Goal: Information Seeking & Learning: Learn about a topic

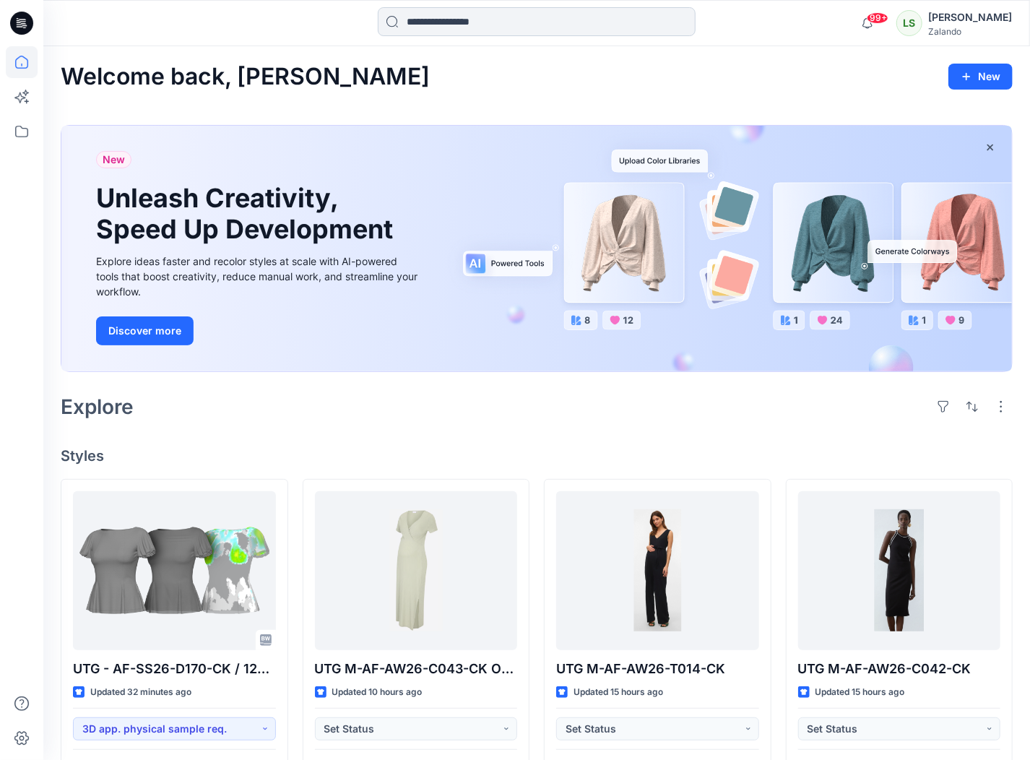
click at [477, 28] on input at bounding box center [537, 21] width 318 height 29
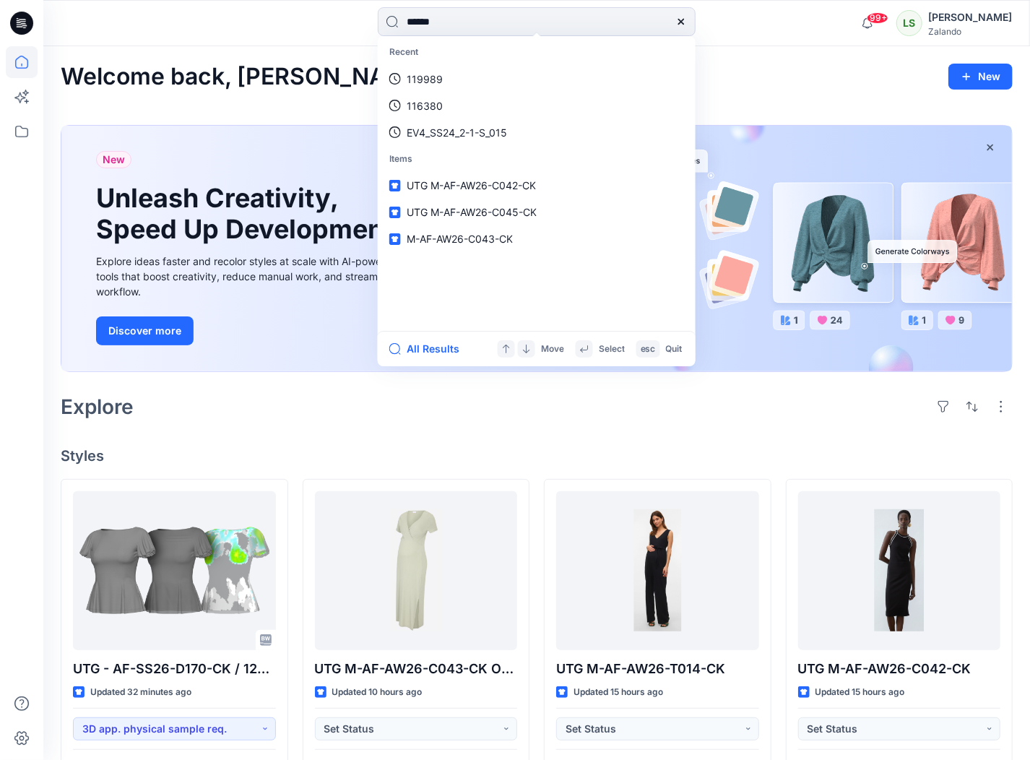
type input "******"
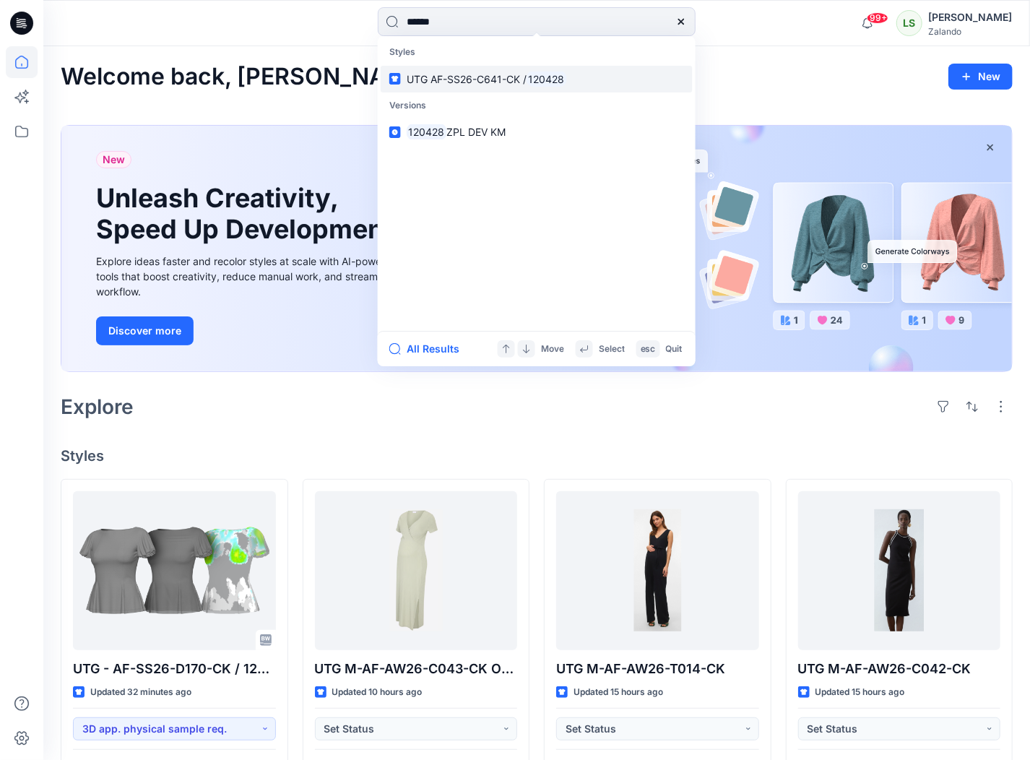
click at [504, 82] on span "UTG AF-SS26-C641-CK /" at bounding box center [467, 79] width 120 height 12
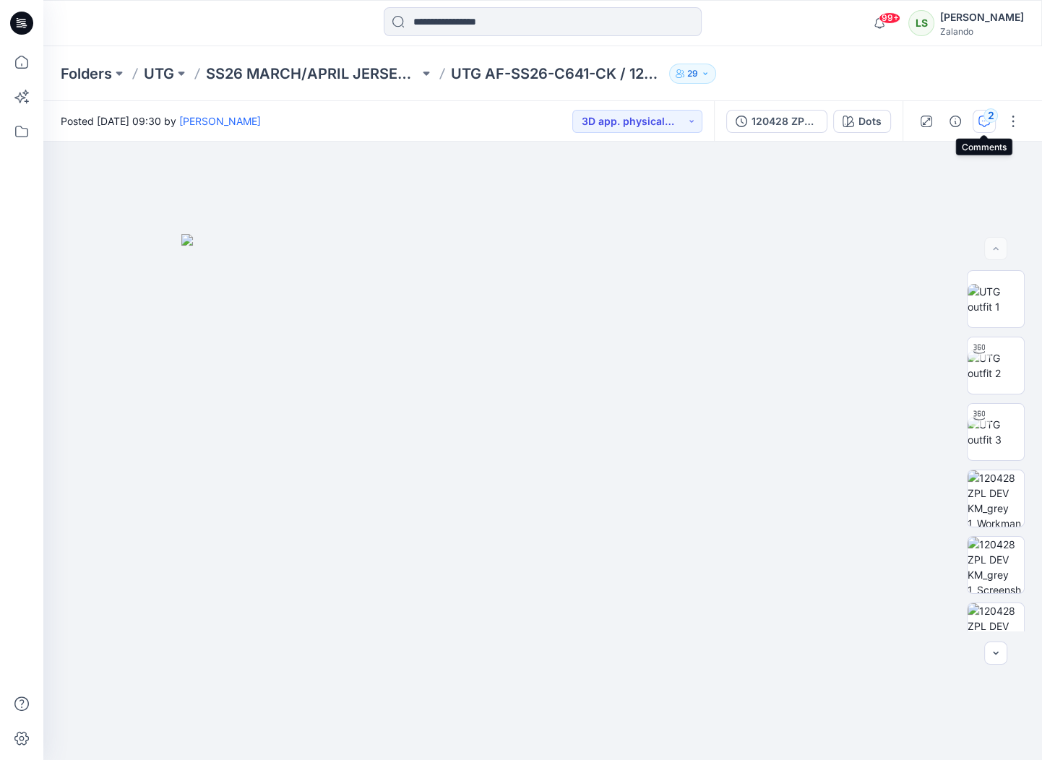
click at [984, 124] on icon "button" at bounding box center [984, 122] width 12 height 12
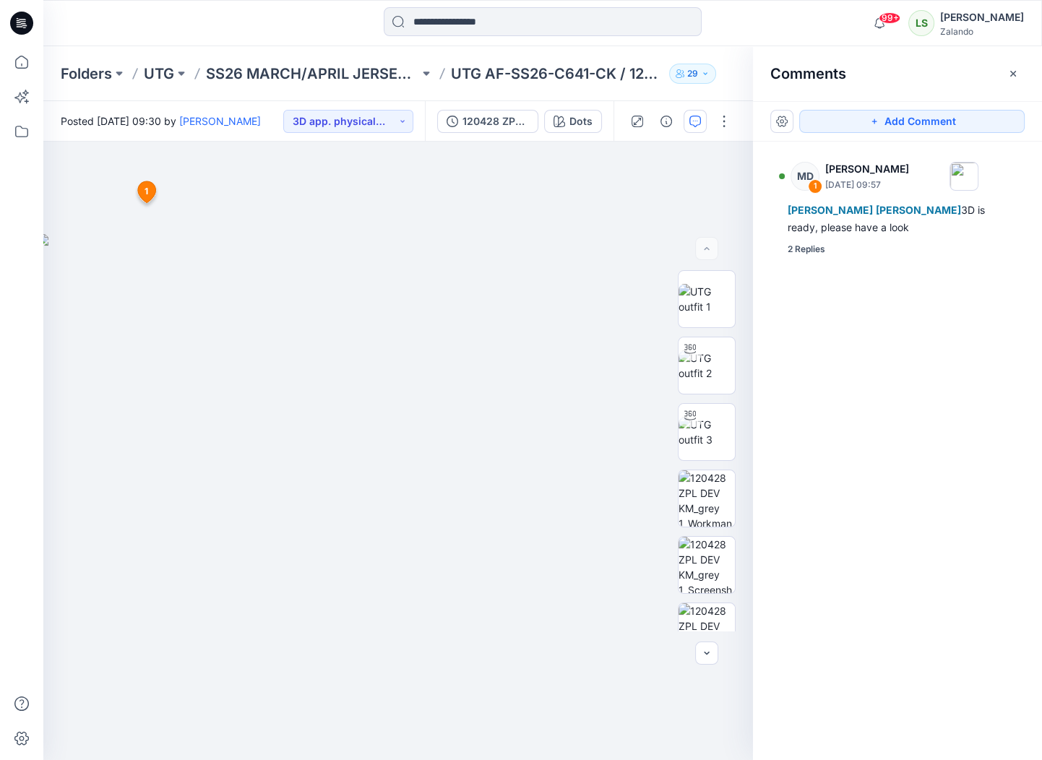
click at [22, 30] on icon at bounding box center [21, 23] width 23 height 23
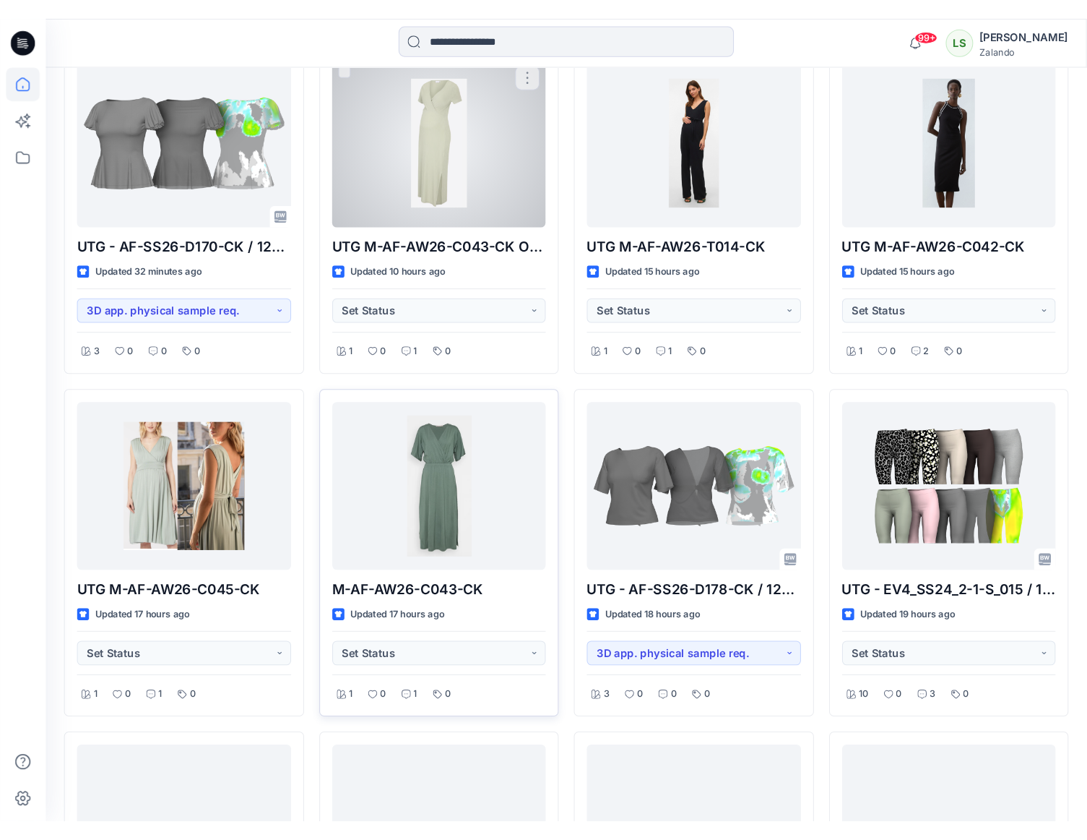
scroll to position [460, 0]
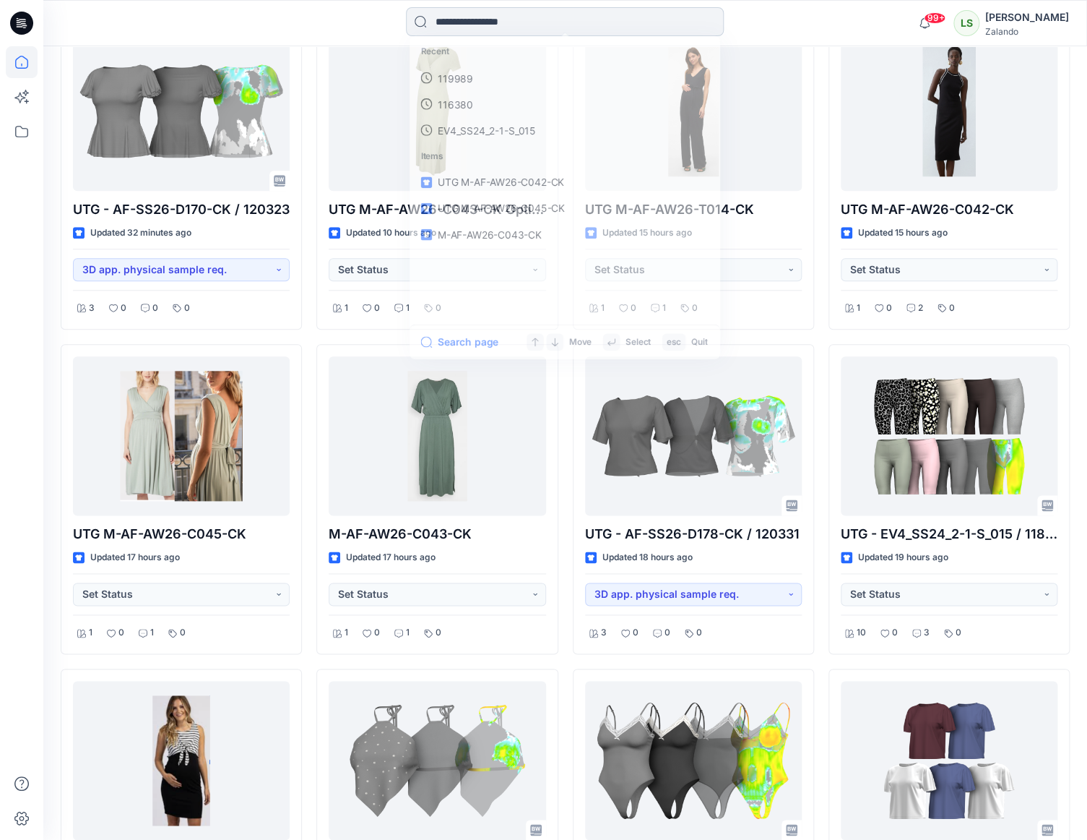
click at [486, 14] on input at bounding box center [565, 21] width 318 height 29
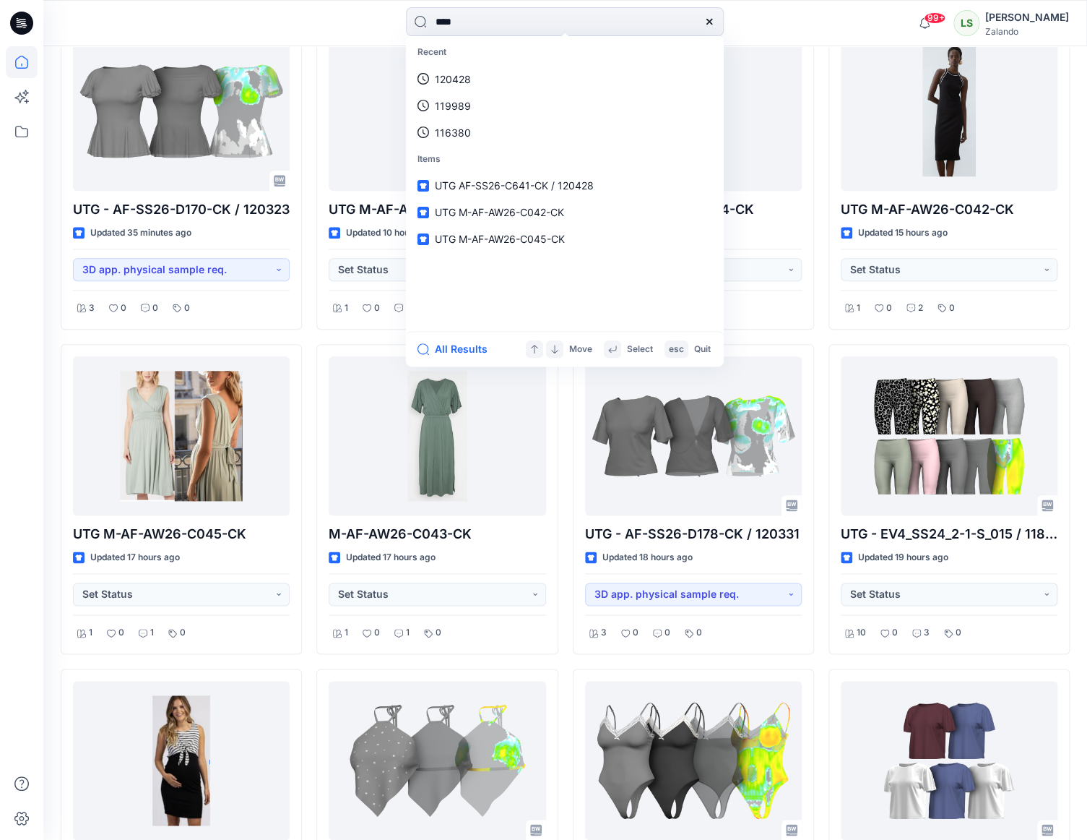
type input "****"
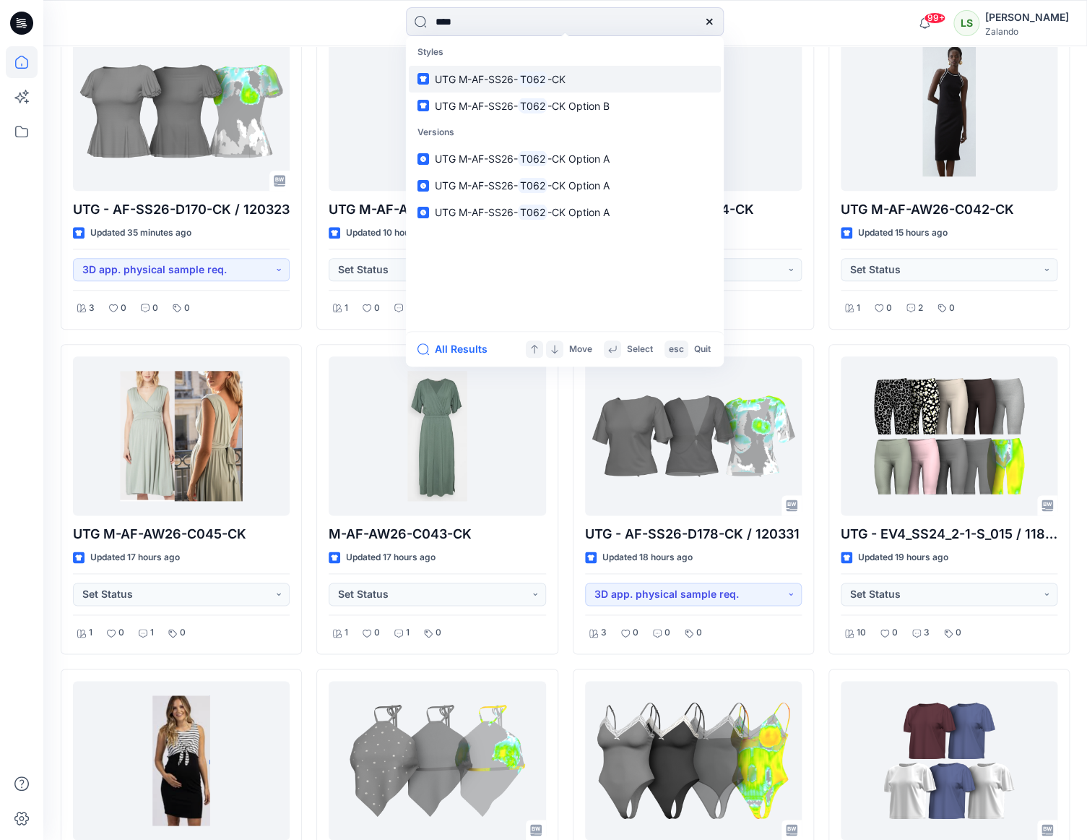
click at [507, 77] on span "UTG M-AF-SS26-" at bounding box center [476, 79] width 83 height 12
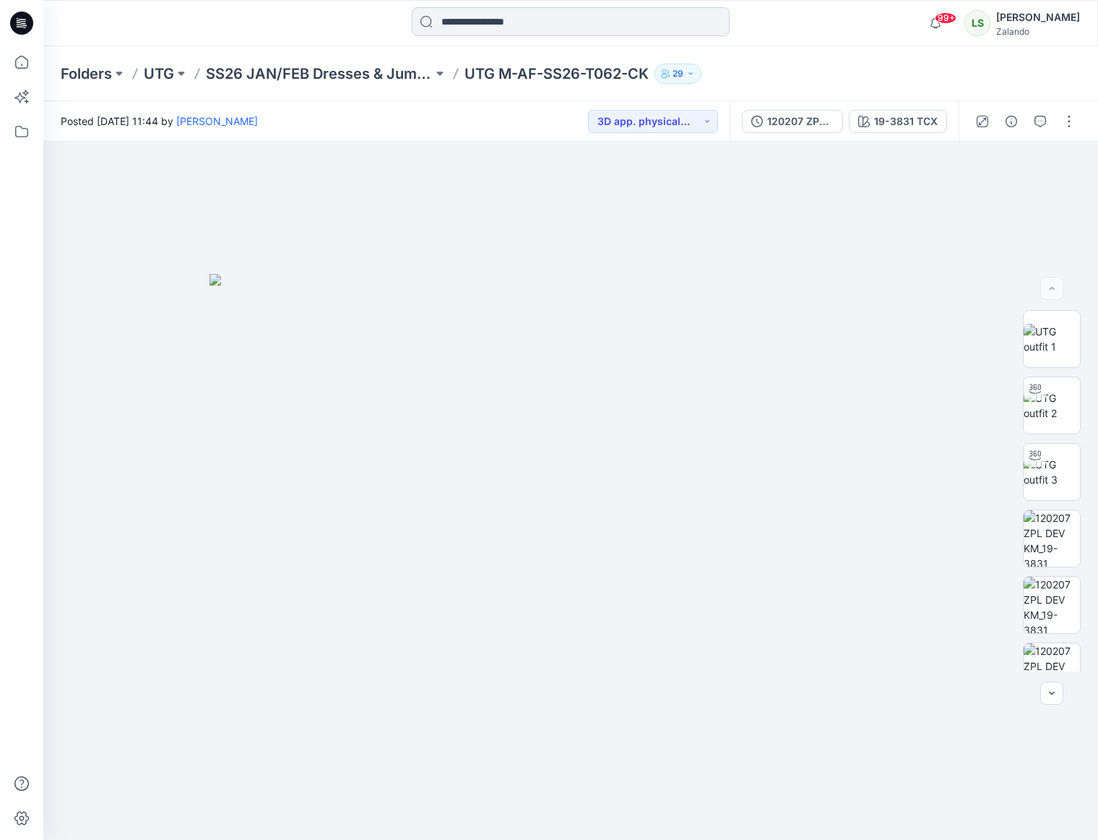
click at [523, 20] on input at bounding box center [571, 21] width 318 height 29
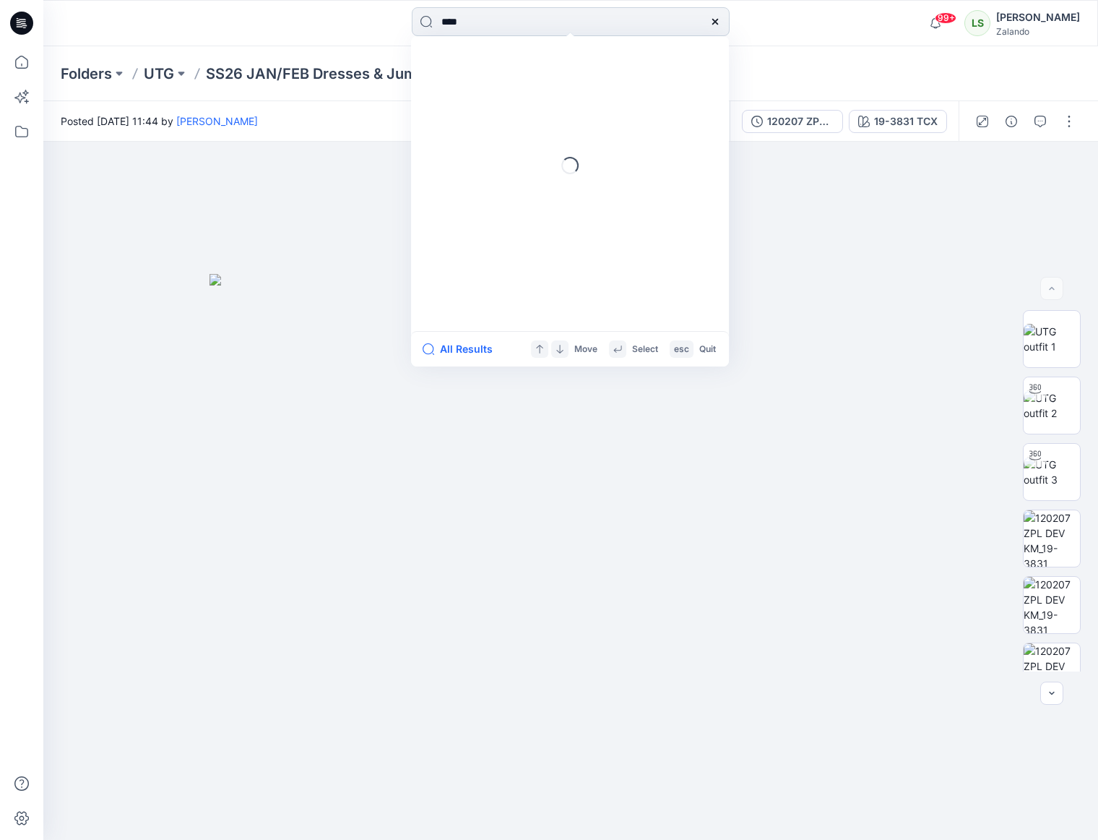
type input "****"
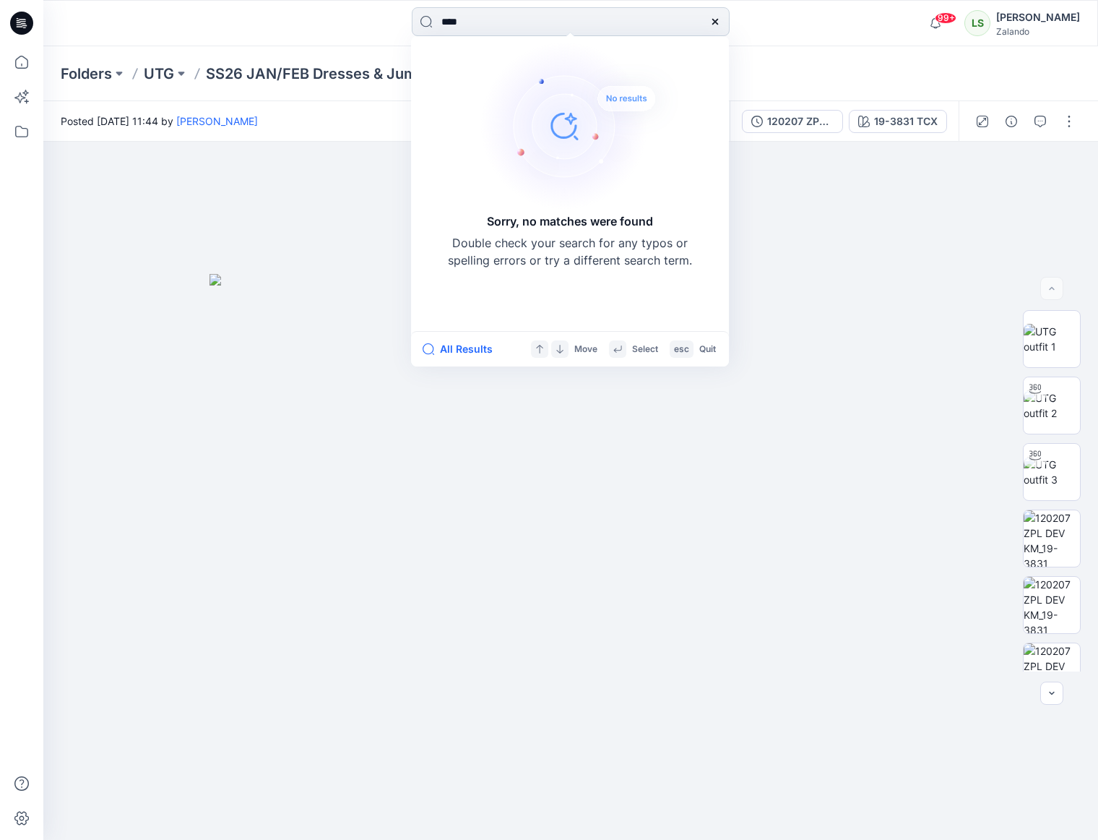
drag, startPoint x: 25, startPoint y: 20, endPoint x: 442, endPoint y: 28, distance: 417.0
click at [28, 21] on icon at bounding box center [21, 23] width 23 height 46
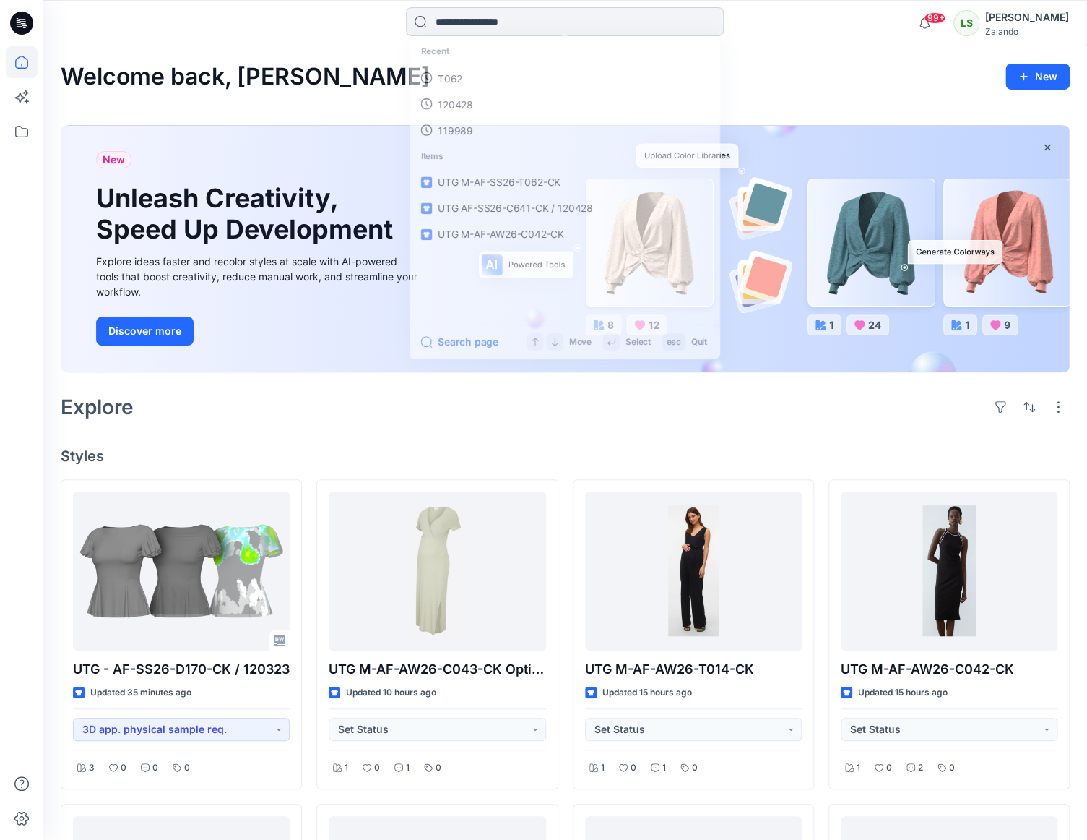
click at [486, 22] on input at bounding box center [565, 21] width 318 height 29
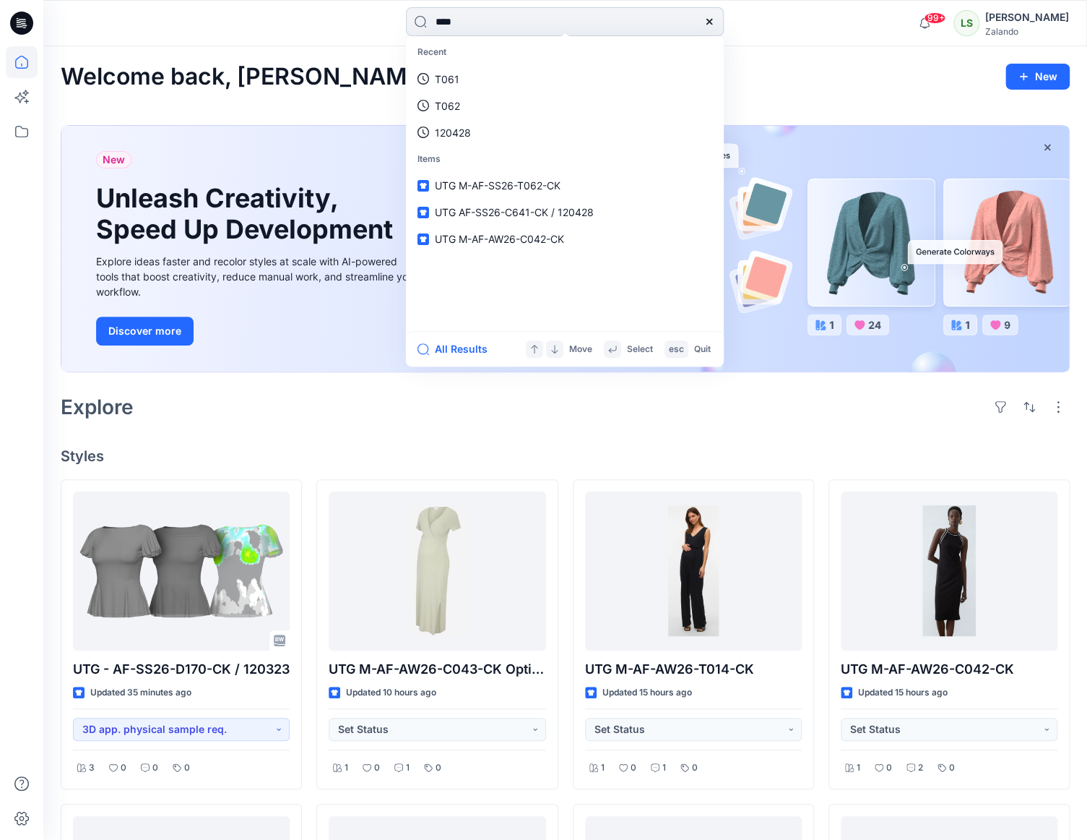
type input "****"
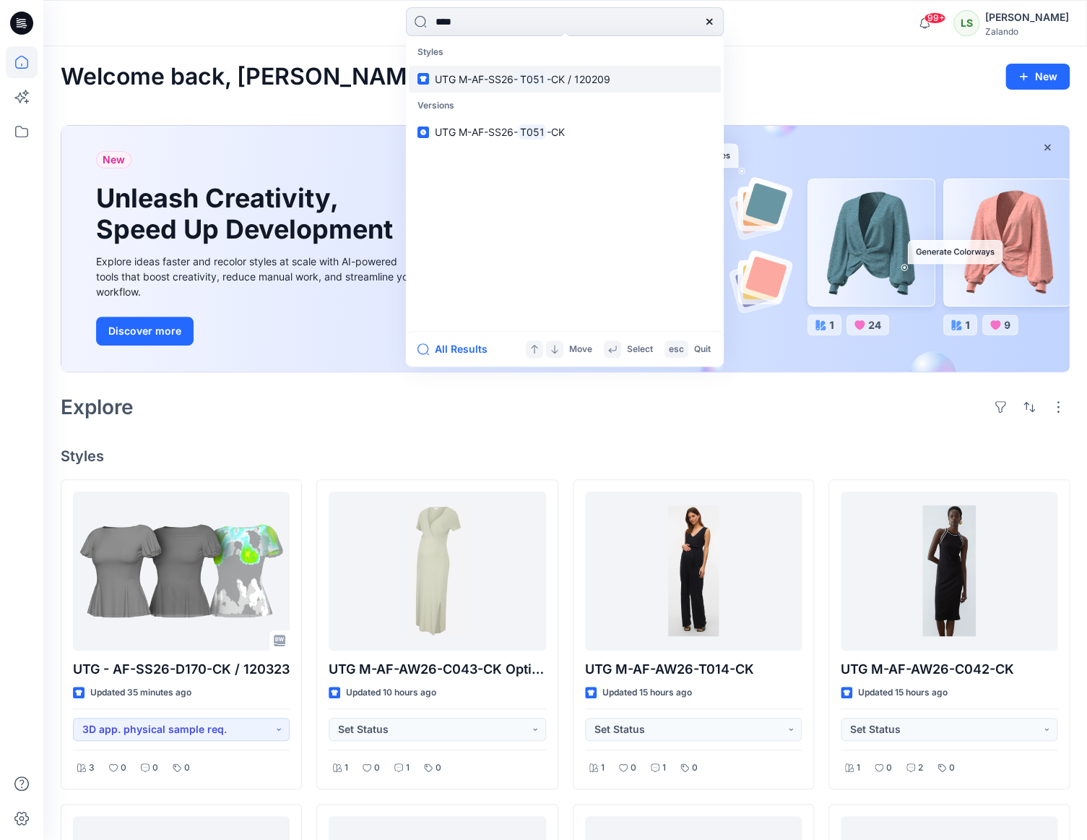
click at [491, 79] on span "UTG M-AF-SS26-" at bounding box center [476, 79] width 83 height 12
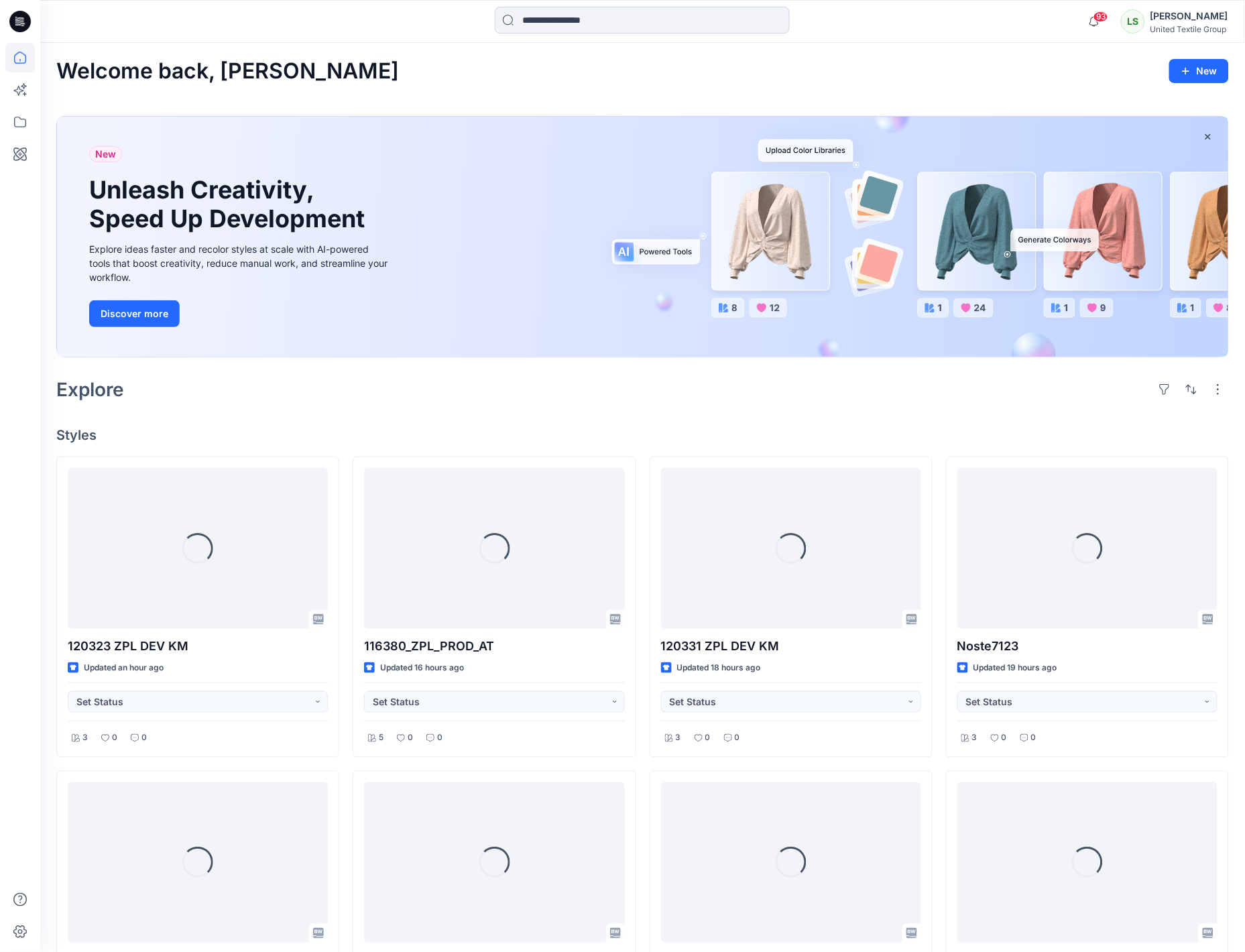
click at [631, 20] on input at bounding box center [642, 19] width 295 height 27
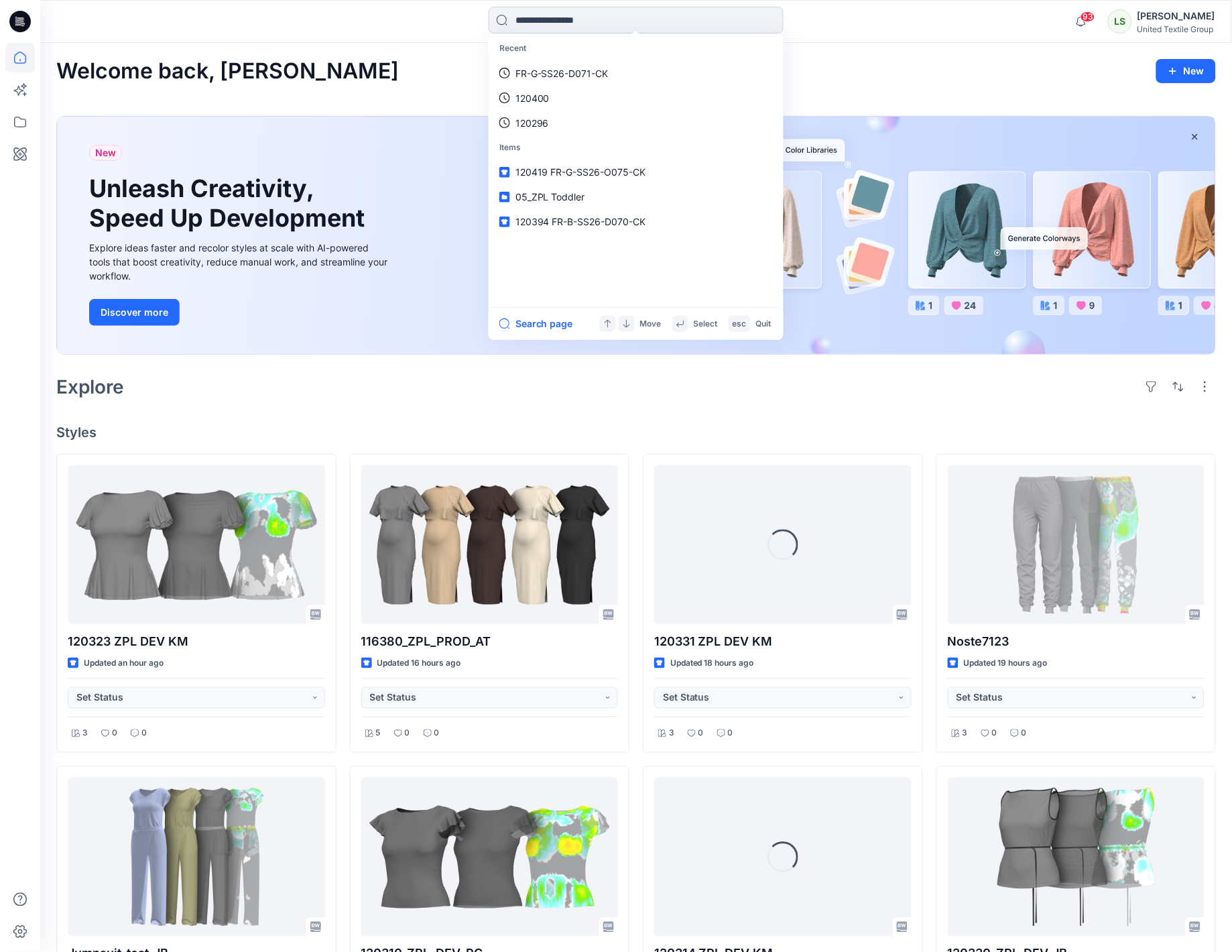
paste input "**********"
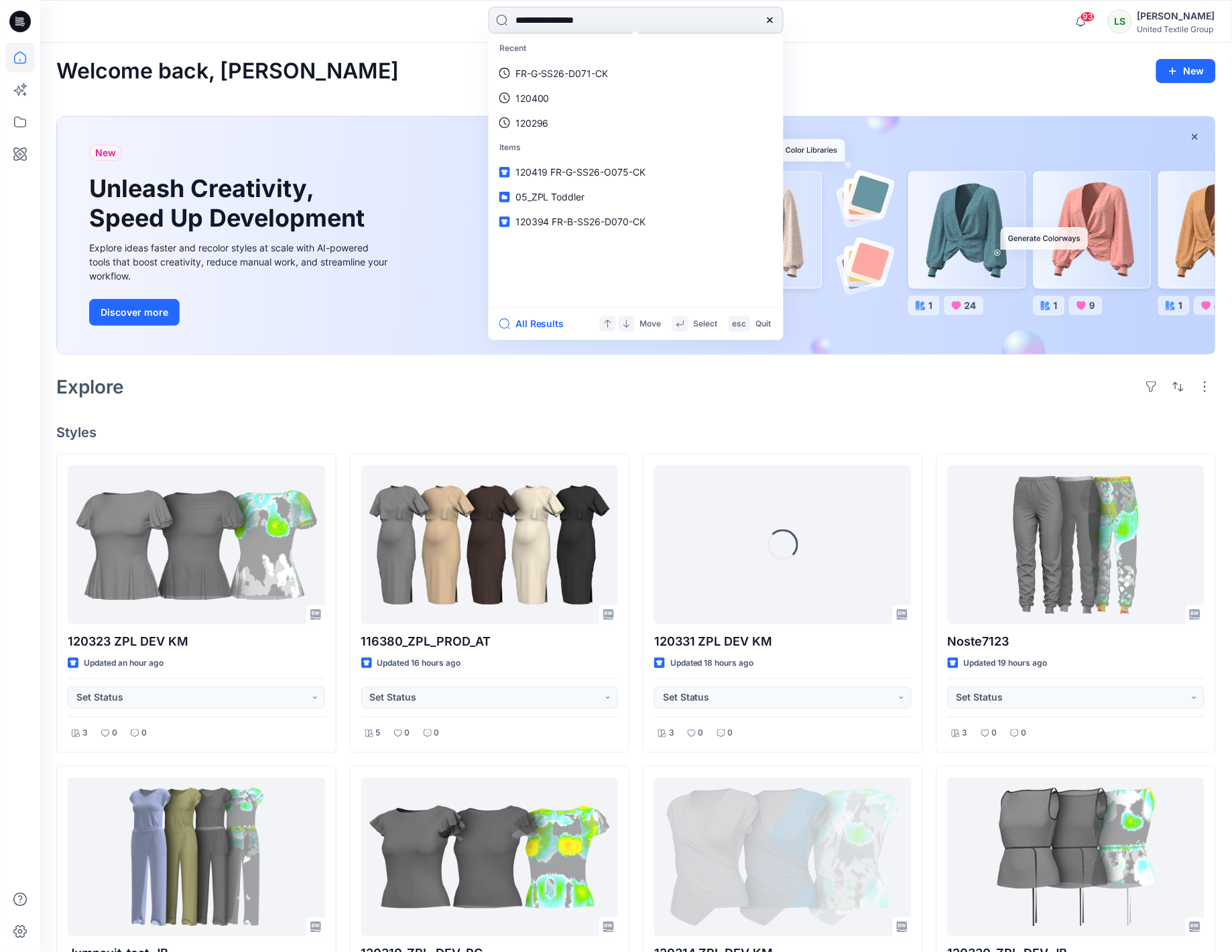
type input "**********"
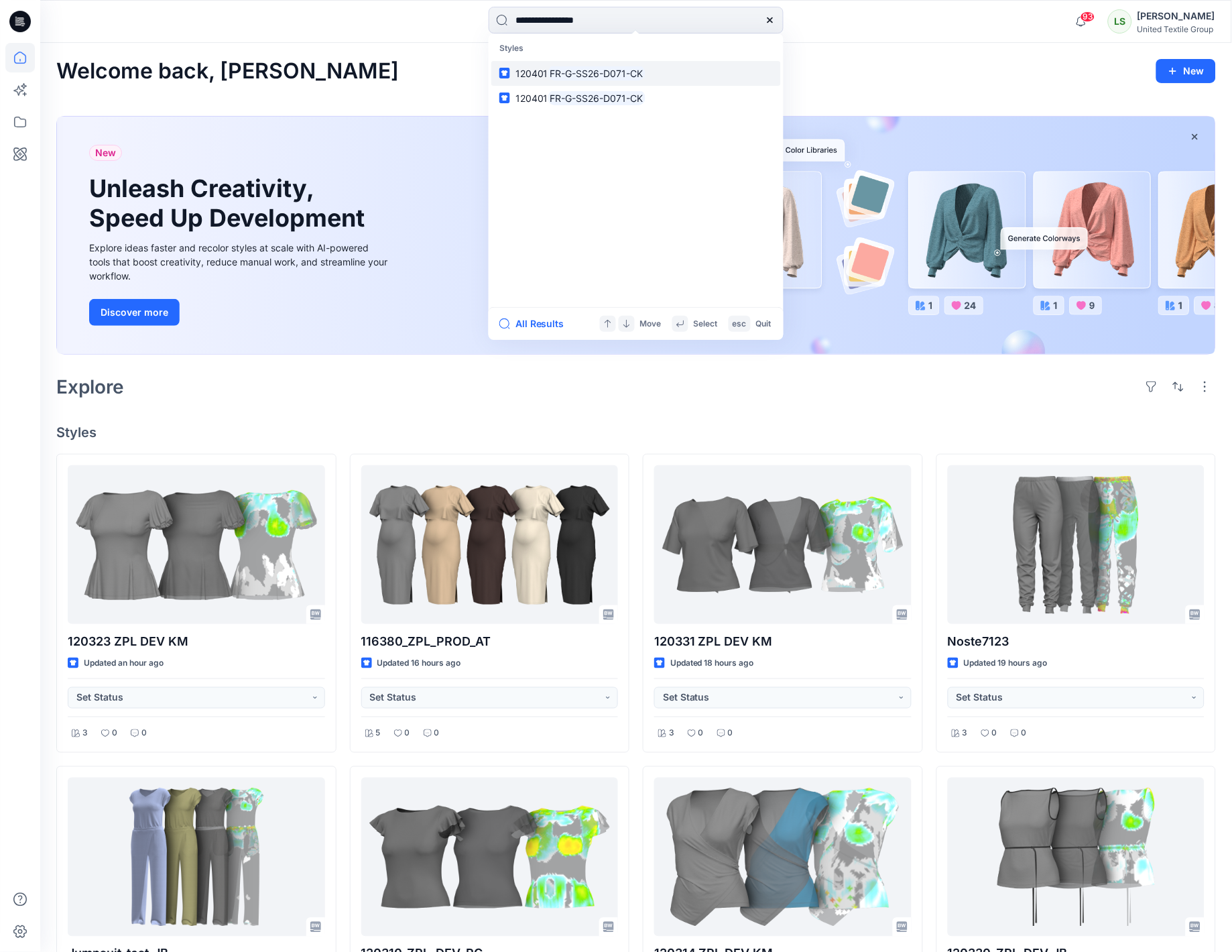
click at [639, 67] on mark "FR-G-SS26-D071-CK" at bounding box center [597, 73] width 97 height 16
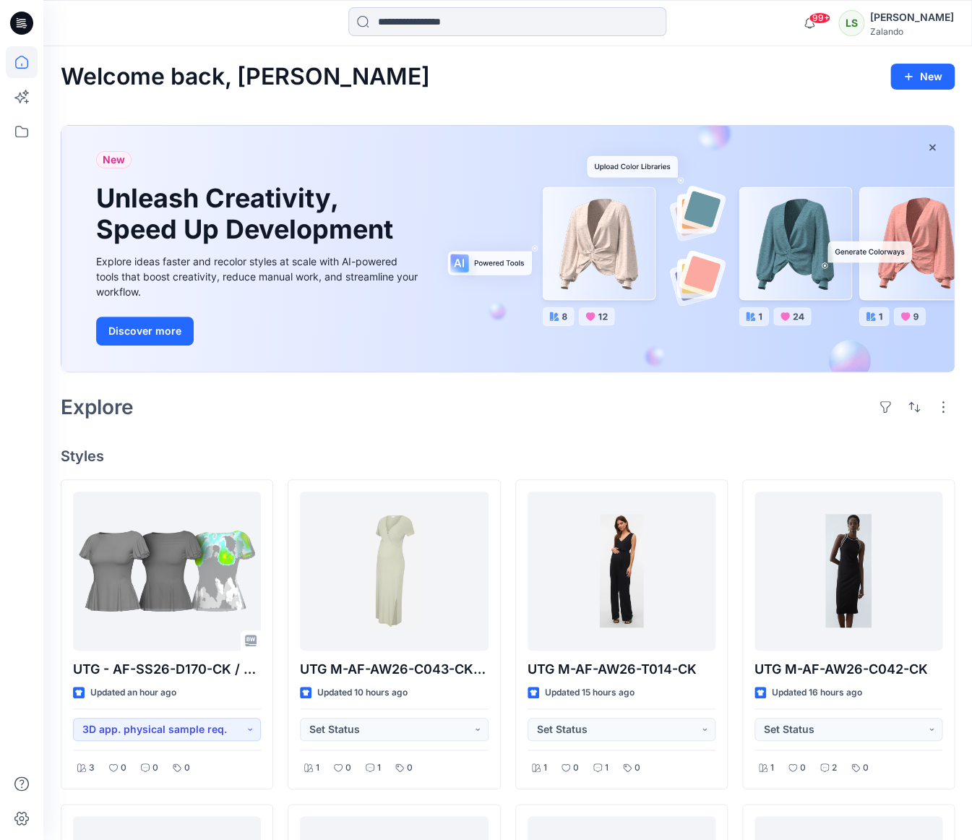
click at [425, 25] on input at bounding box center [507, 21] width 318 height 29
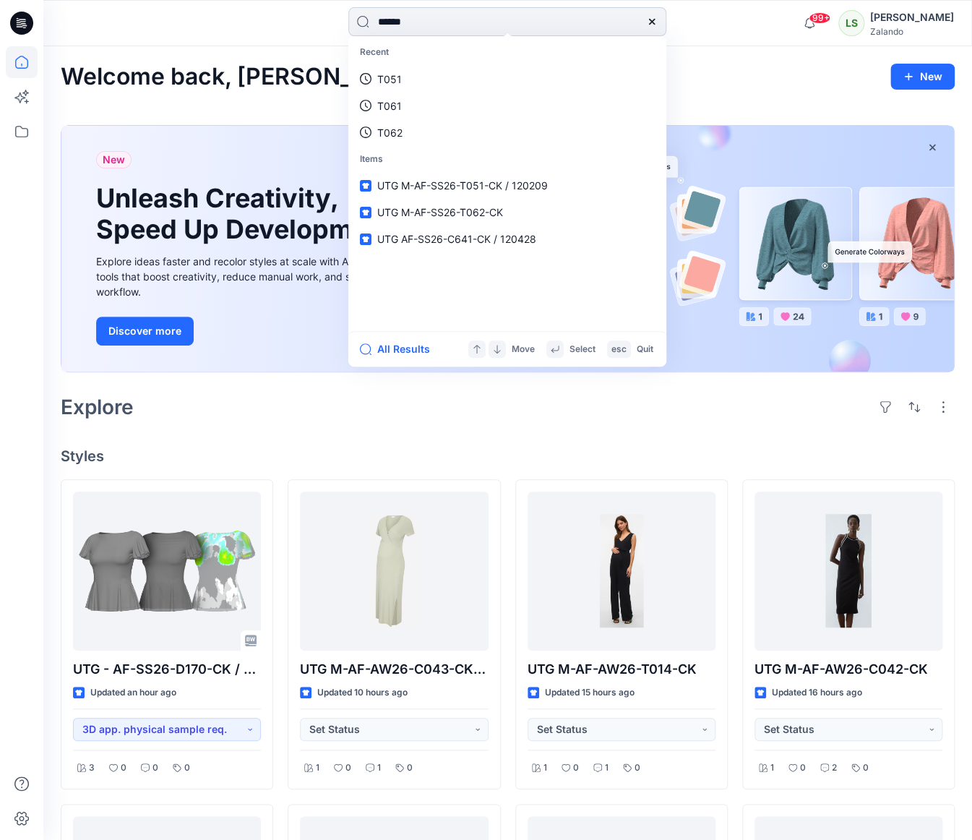
type input "******"
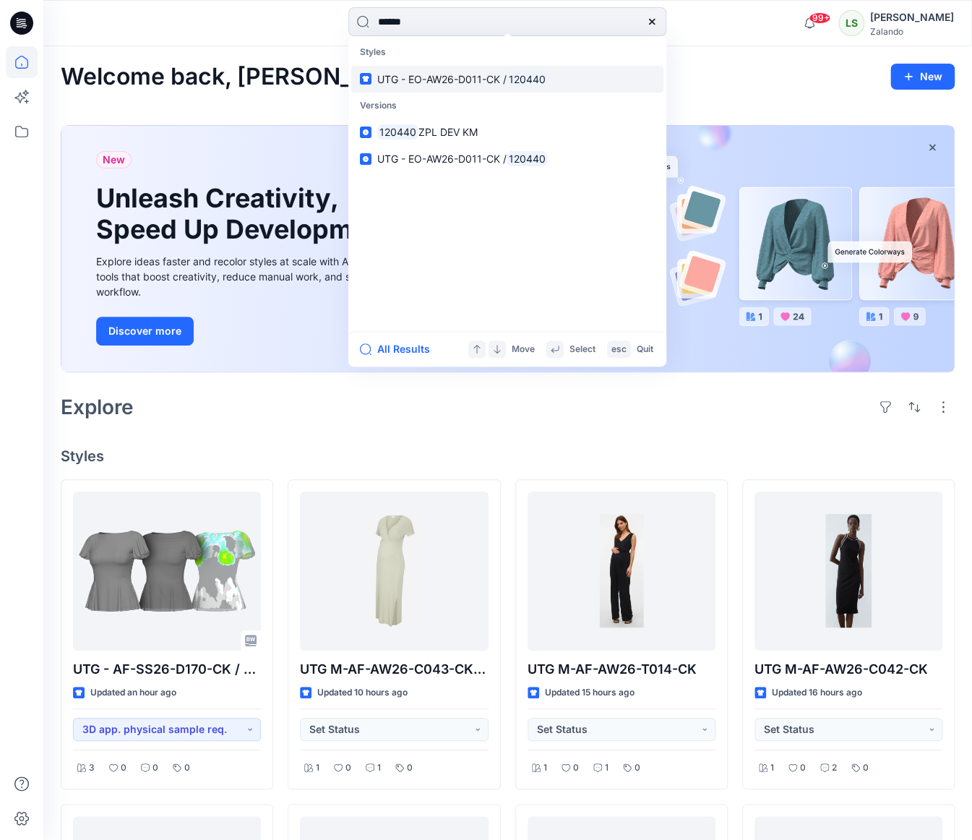
click at [434, 75] on span "UTG - EO-AW26-D011-CK /" at bounding box center [441, 79] width 129 height 12
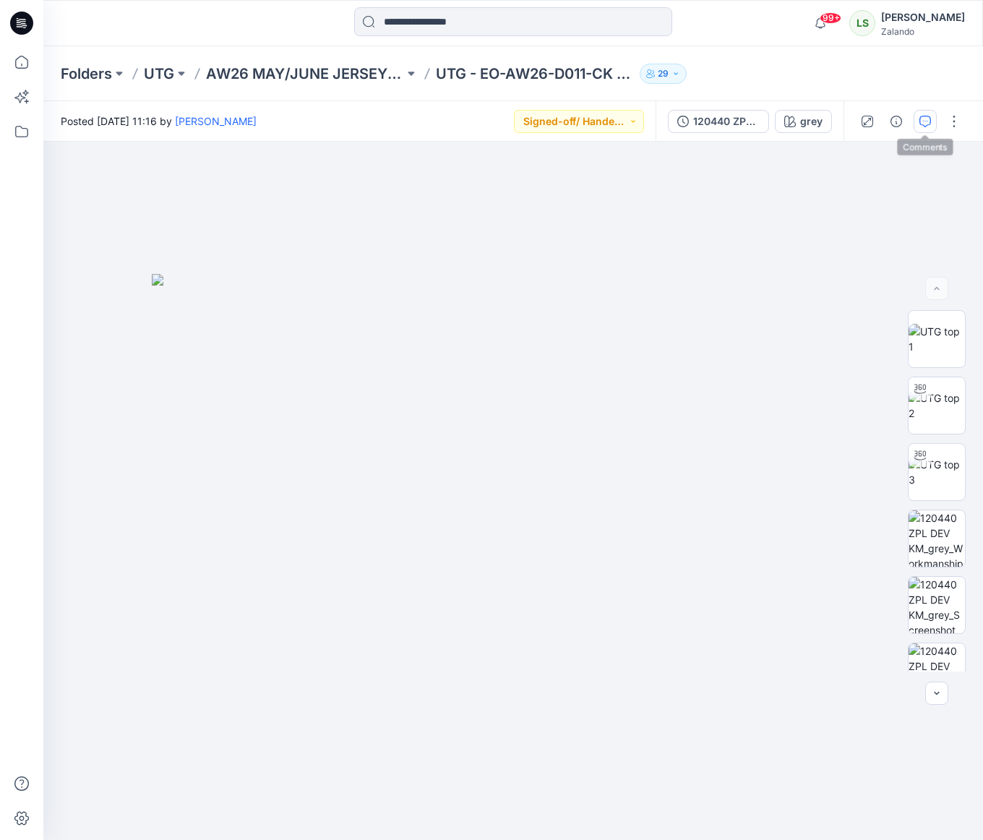
click at [922, 123] on icon "button" at bounding box center [925, 122] width 12 height 12
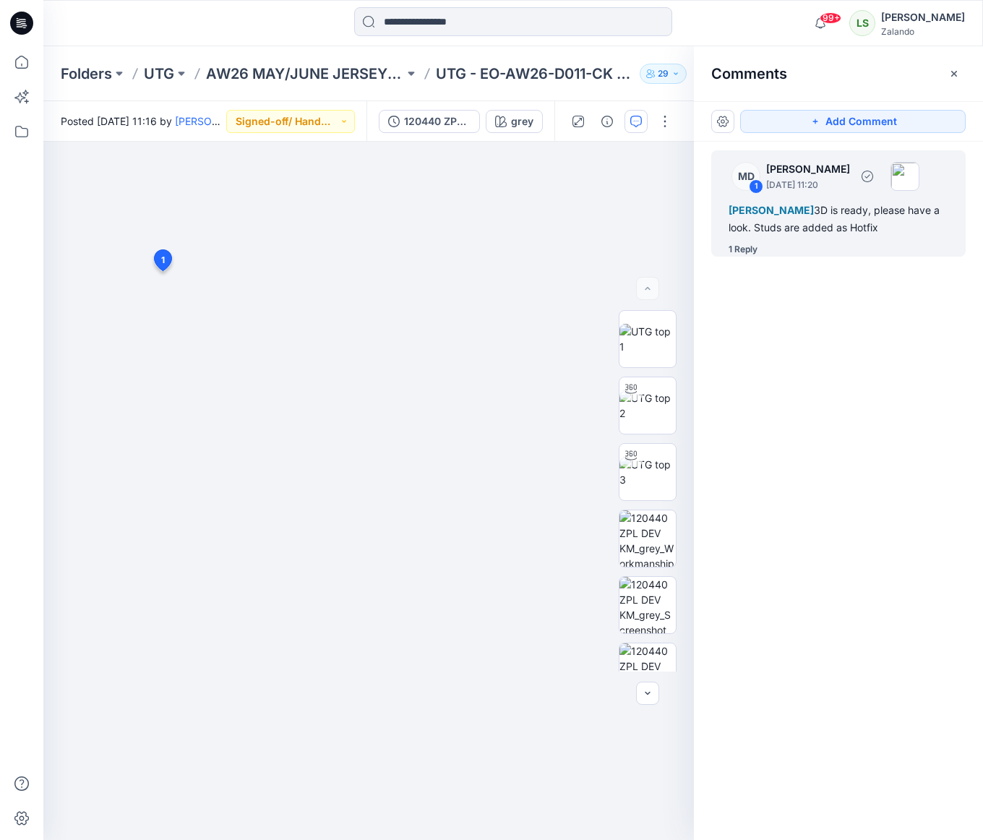
click at [751, 257] on div "1 Reply" at bounding box center [742, 249] width 29 height 14
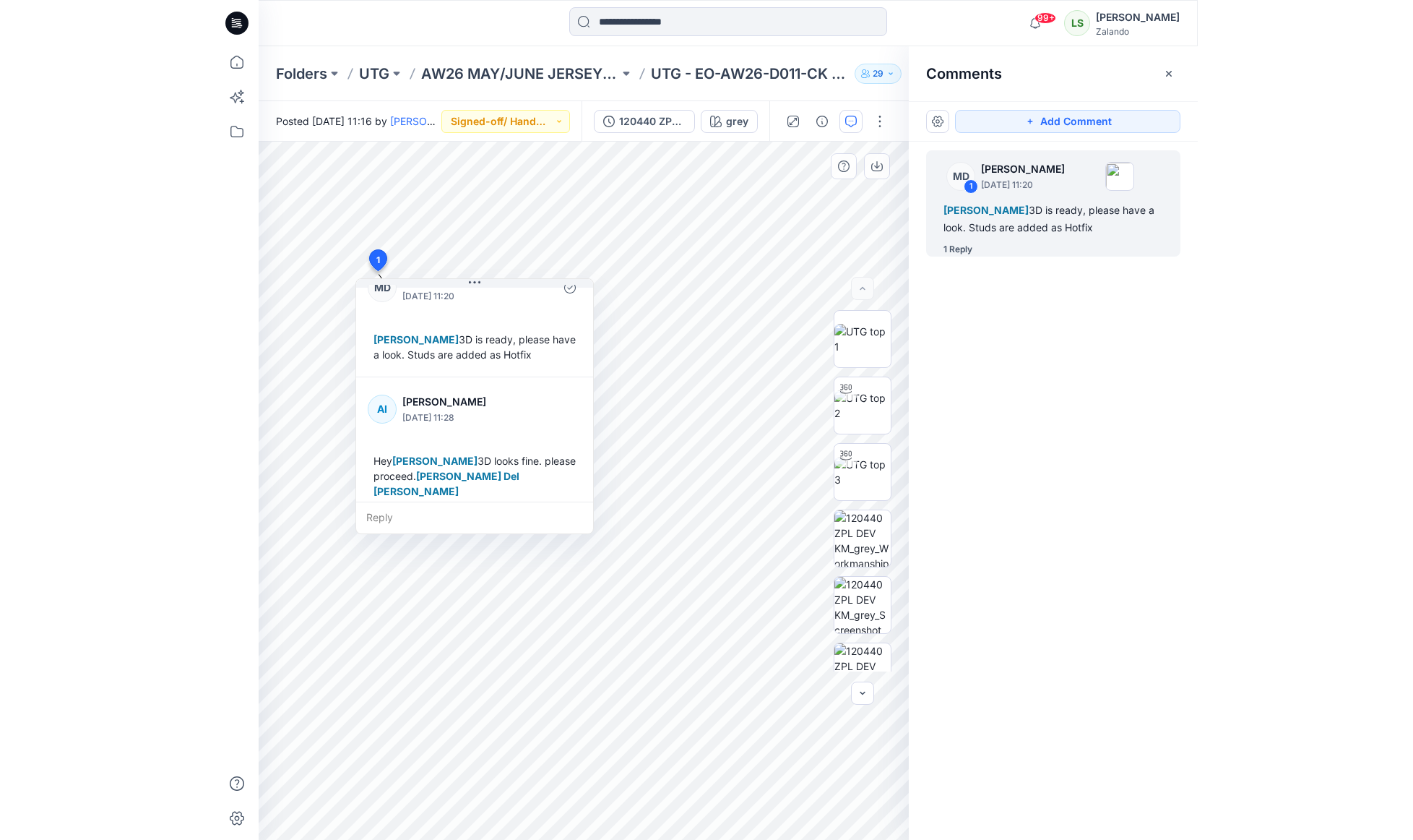
scroll to position [40, 0]
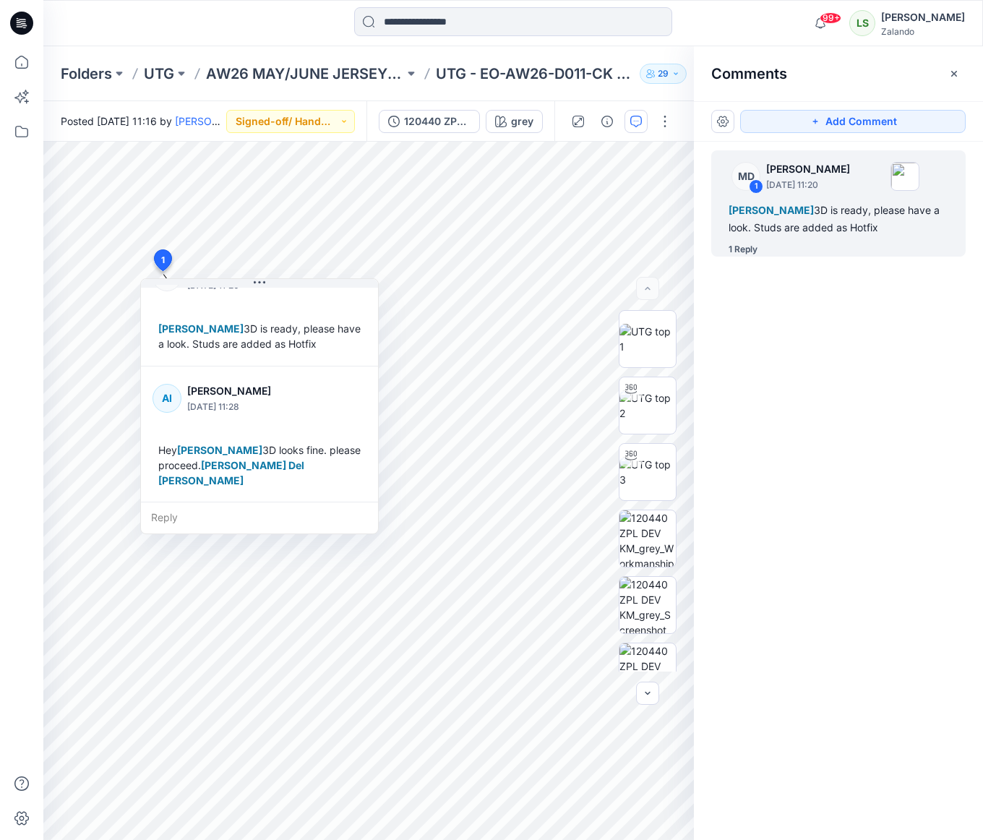
drag, startPoint x: 238, startPoint y: 27, endPoint x: 363, endPoint y: 0, distance: 127.8
click at [238, 27] on div at bounding box center [160, 23] width 235 height 32
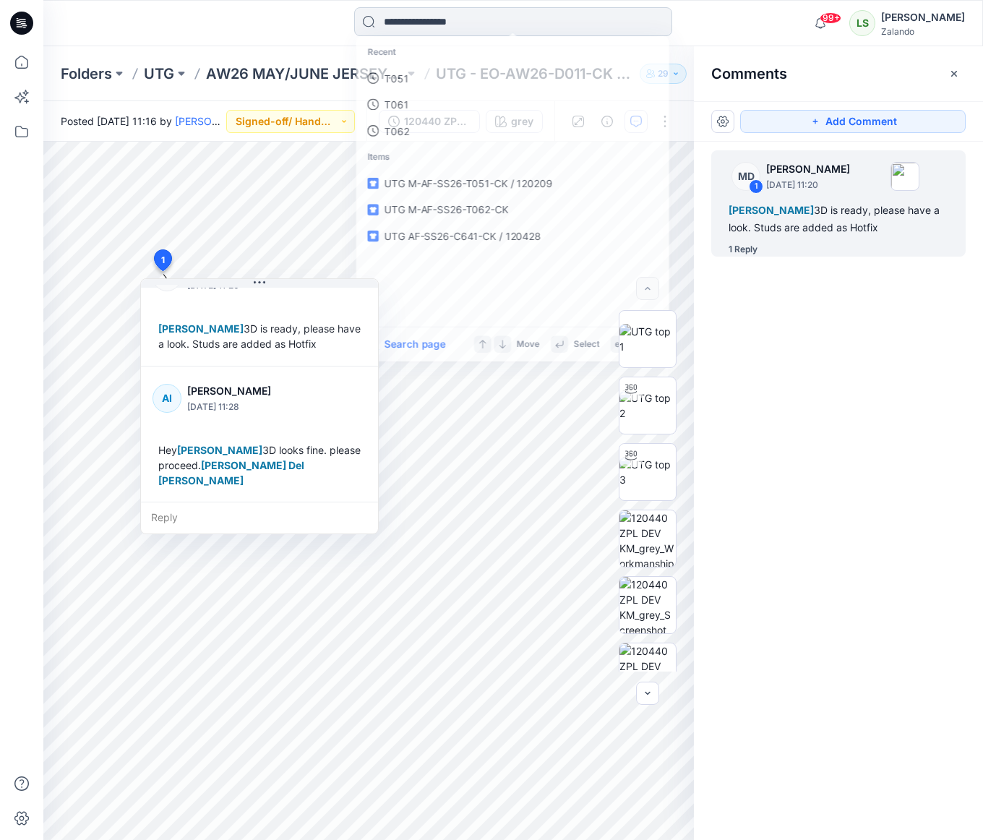
click at [426, 17] on input at bounding box center [513, 21] width 318 height 29
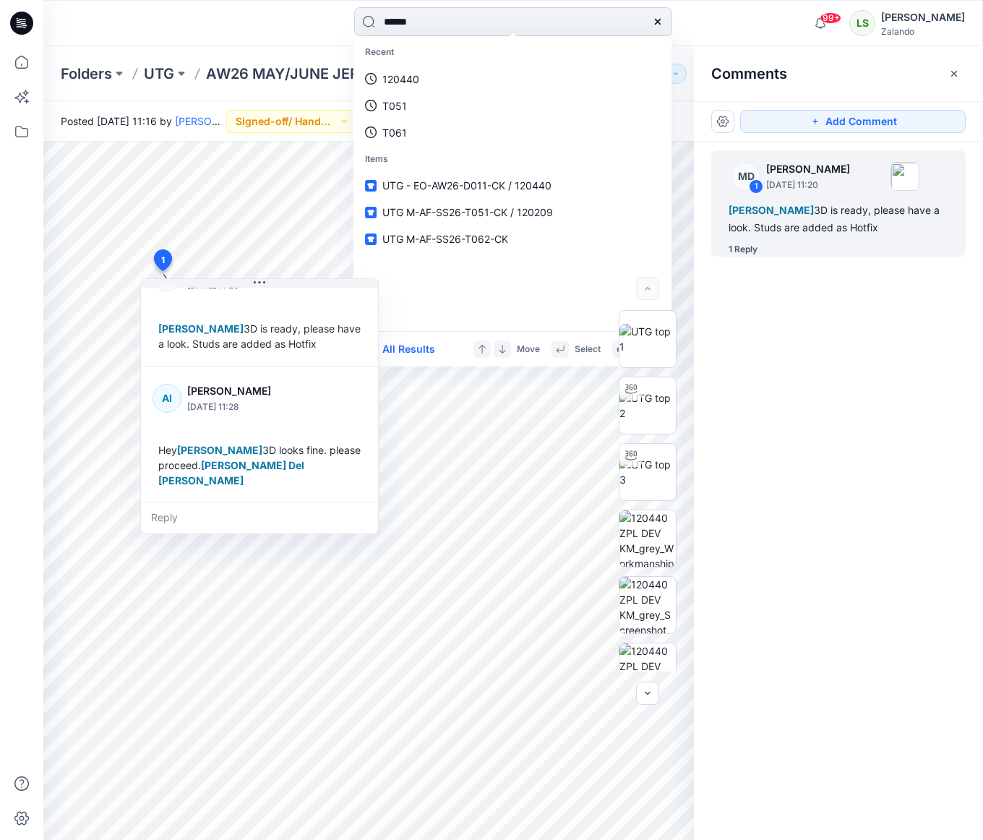
type input "******"
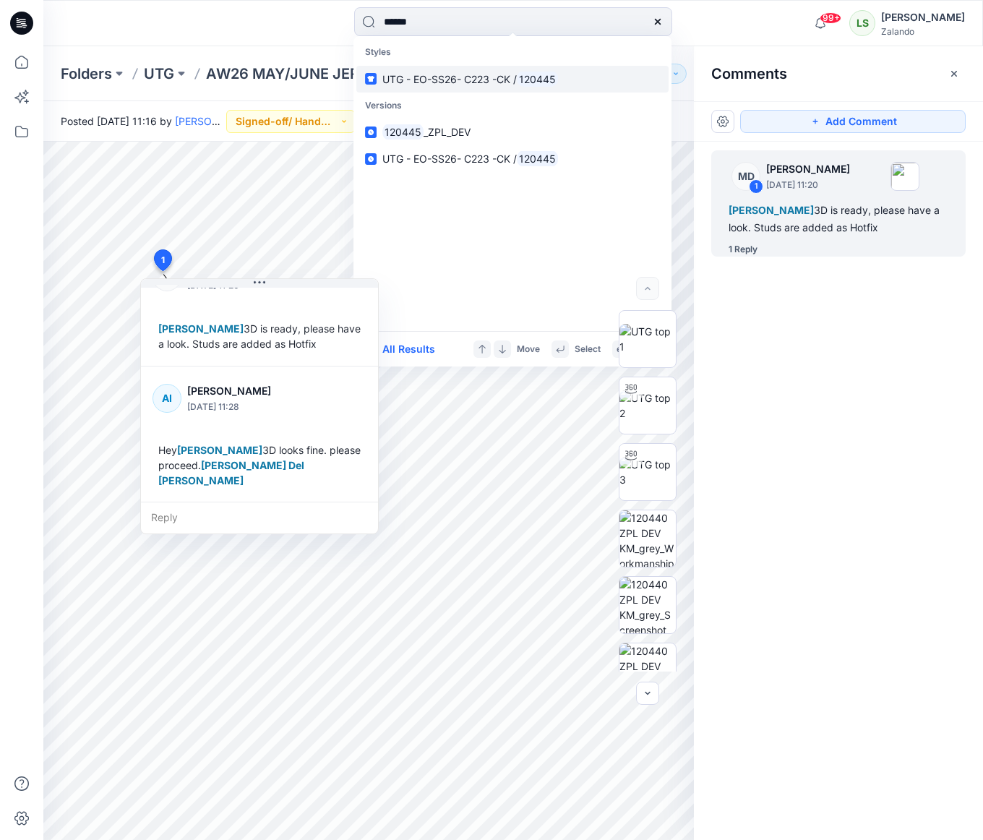
click at [430, 88] on link "UTG - EO-SS26- C223 -CK / 120445" at bounding box center [512, 79] width 312 height 27
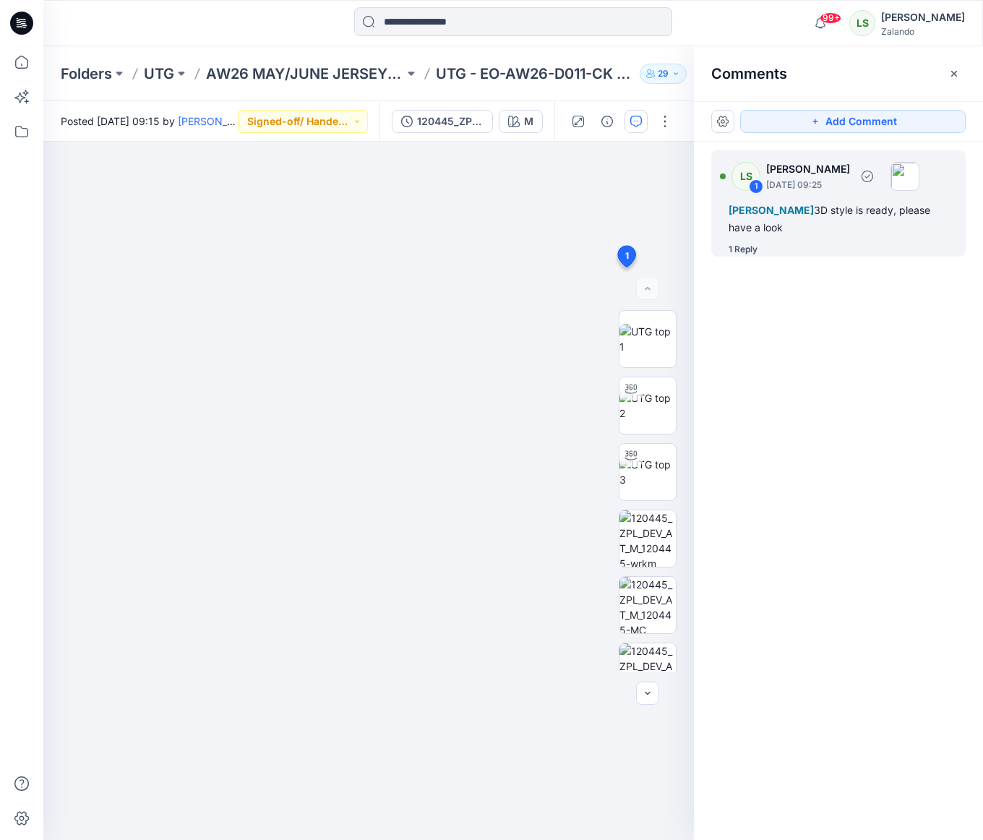
click at [738, 253] on div "1 Reply" at bounding box center [742, 249] width 29 height 14
click at [739, 253] on div "1 Reply" at bounding box center [742, 249] width 29 height 14
click at [749, 254] on div "1 Reply" at bounding box center [742, 249] width 29 height 14
click at [751, 246] on div "1 Reply" at bounding box center [742, 249] width 29 height 14
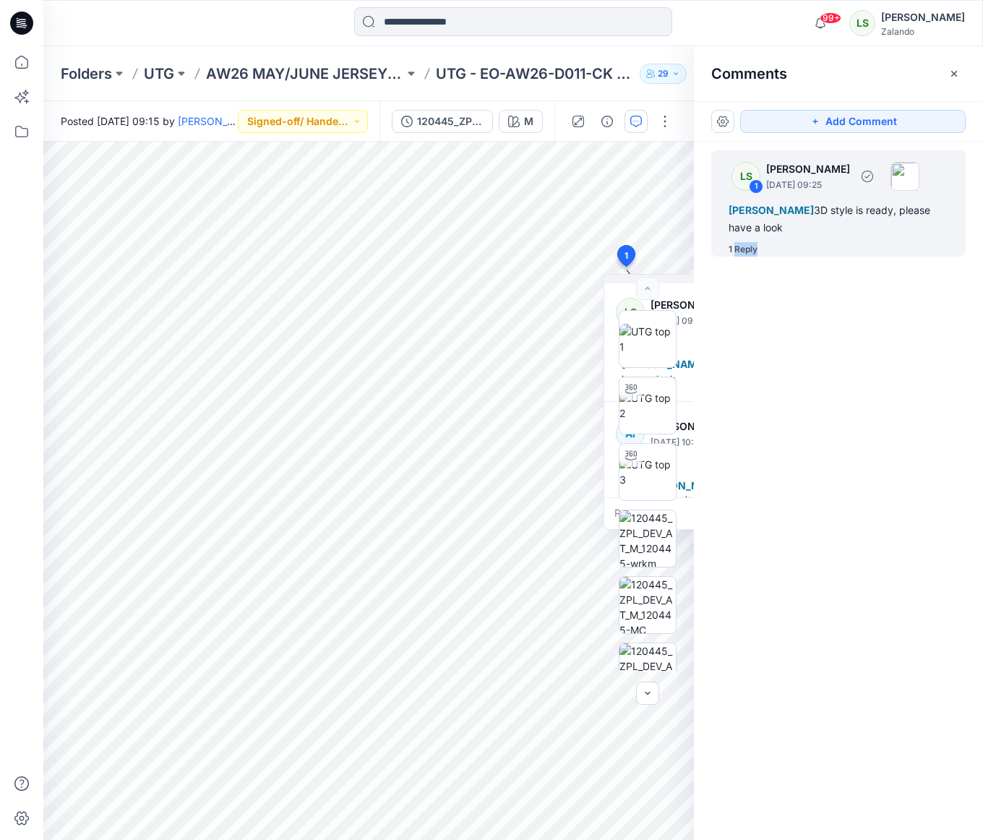
click at [766, 254] on div "1 Reply" at bounding box center [846, 249] width 237 height 14
drag, startPoint x: 827, startPoint y: 348, endPoint x: 816, endPoint y: 339, distance: 13.9
click at [827, 348] on div "LS 1 [PERSON_NAME] [DATE] 09:25 [PERSON_NAME] 3D style is ready, please have a …" at bounding box center [838, 464] width 289 height 645
drag, startPoint x: 25, startPoint y: 14, endPoint x: 421, endPoint y: 22, distance: 396.8
click at [25, 15] on icon at bounding box center [21, 23] width 23 height 23
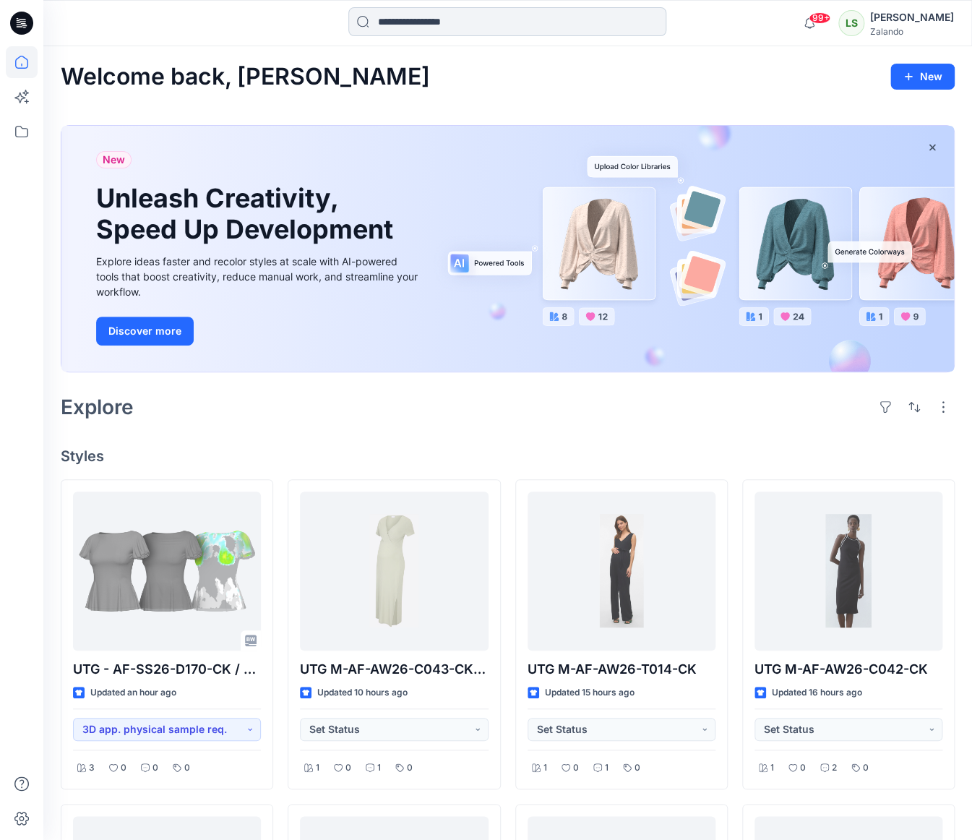
click at [434, 25] on input at bounding box center [507, 21] width 318 height 29
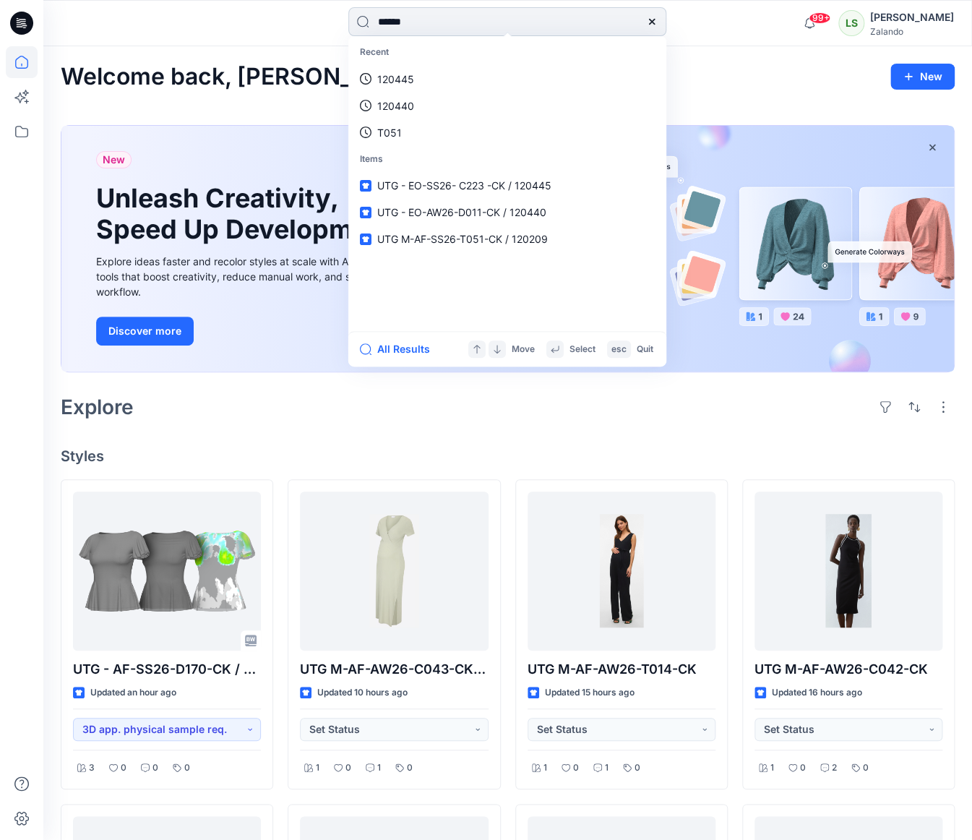
type input "******"
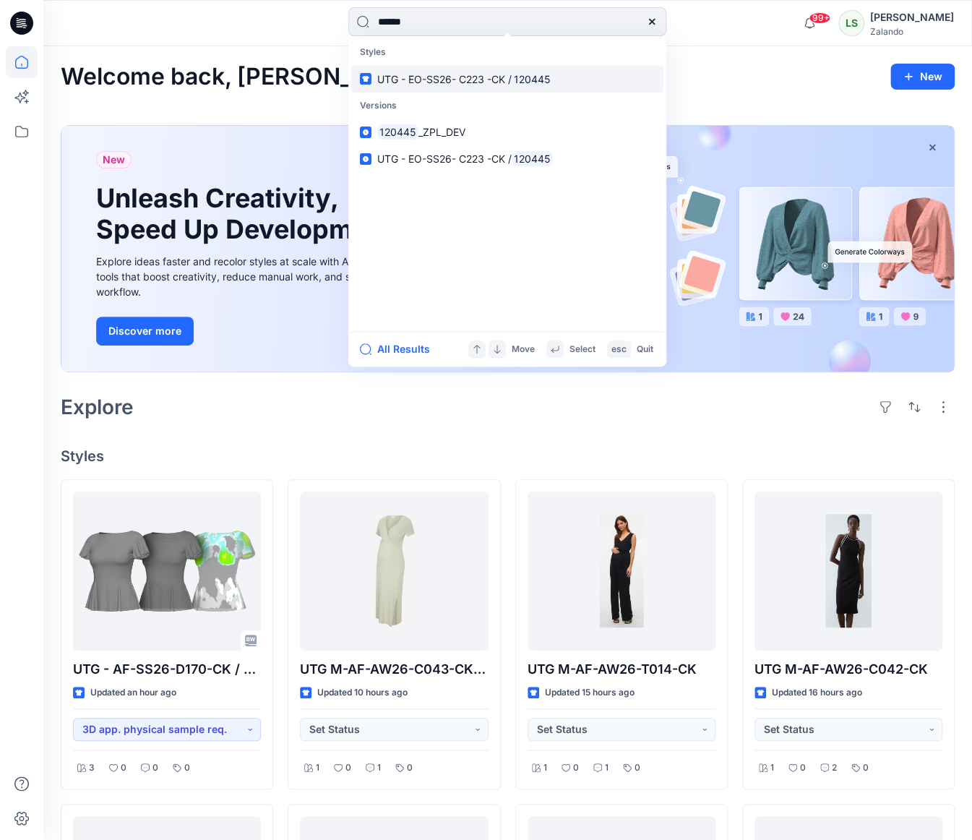
click at [436, 74] on span "UTG - EO-SS26- C223 -CK /" at bounding box center [444, 79] width 134 height 12
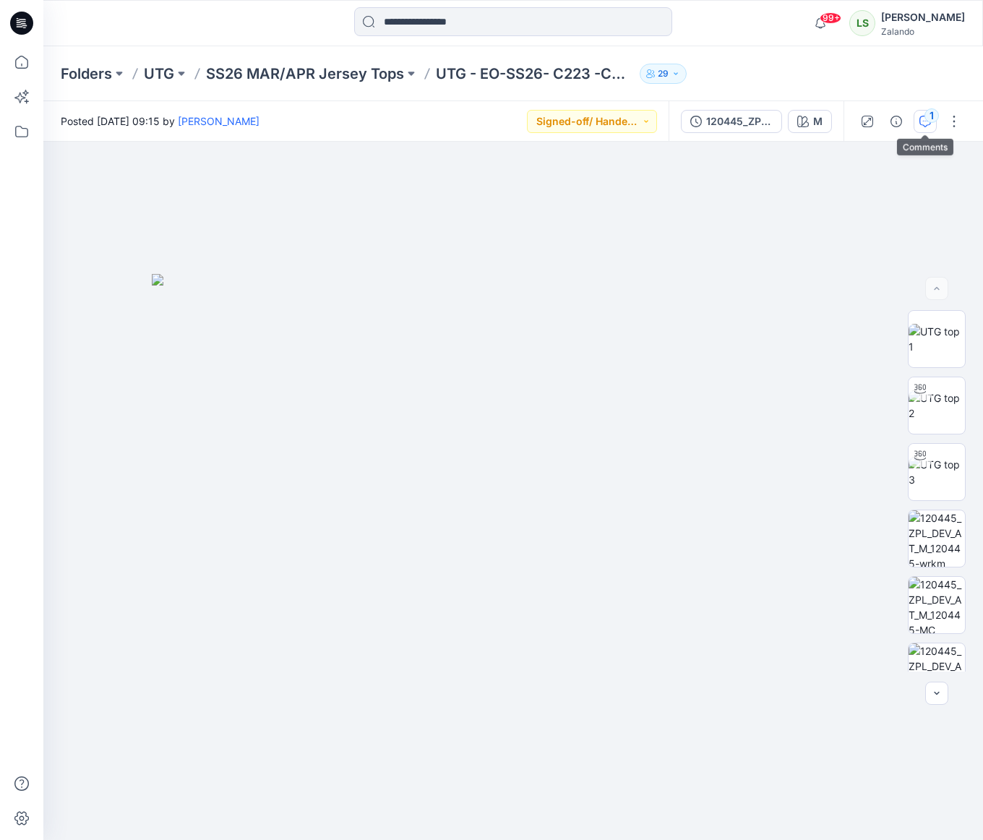
click at [920, 120] on icon "button" at bounding box center [925, 122] width 12 height 12
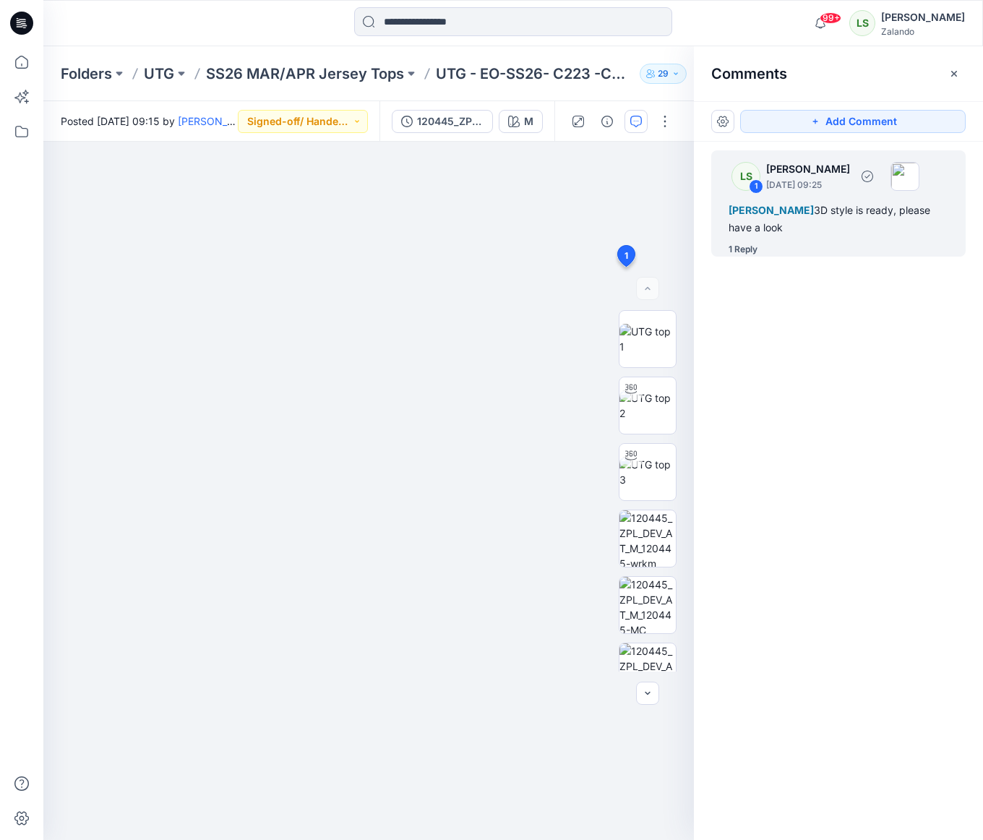
click at [754, 244] on div "1 Reply" at bounding box center [742, 249] width 29 height 14
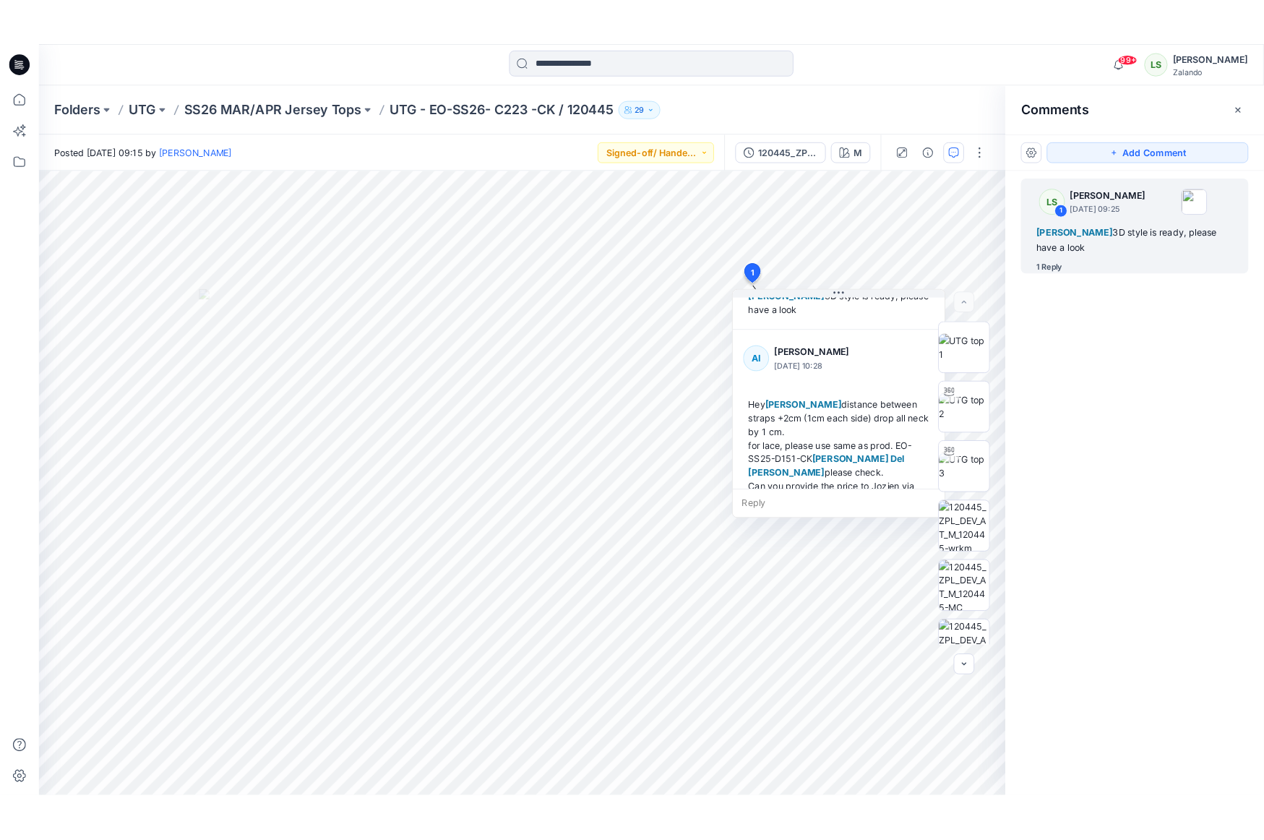
scroll to position [65, 0]
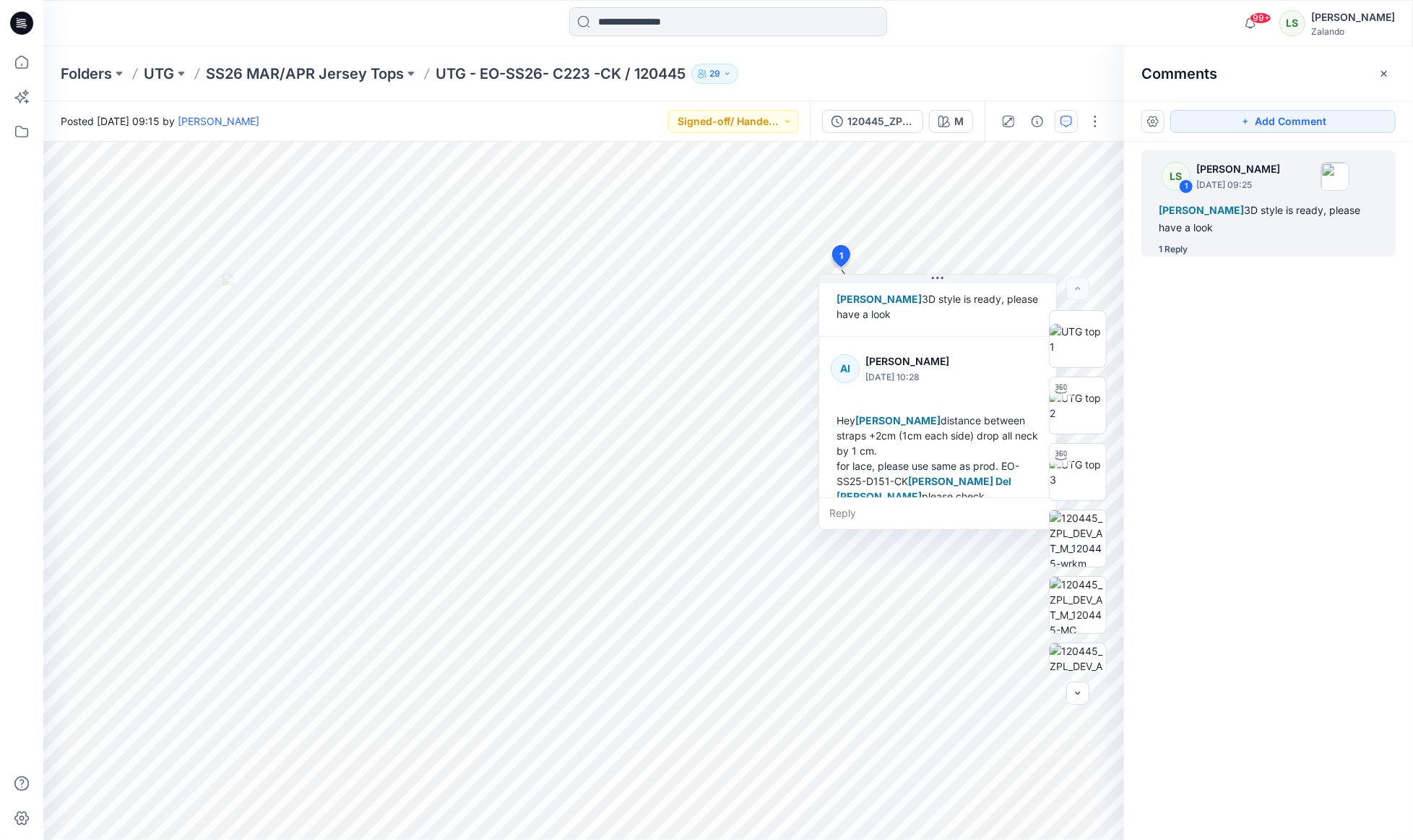
click at [577, 123] on div "Posted [DATE] 09:15 by [PERSON_NAME] Signed-off/ Handed over" at bounding box center [426, 121] width 767 height 40
click at [24, 14] on icon at bounding box center [21, 23] width 23 height 23
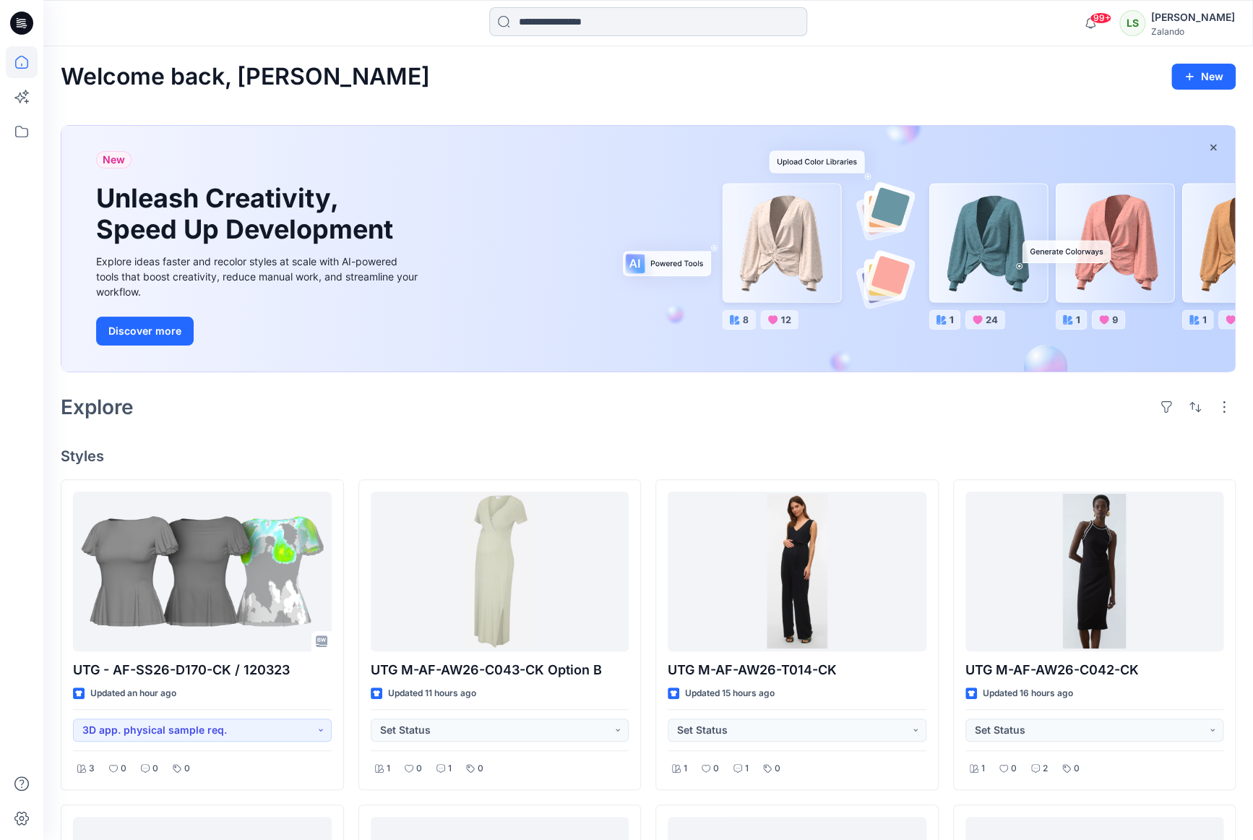
click at [601, 21] on input at bounding box center [648, 21] width 318 height 29
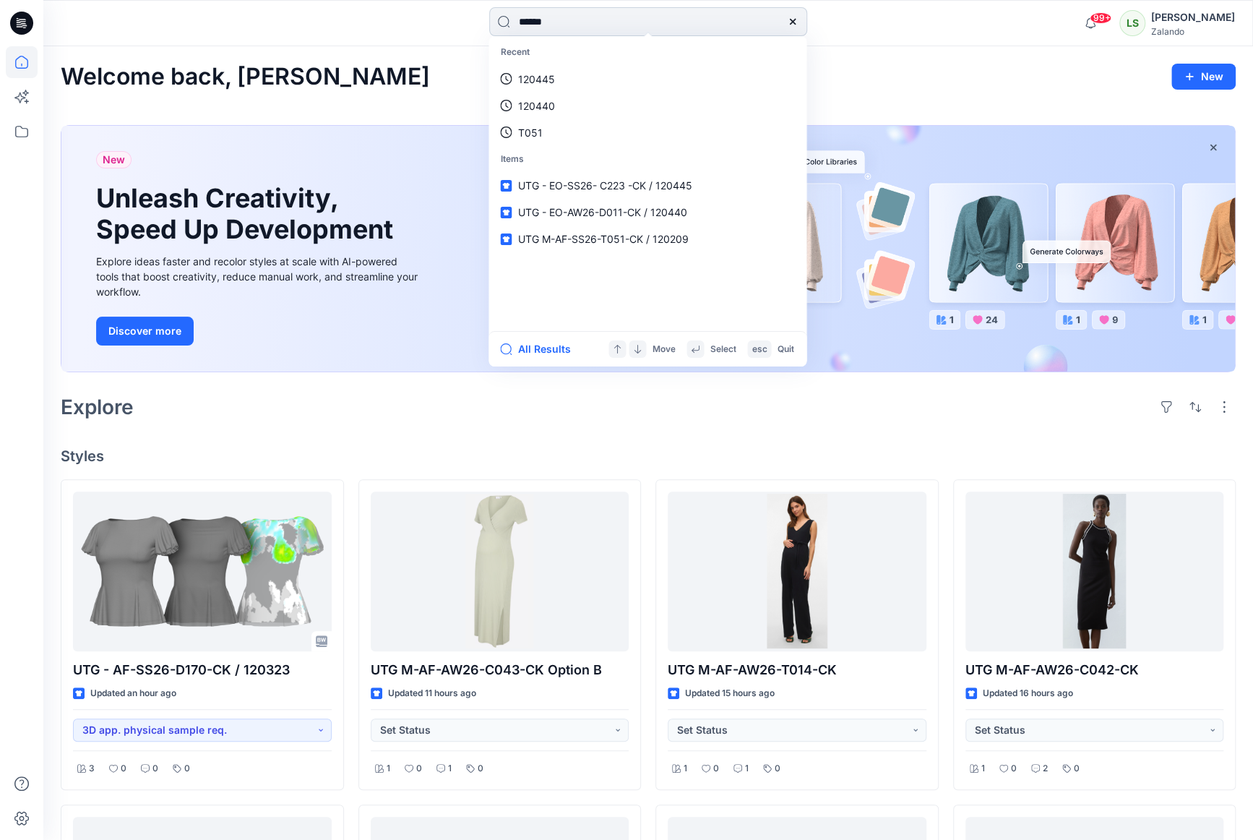
type input "******"
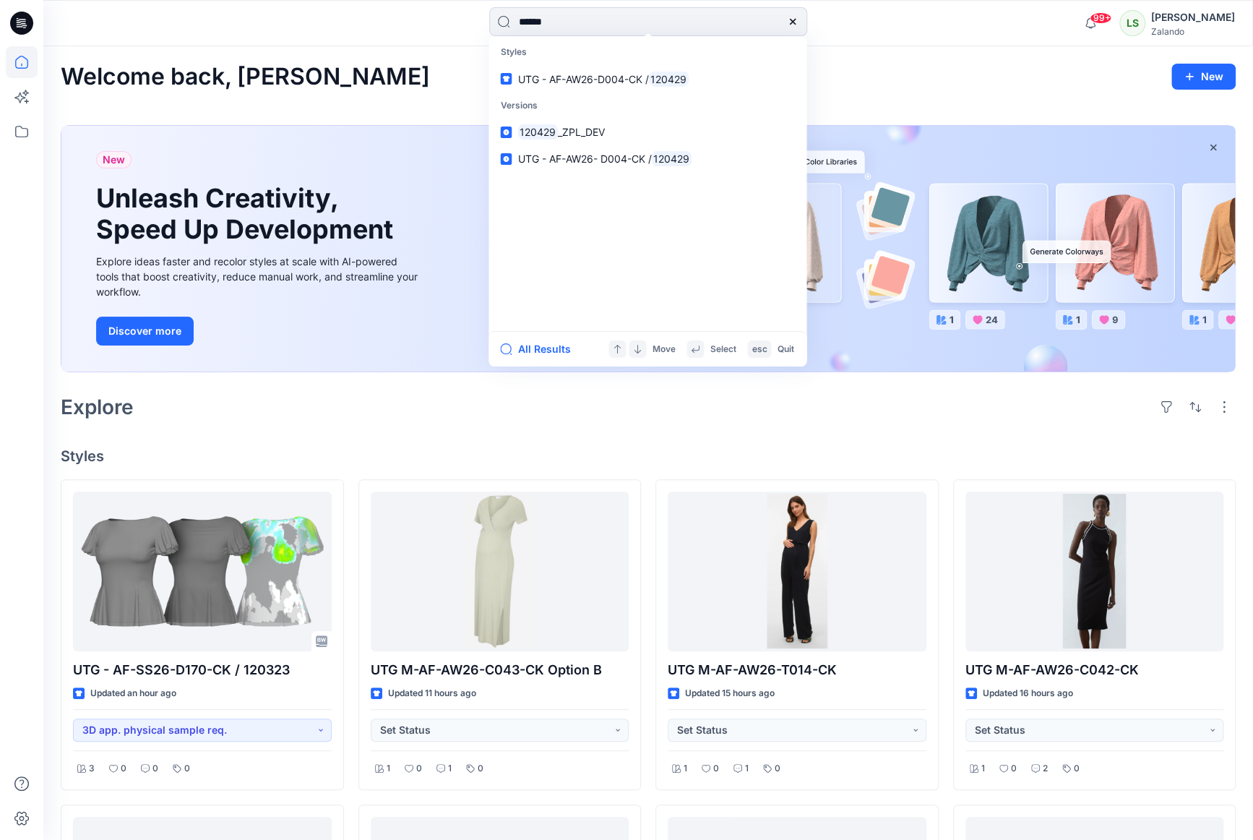
click at [574, 98] on p "Versions" at bounding box center [647, 105] width 312 height 27
click at [574, 81] on span "UTG - AF-AW26-D004-CK /" at bounding box center [582, 79] width 131 height 12
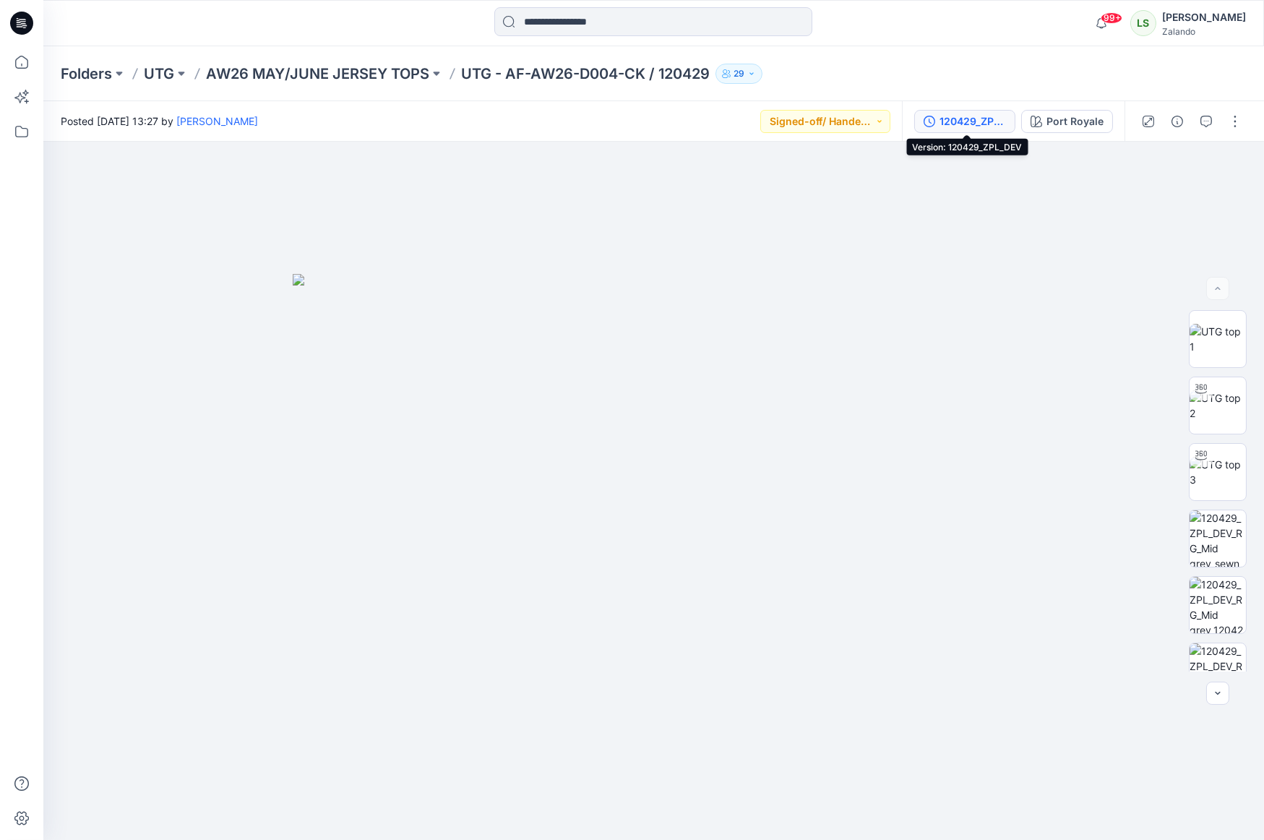
click at [986, 129] on div "120429_ZPL_DEV" at bounding box center [972, 121] width 66 height 16
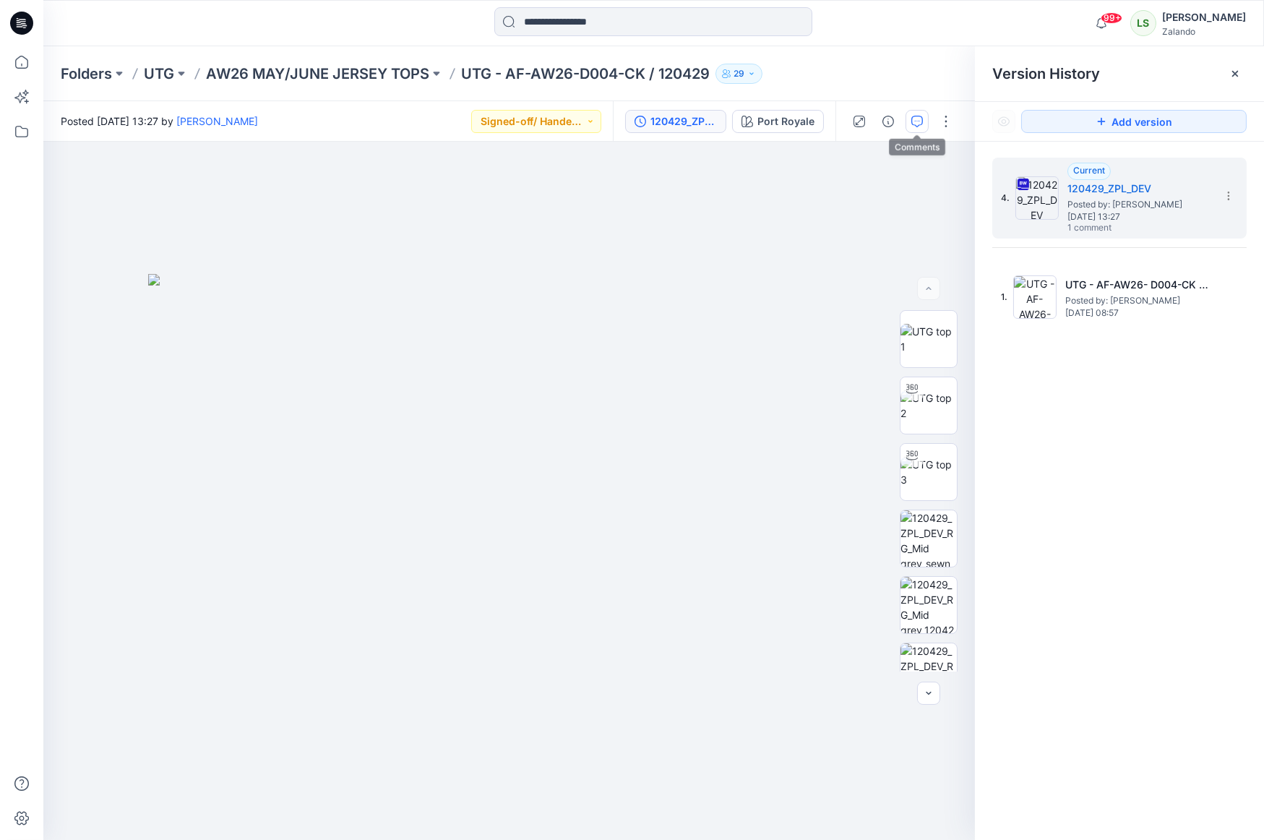
click at [918, 121] on icon "button" at bounding box center [917, 122] width 12 height 12
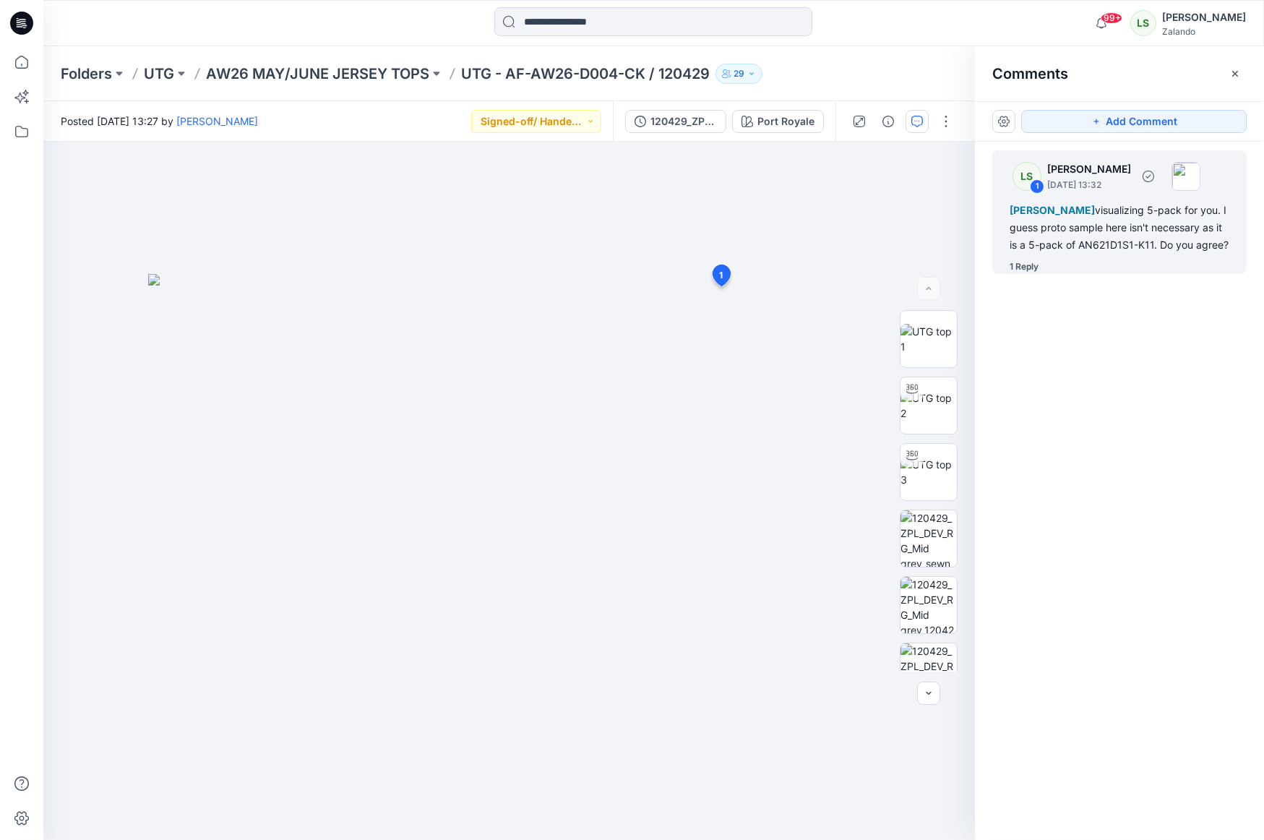
click at [1026, 274] on div "1 Reply" at bounding box center [1023, 266] width 29 height 14
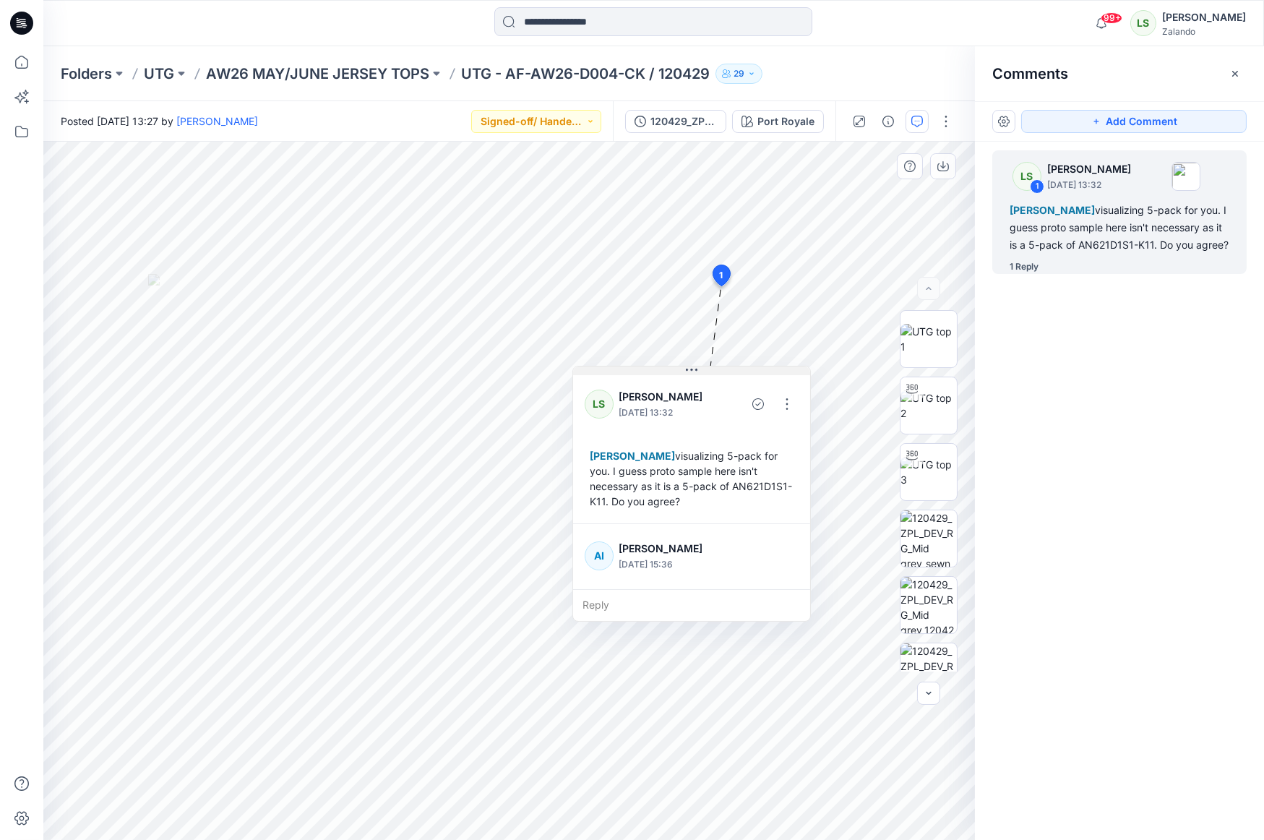
drag, startPoint x: 822, startPoint y: 298, endPoint x: 695, endPoint y: 370, distance: 145.6
click at [695, 370] on icon at bounding box center [692, 370] width 12 height 12
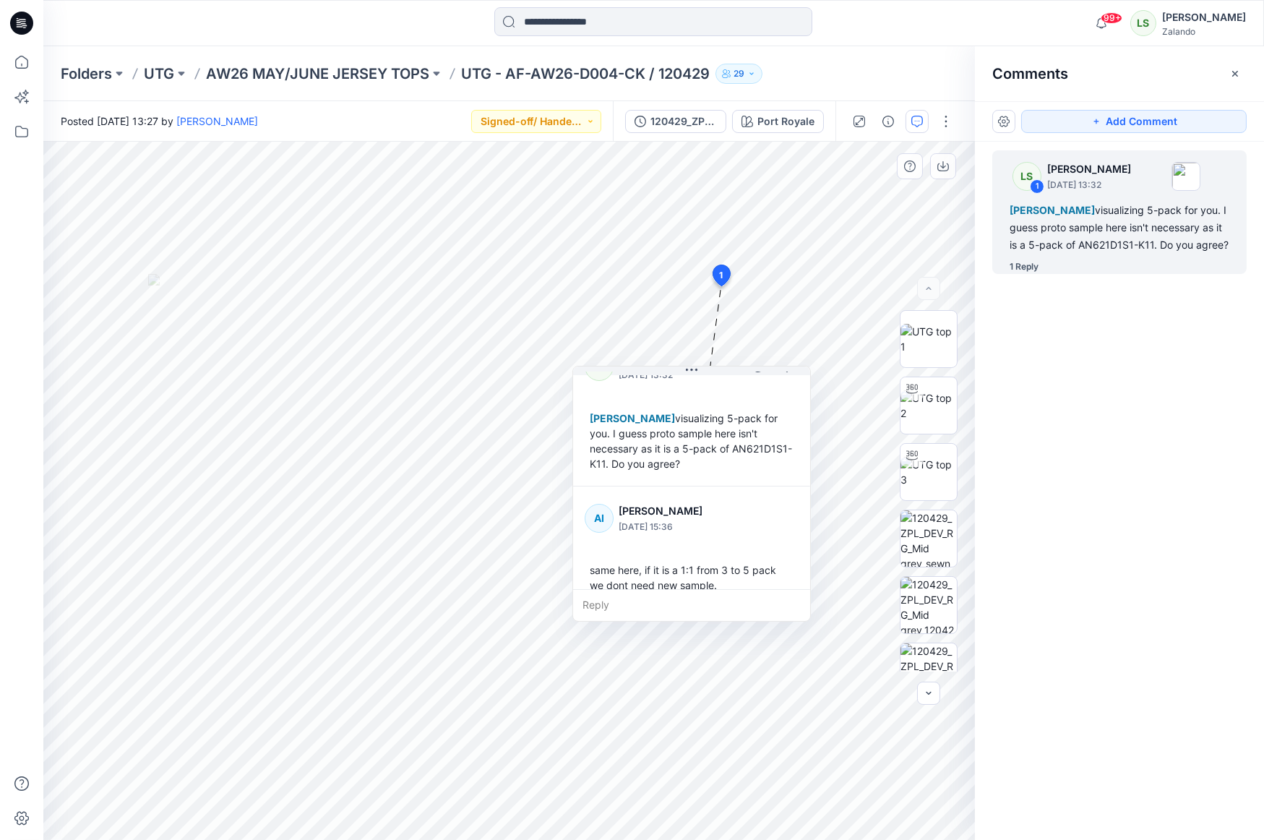
scroll to position [71, 0]
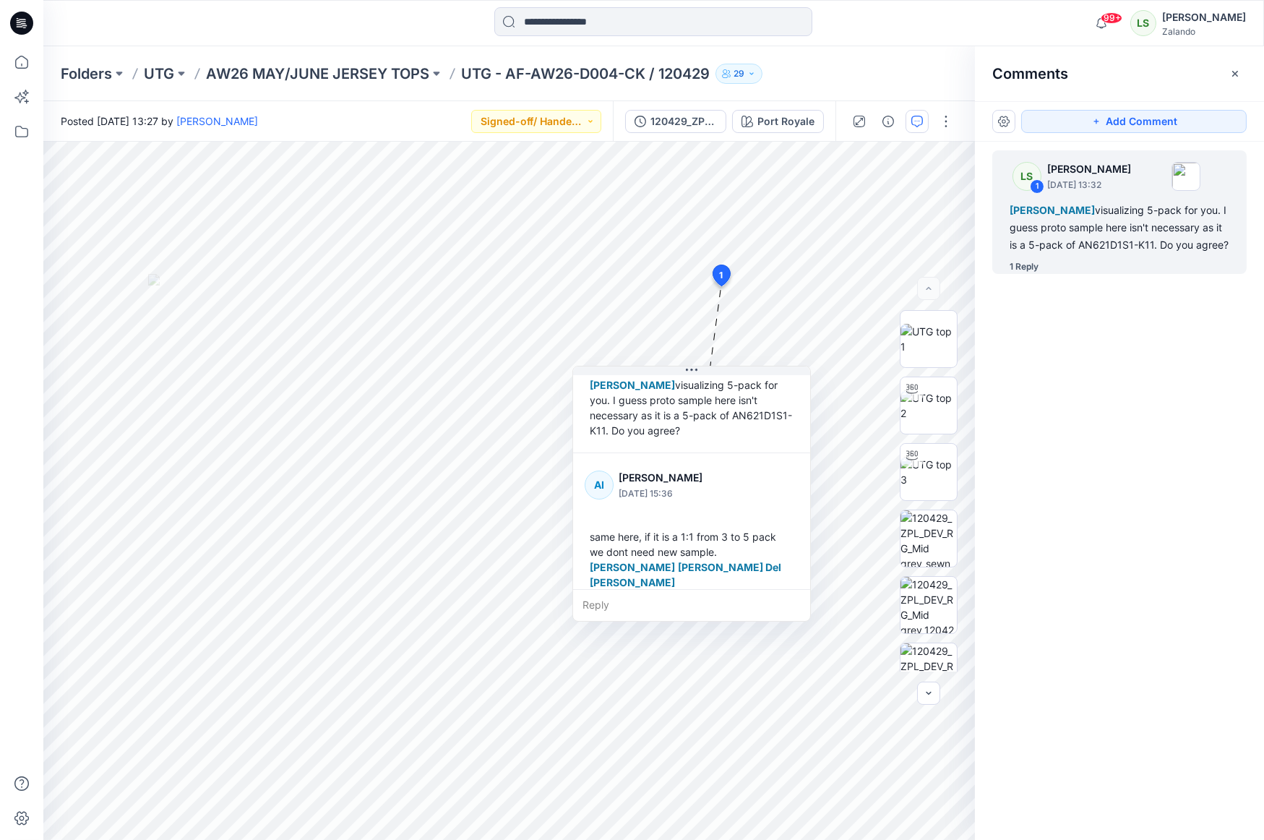
click at [25, 20] on icon at bounding box center [22, 19] width 7 height 1
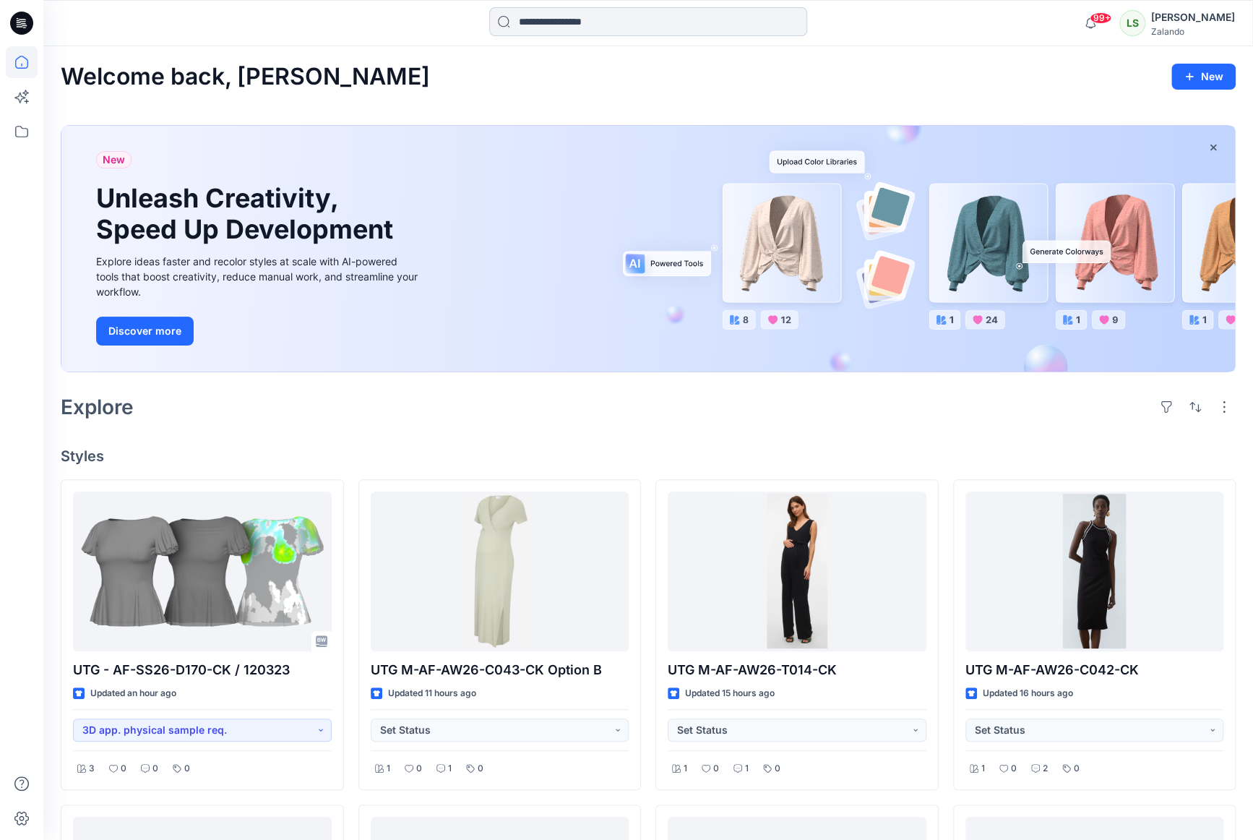
click at [582, 24] on input at bounding box center [648, 21] width 318 height 29
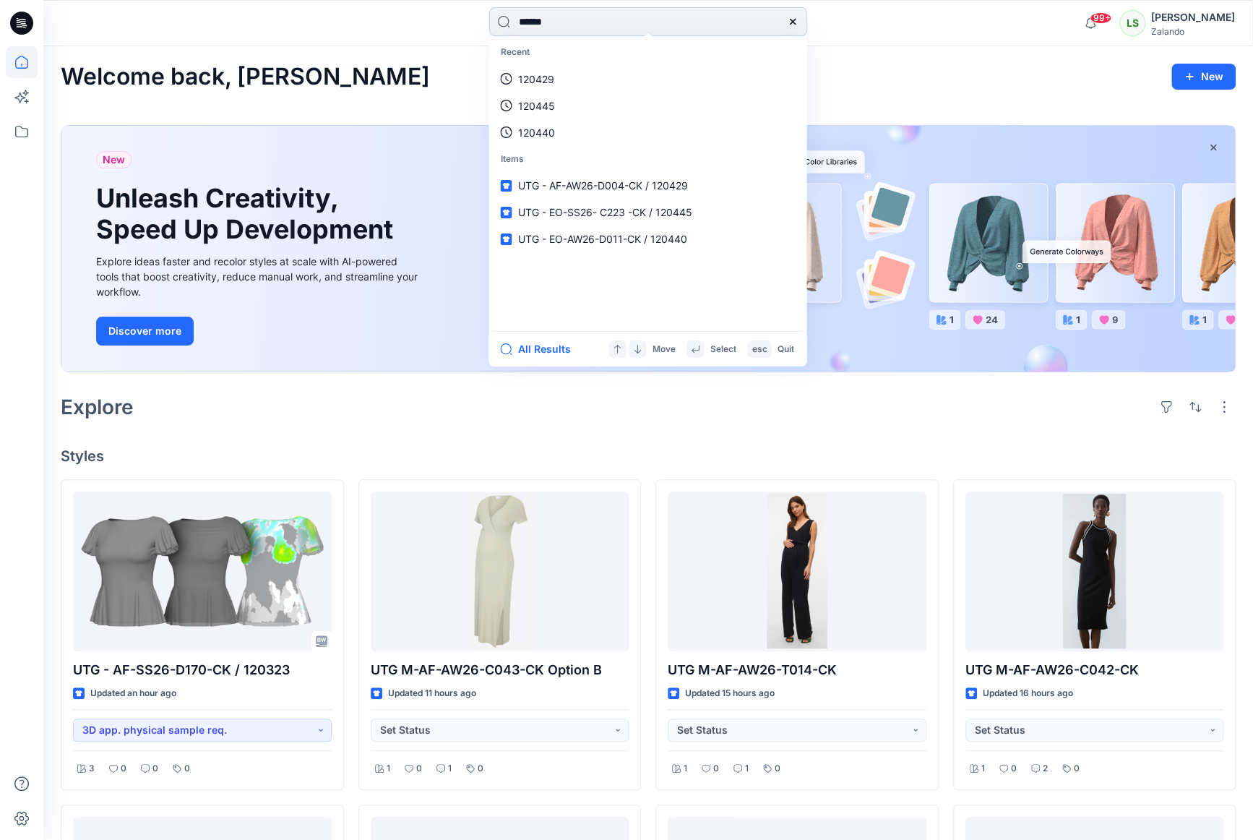
type input "******"
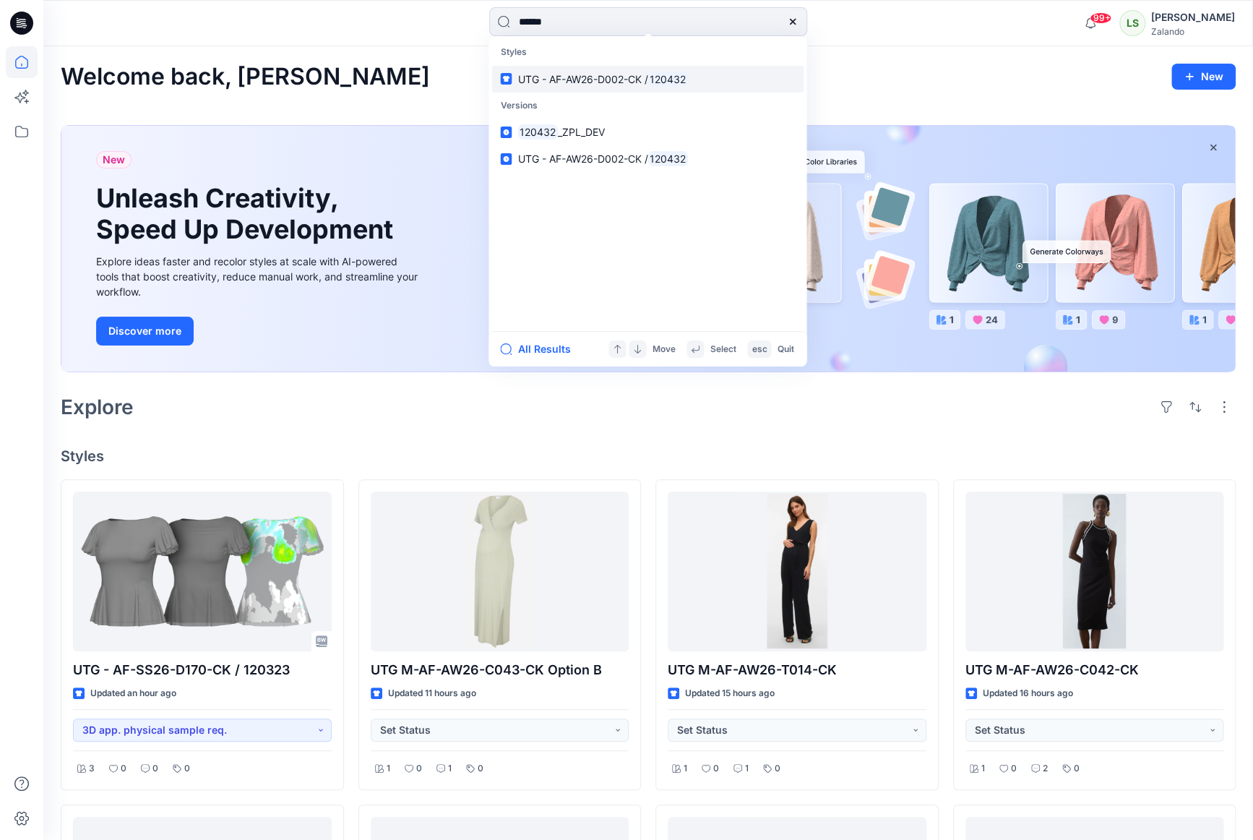
click at [621, 72] on p "UTG - AF-AW26-D002-CK / 120432" at bounding box center [602, 79] width 171 height 15
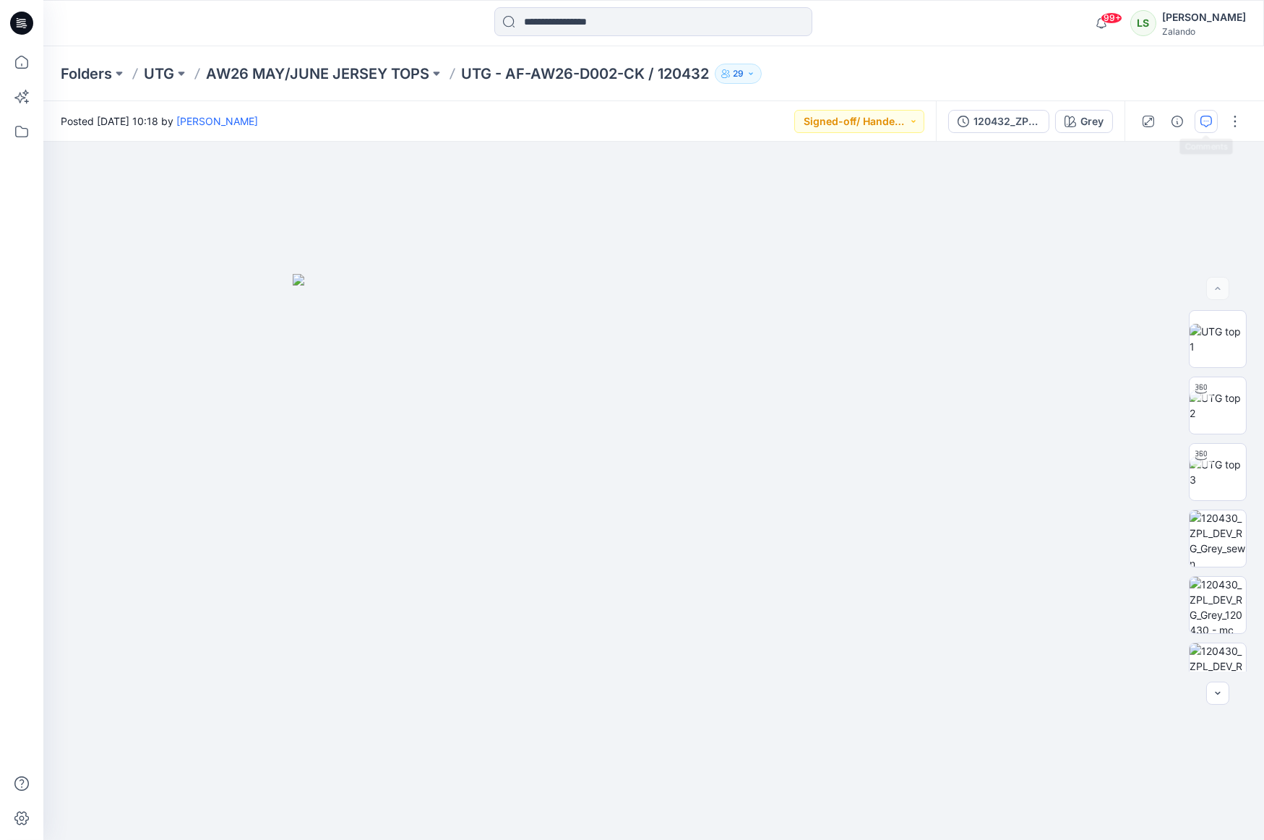
click at [1098, 120] on button "button" at bounding box center [1205, 121] width 23 height 23
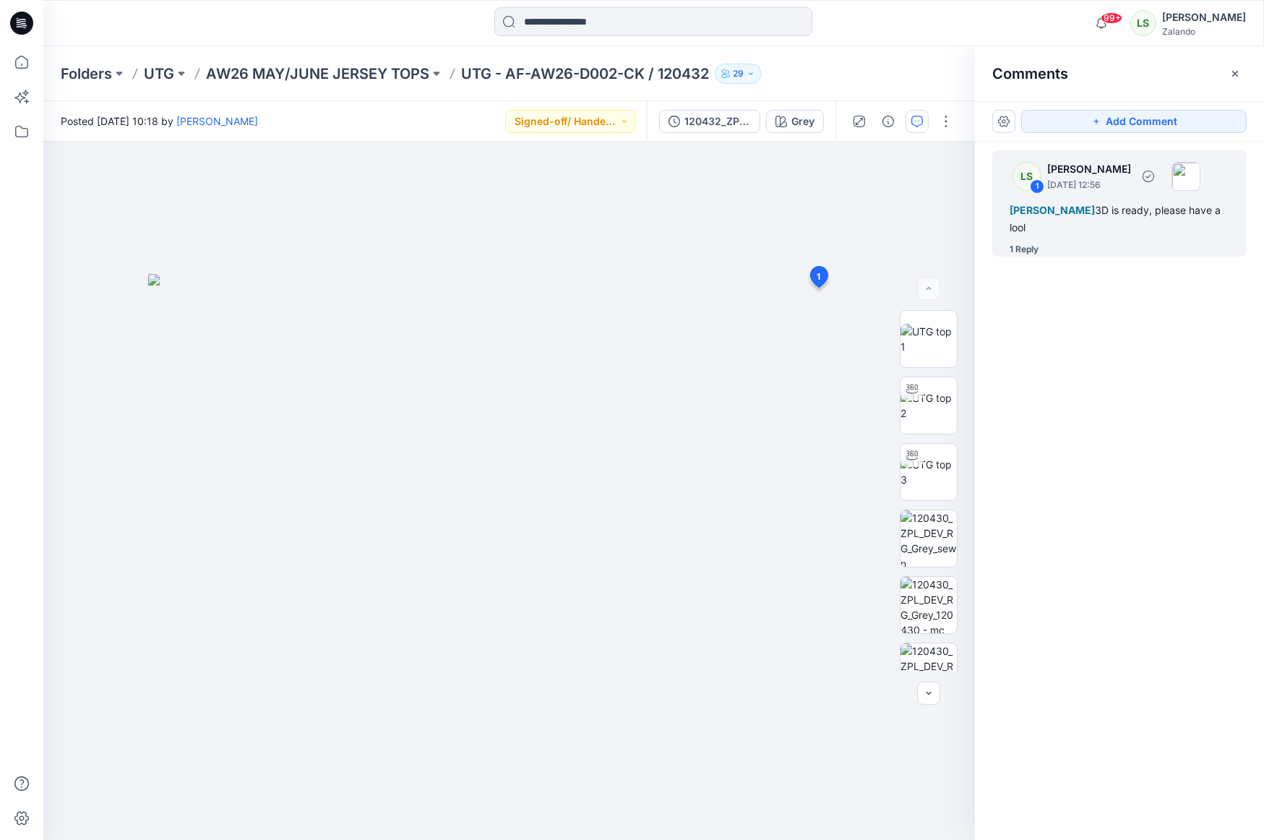
click at [1038, 249] on div "1 Reply" at bounding box center [1127, 249] width 237 height 14
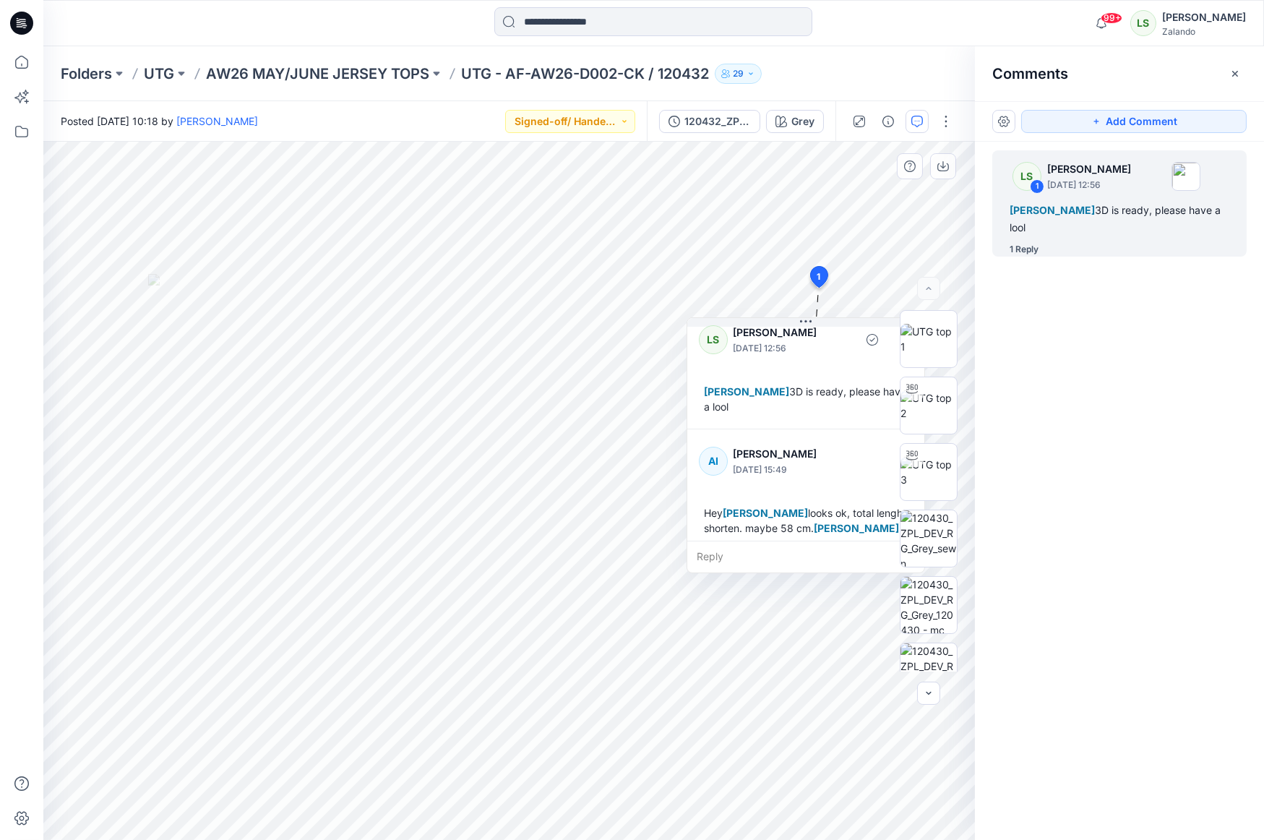
scroll to position [25, 0]
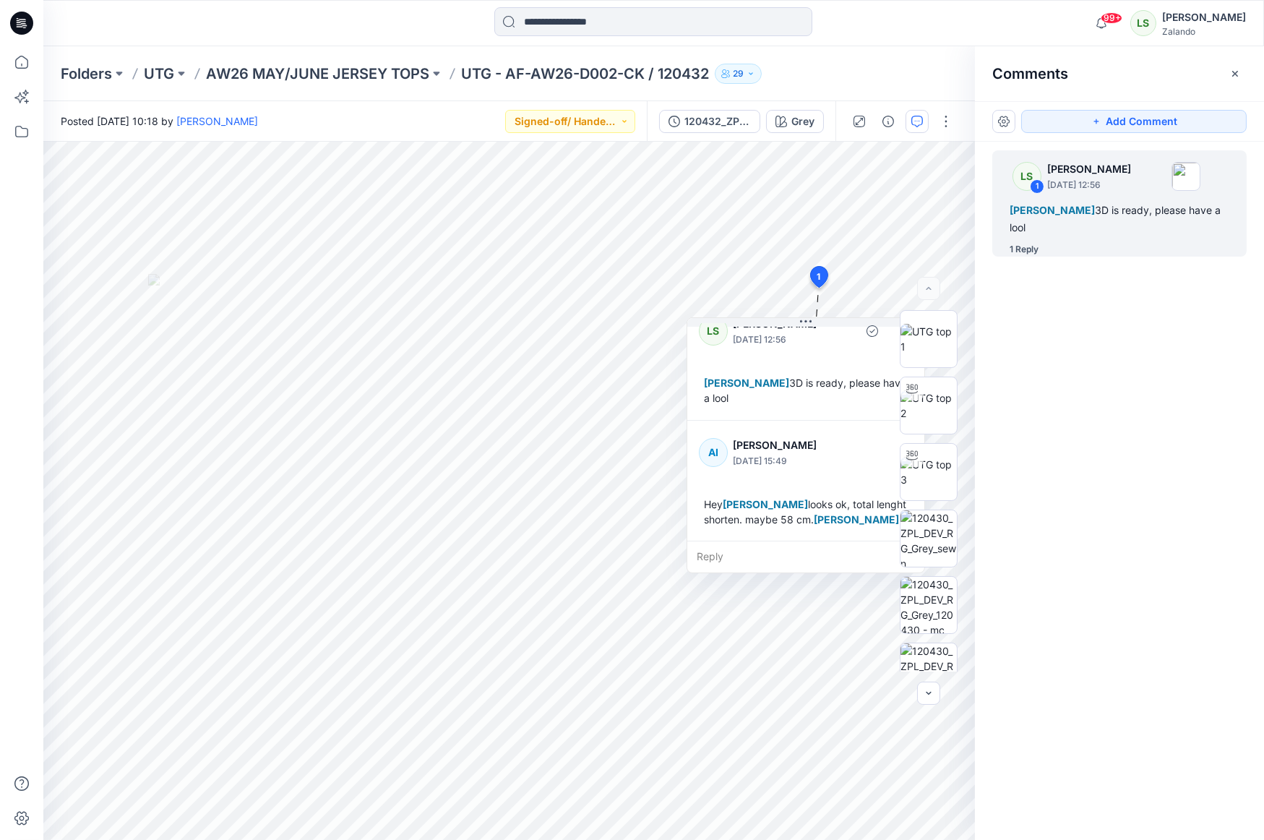
click at [428, 17] on div at bounding box center [653, 23] width 610 height 32
click at [14, 27] on icon at bounding box center [21, 23] width 23 height 23
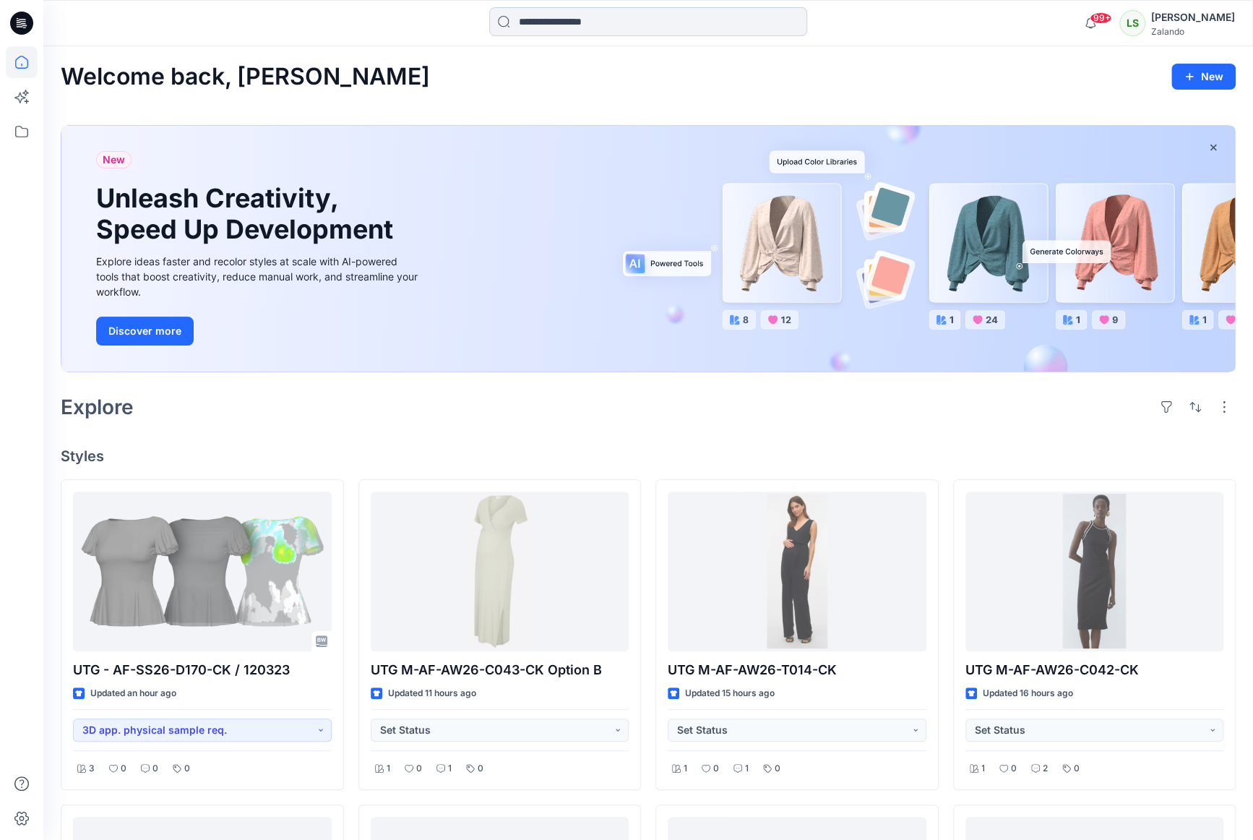
click at [551, 14] on input at bounding box center [648, 21] width 318 height 29
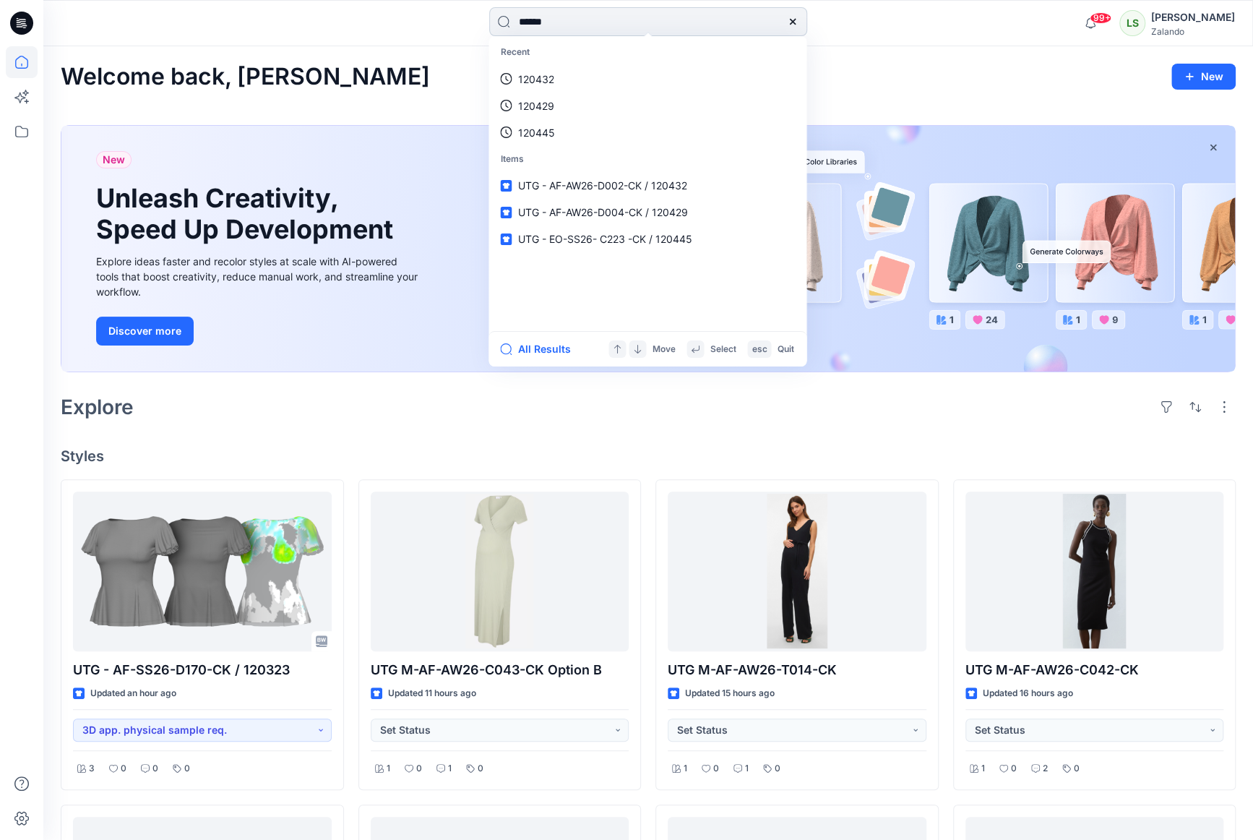
type input "******"
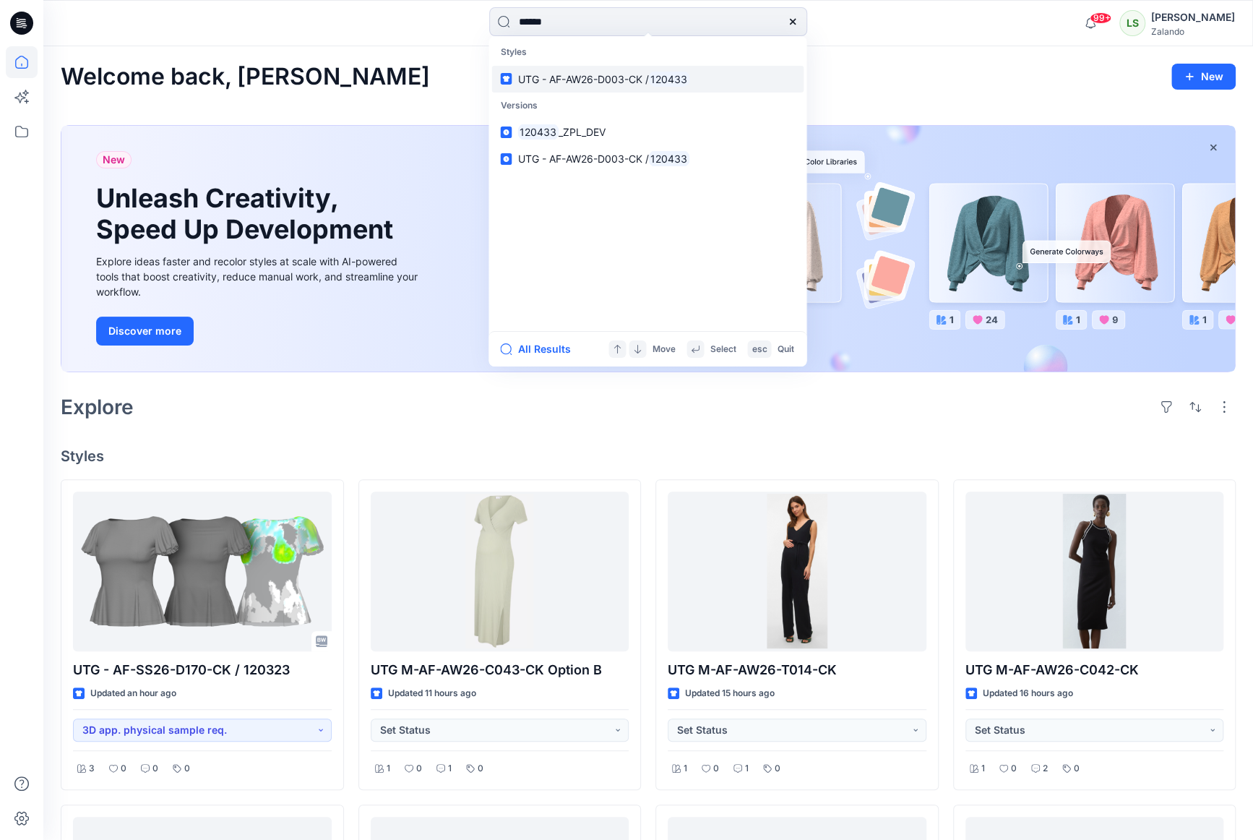
click at [619, 85] on span "UTG - AF-AW26-D003-CK /" at bounding box center [582, 79] width 131 height 12
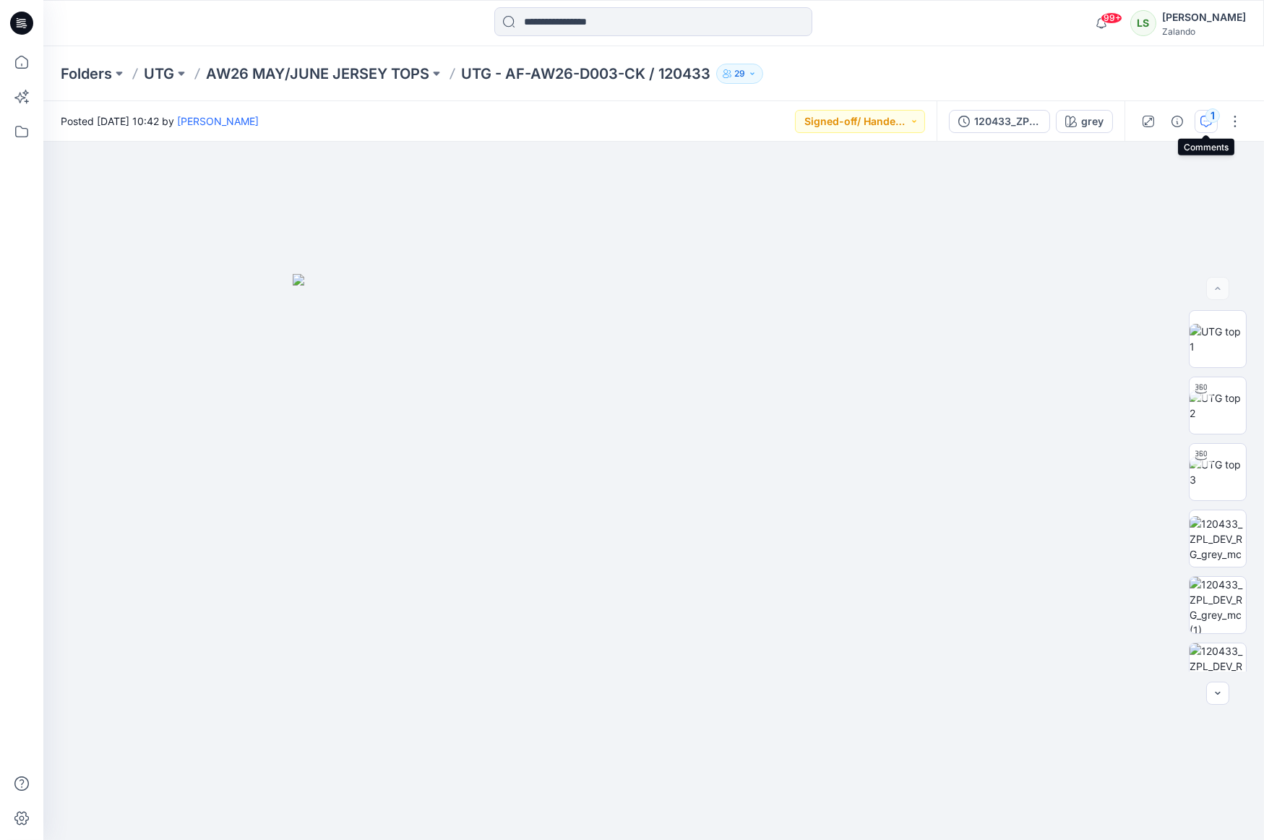
click at [1098, 126] on icon "button" at bounding box center [1206, 122] width 12 height 12
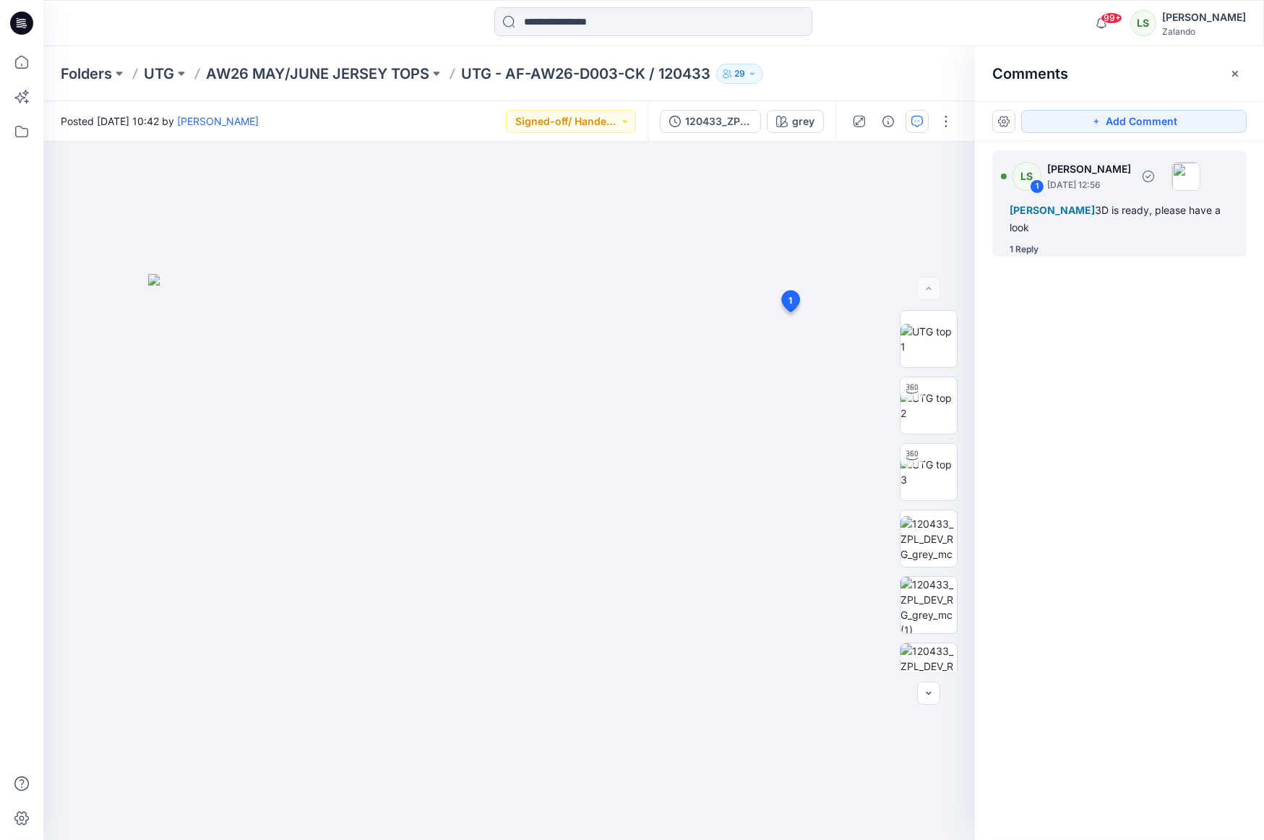
click at [1034, 249] on div "1 Reply" at bounding box center [1023, 249] width 29 height 14
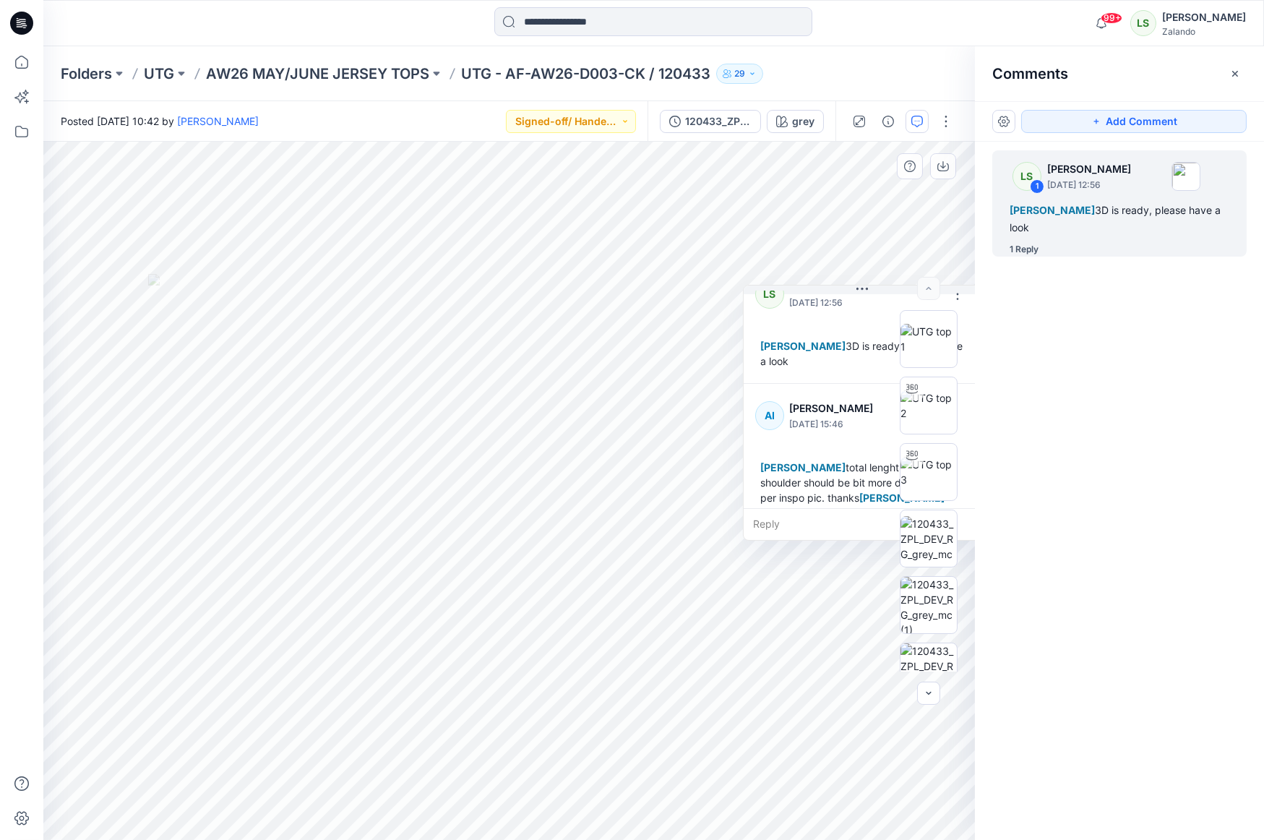
scroll to position [40, 0]
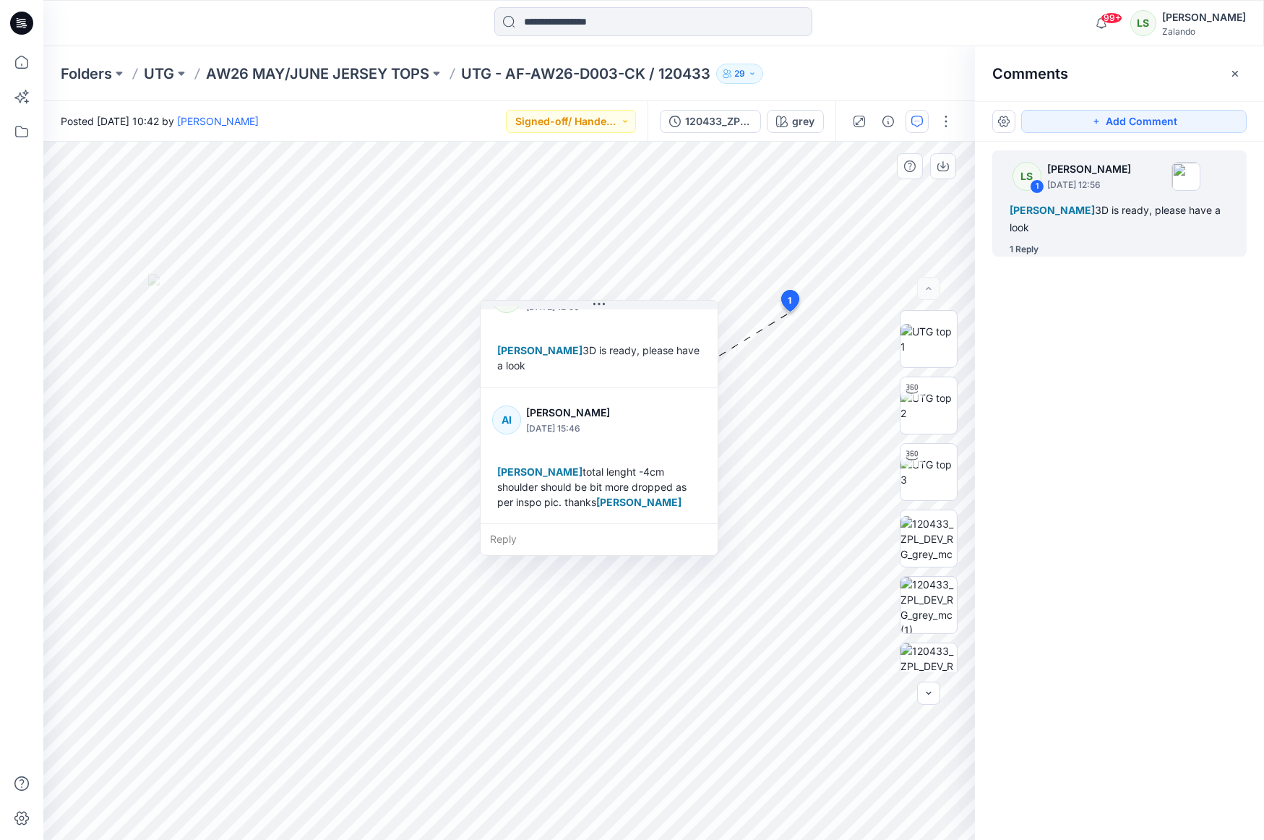
drag, startPoint x: 850, startPoint y: 294, endPoint x: 582, endPoint y: 307, distance: 268.4
click at [582, 307] on div "LS [PERSON_NAME] [DATE] 12:56 [PERSON_NAME] 3D is ready, please have a look AI …" at bounding box center [599, 428] width 238 height 256
click at [709, 126] on div "120433_ZPL_DEV" at bounding box center [718, 121] width 66 height 16
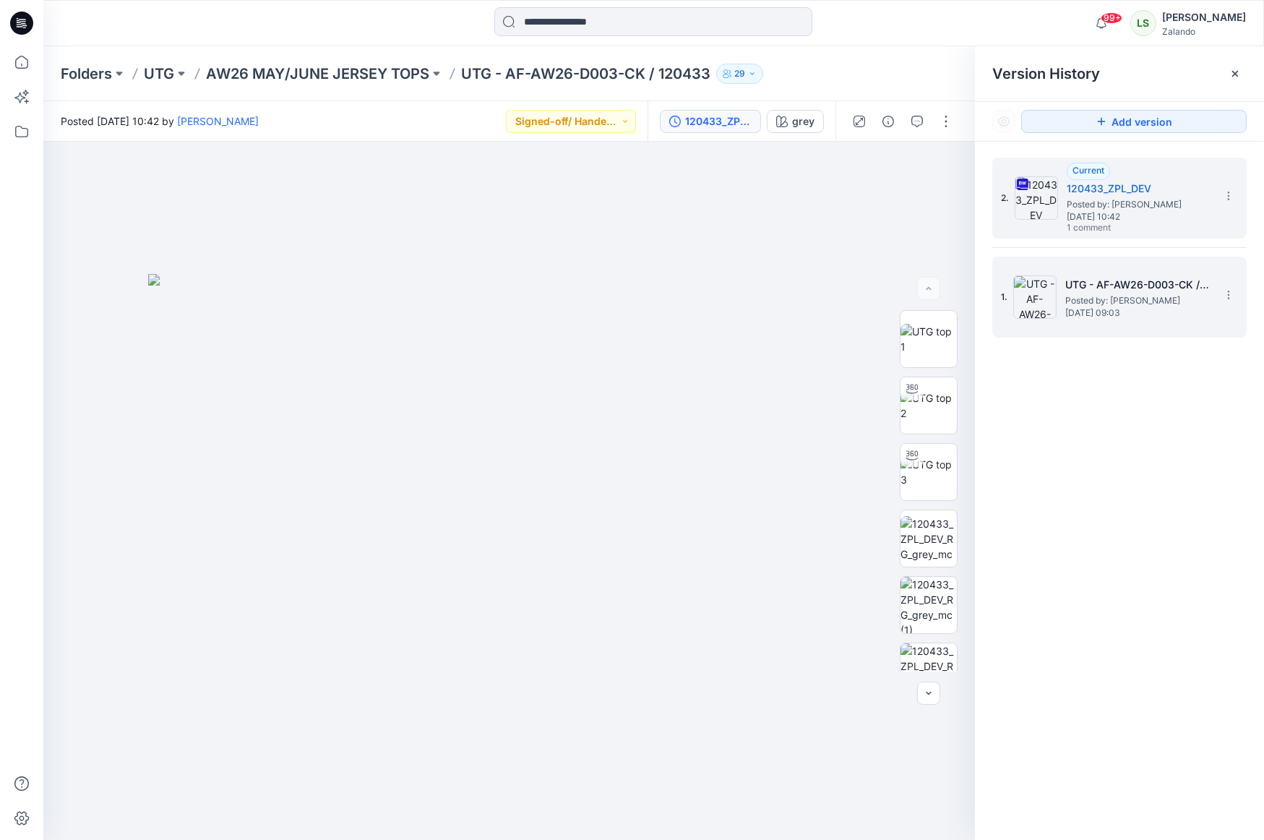
click at [1074, 290] on h5 "UTG - AF-AW26-D003-CK / 120433" at bounding box center [1137, 284] width 145 height 17
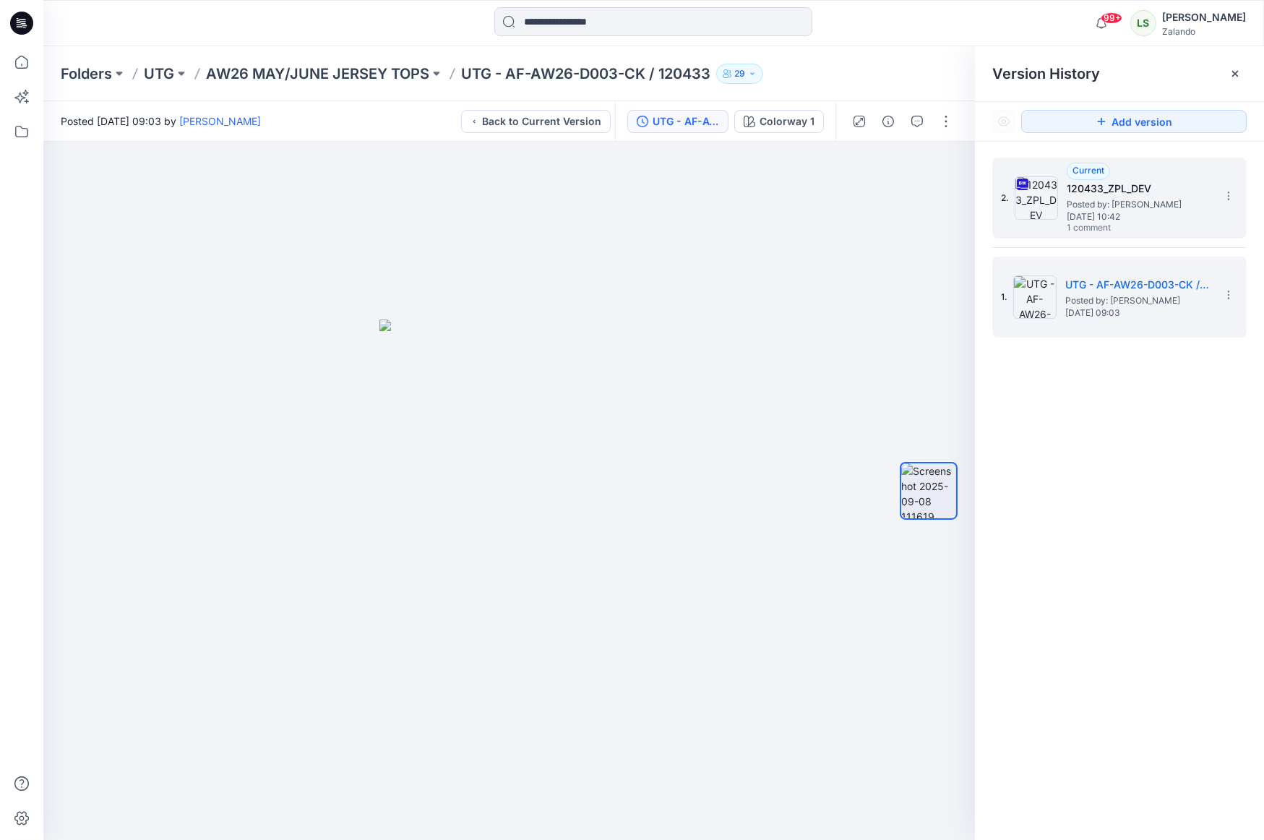
click at [1034, 199] on img at bounding box center [1035, 197] width 43 height 43
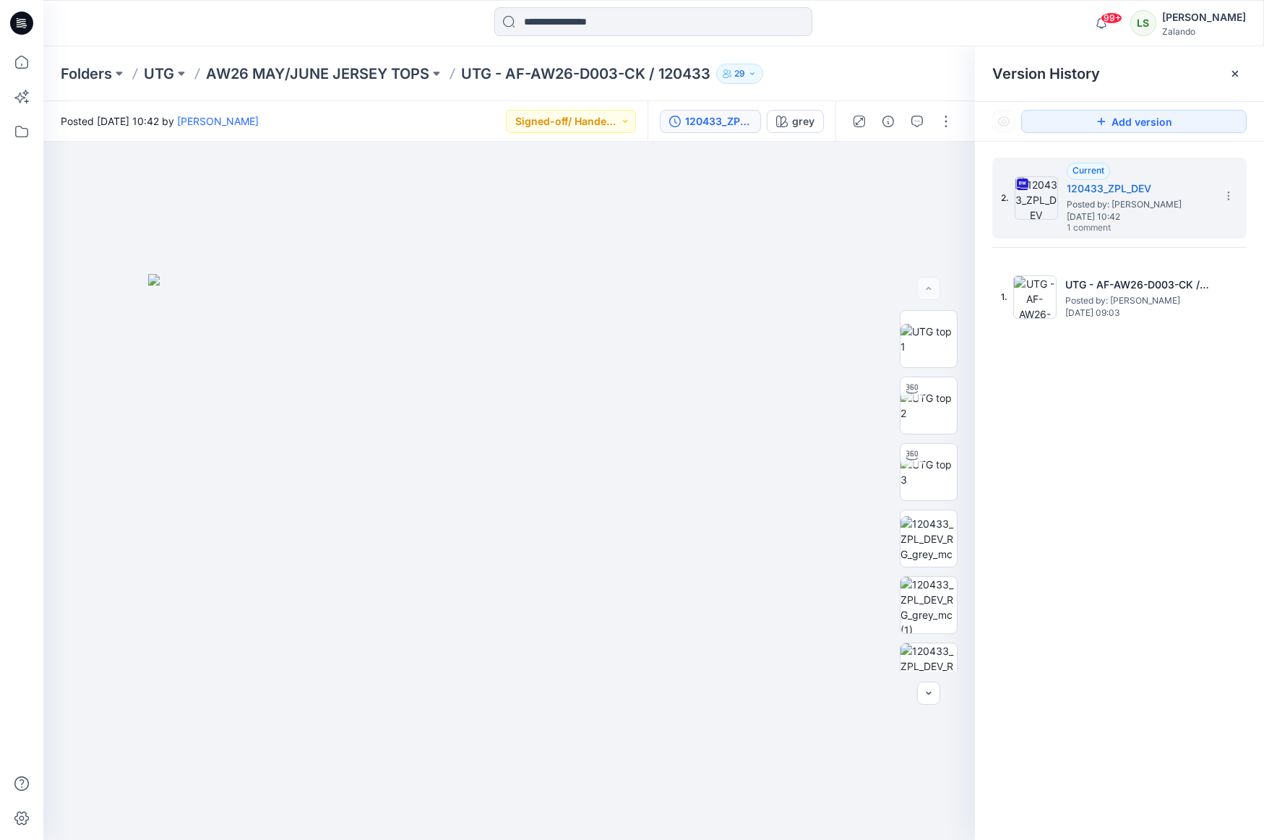
click at [565, 94] on div "Folders UTG AW26 MAY/JUNE JERSEY TOPS UTG - AF-AW26-D003-CK / 120433 29" at bounding box center [653, 73] width 1220 height 55
click at [17, 28] on icon at bounding box center [21, 23] width 23 height 23
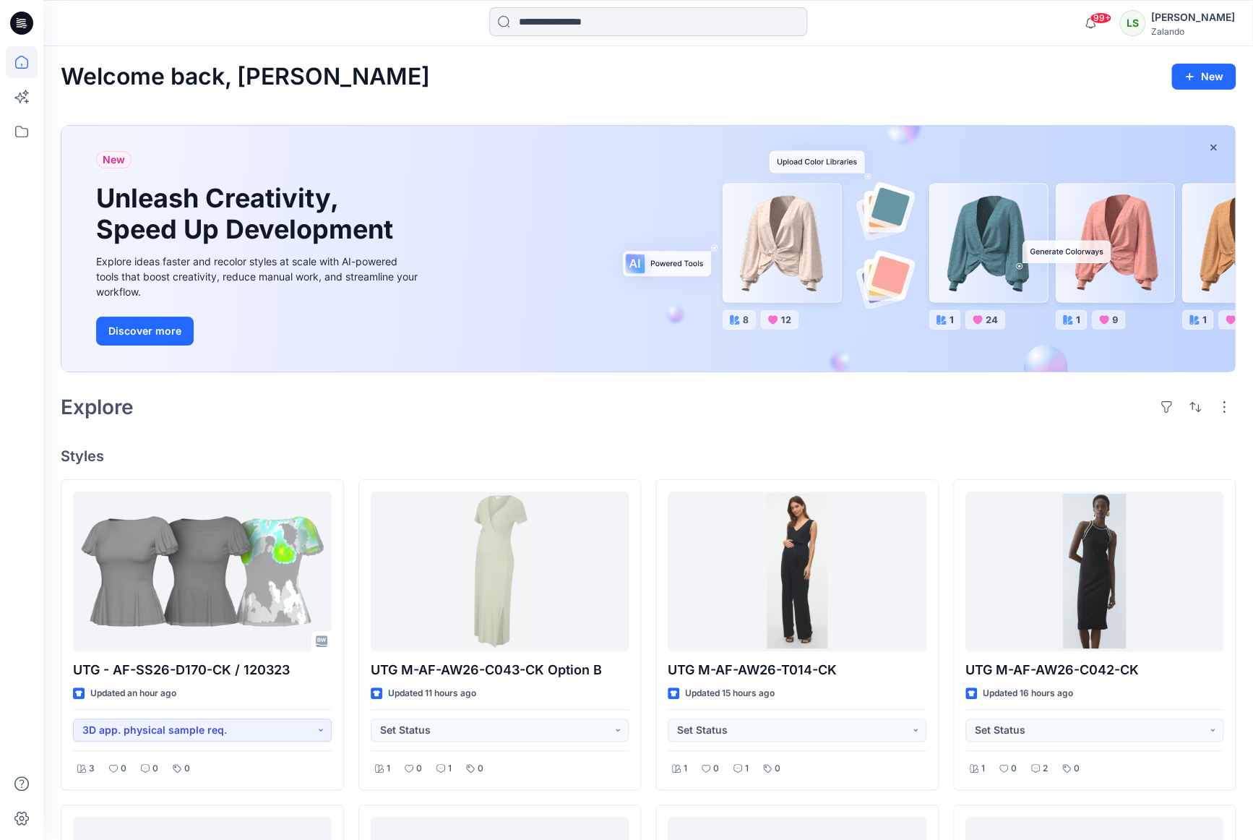
click at [624, 20] on input at bounding box center [648, 21] width 318 height 29
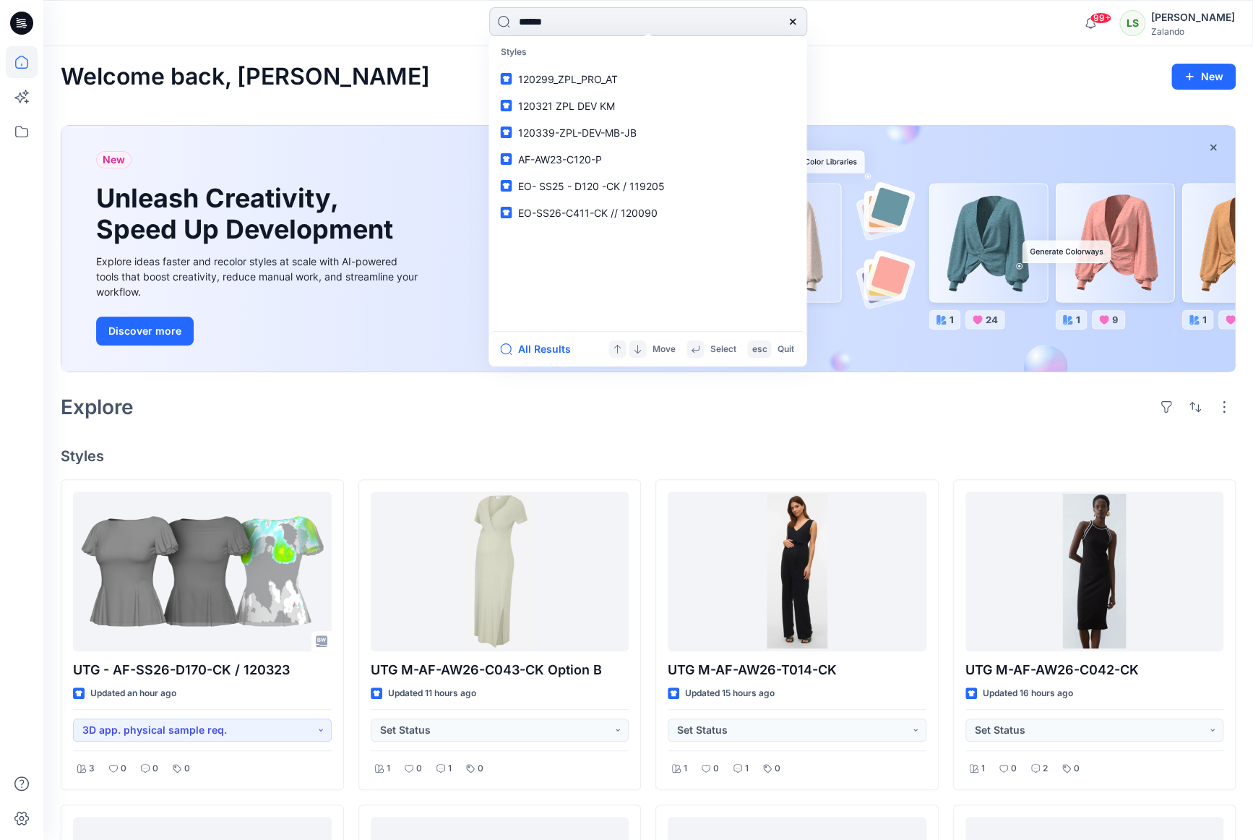
type input "******"
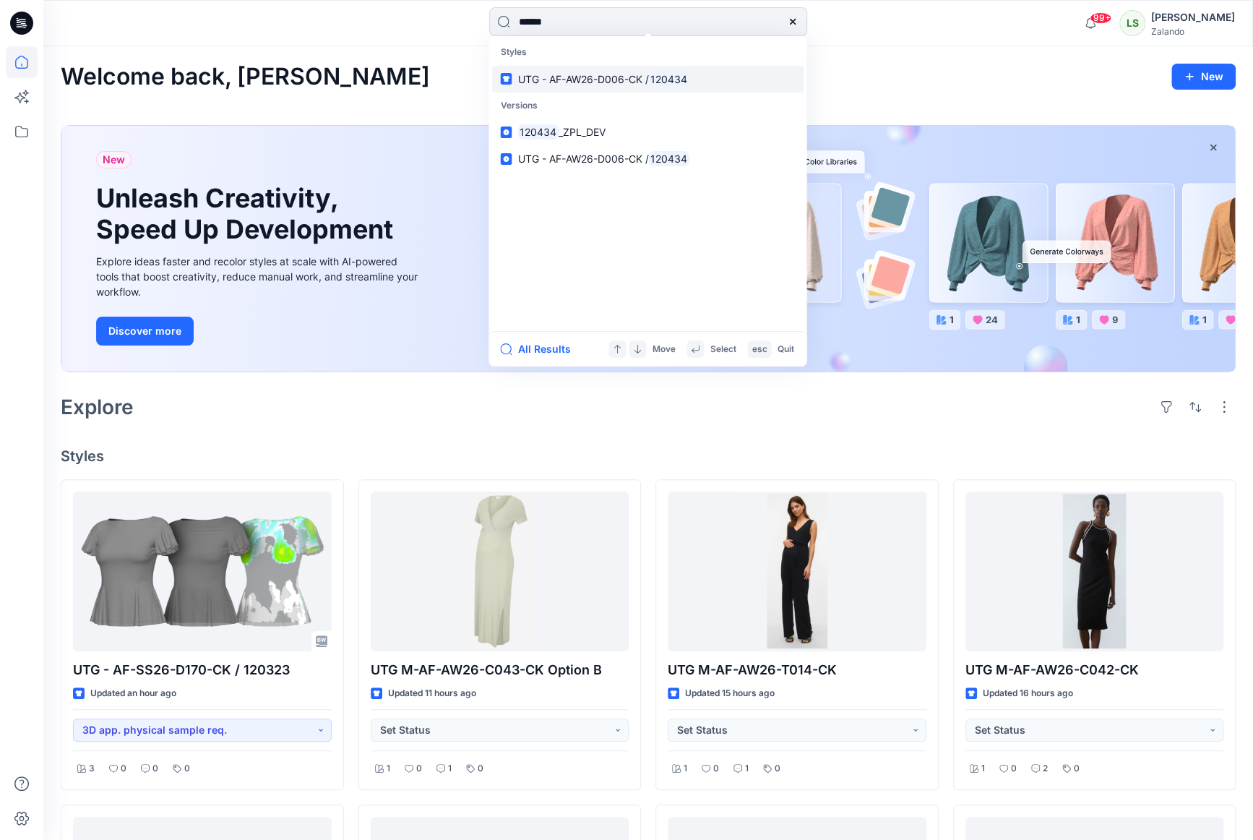
click at [644, 79] on span "UTG - AF-AW26-D006-CK /" at bounding box center [582, 79] width 131 height 12
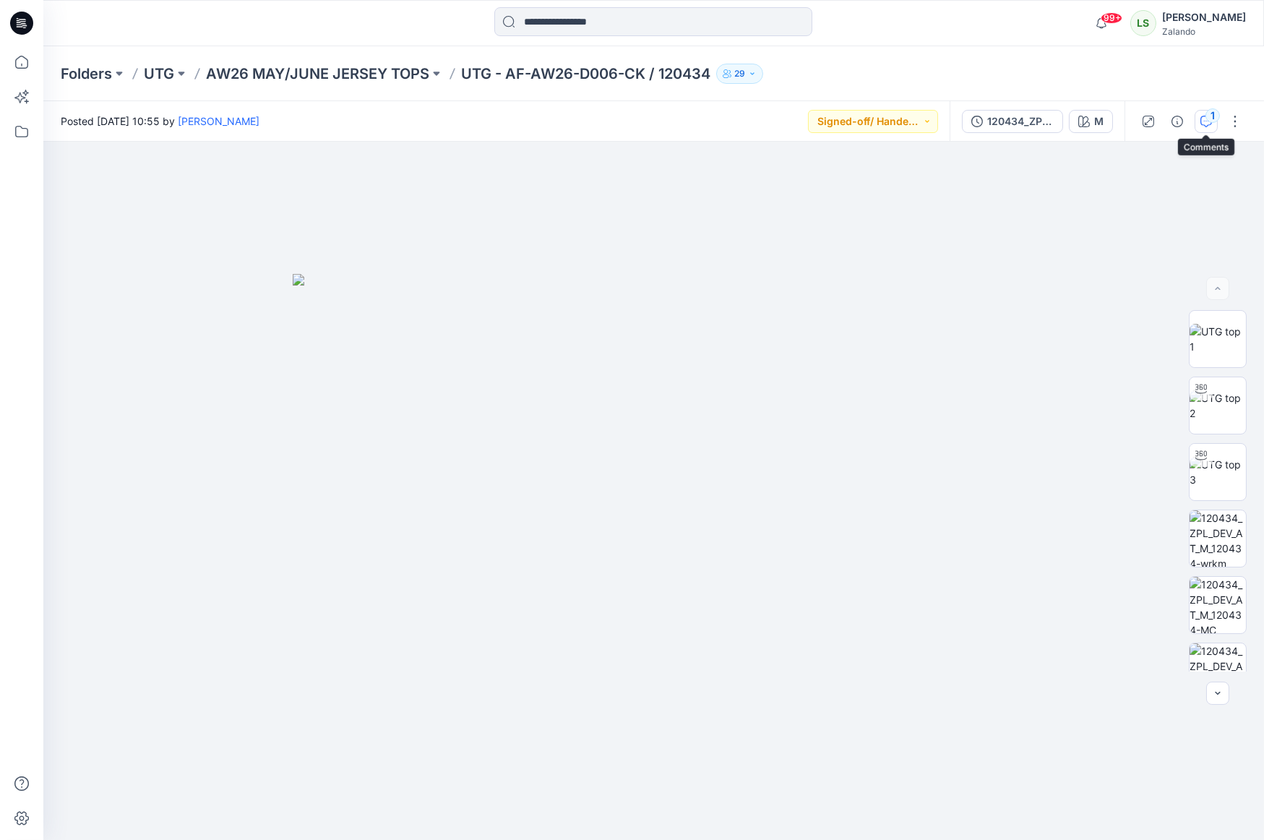
click at [1098, 119] on button "1" at bounding box center [1205, 121] width 23 height 23
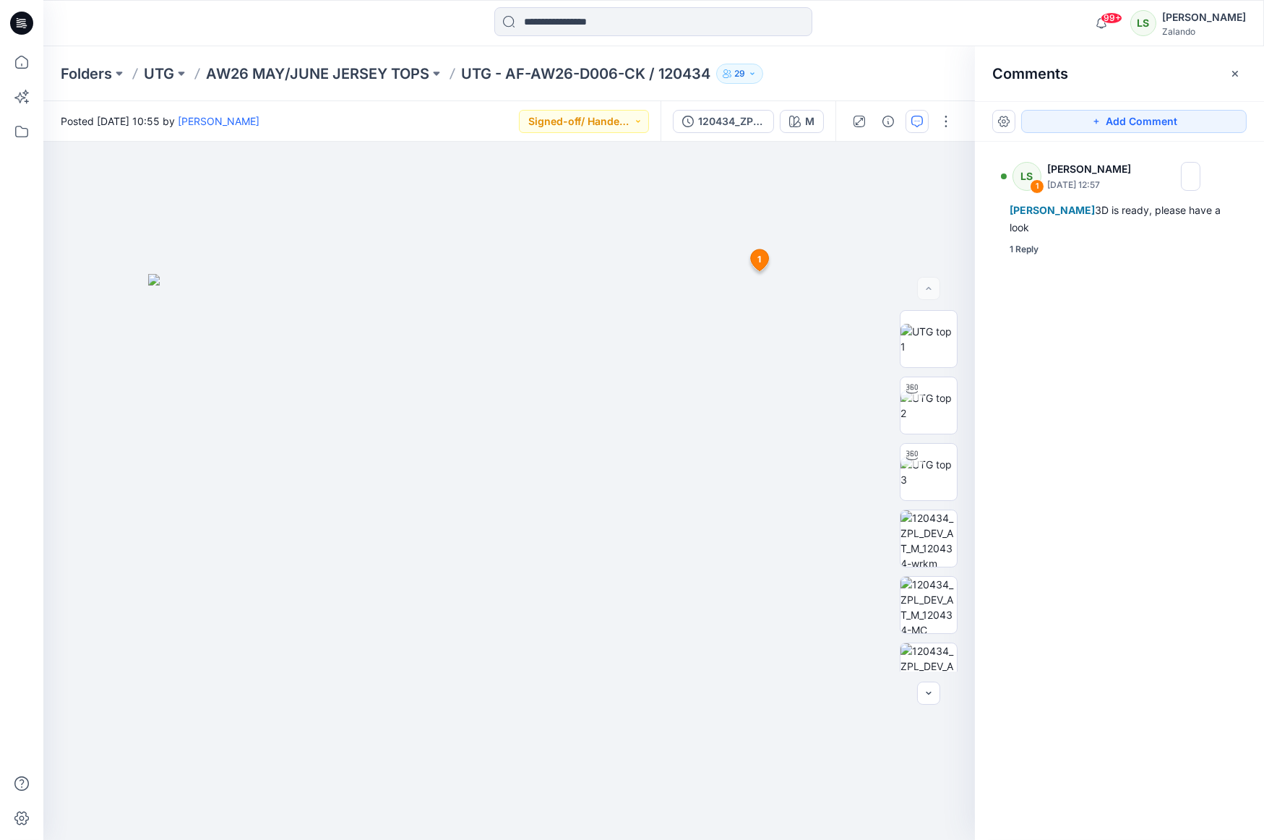
click at [1026, 262] on div "LS 1 [PERSON_NAME] [DATE] 12:57 [PERSON_NAME] 3D is ready, please have a look 1…" at bounding box center [1119, 464] width 289 height 645
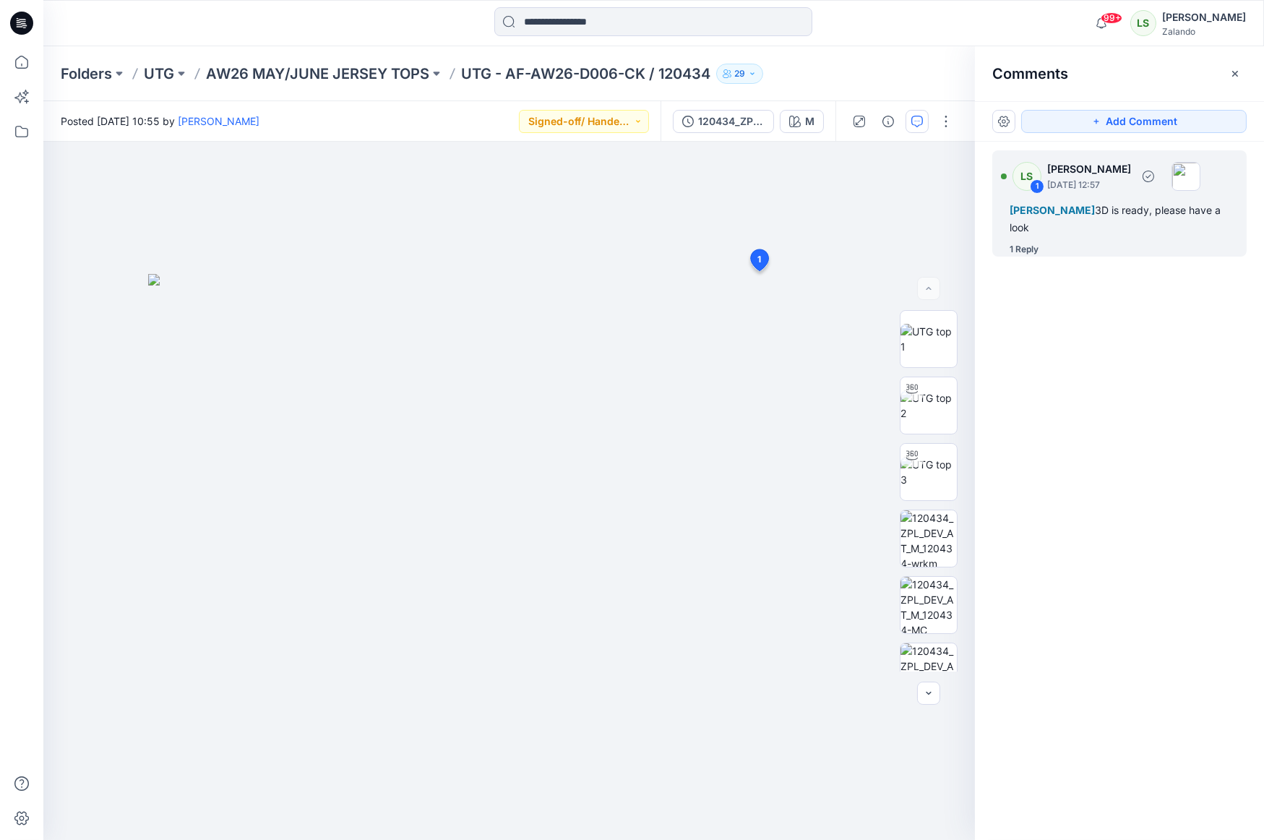
click at [1025, 253] on div "1 Reply" at bounding box center [1023, 249] width 29 height 14
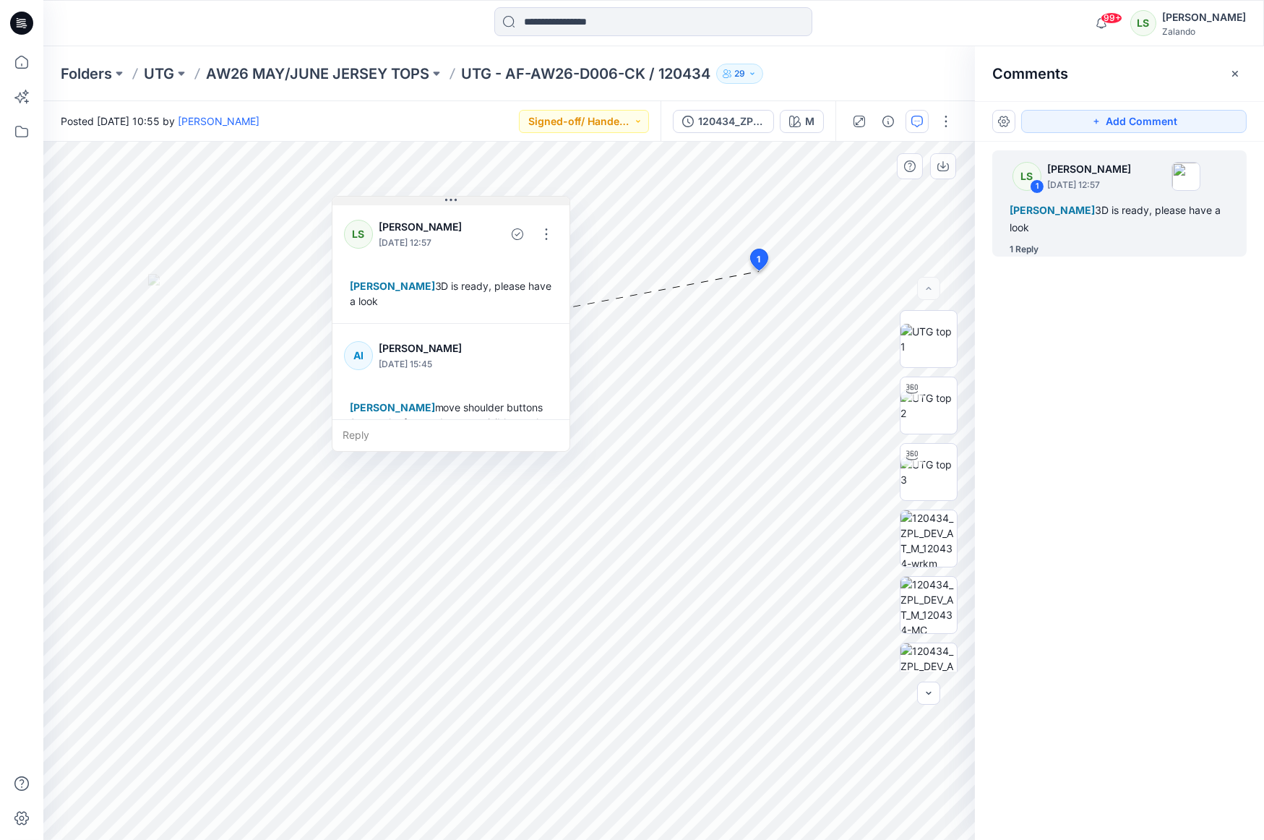
drag, startPoint x: 851, startPoint y: 284, endPoint x: 442, endPoint y: 200, distance: 417.5
click at [445, 200] on icon at bounding box center [451, 200] width 12 height 12
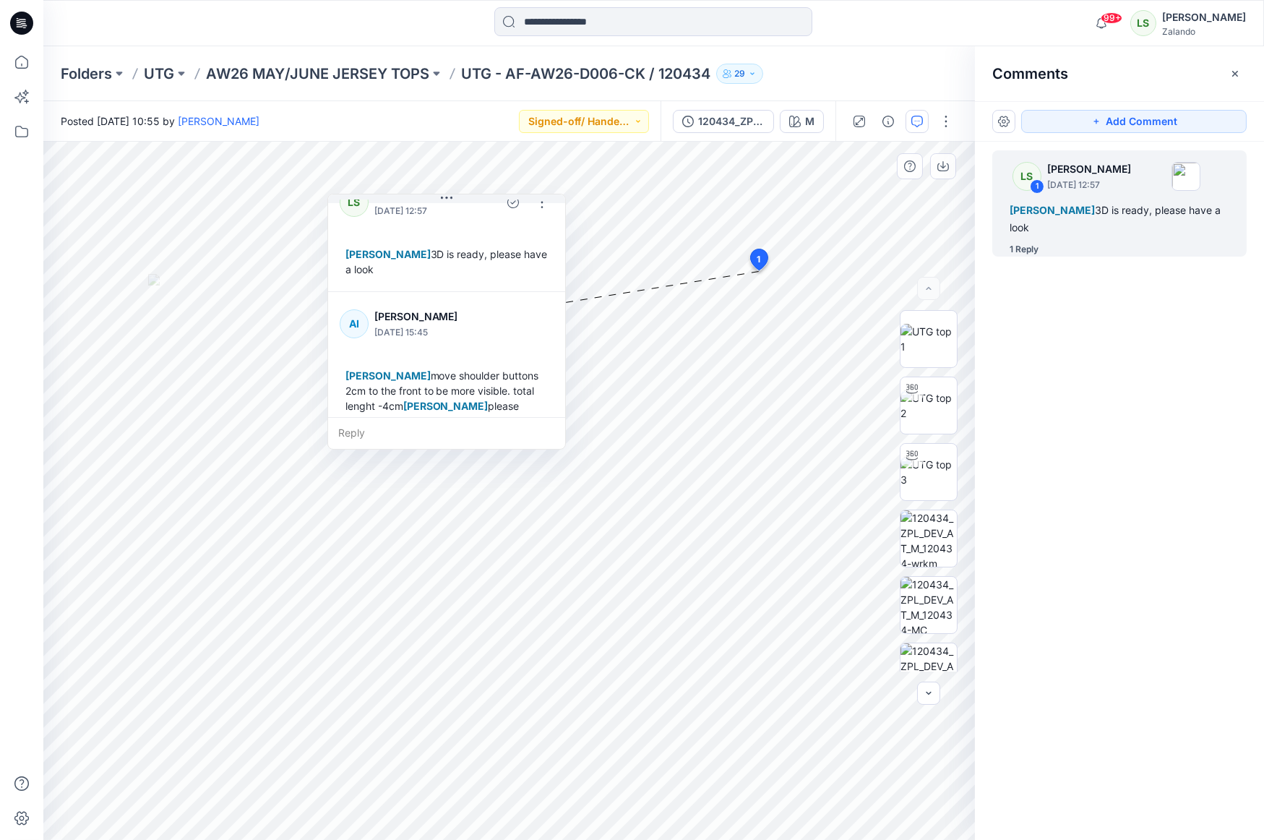
scroll to position [40, 0]
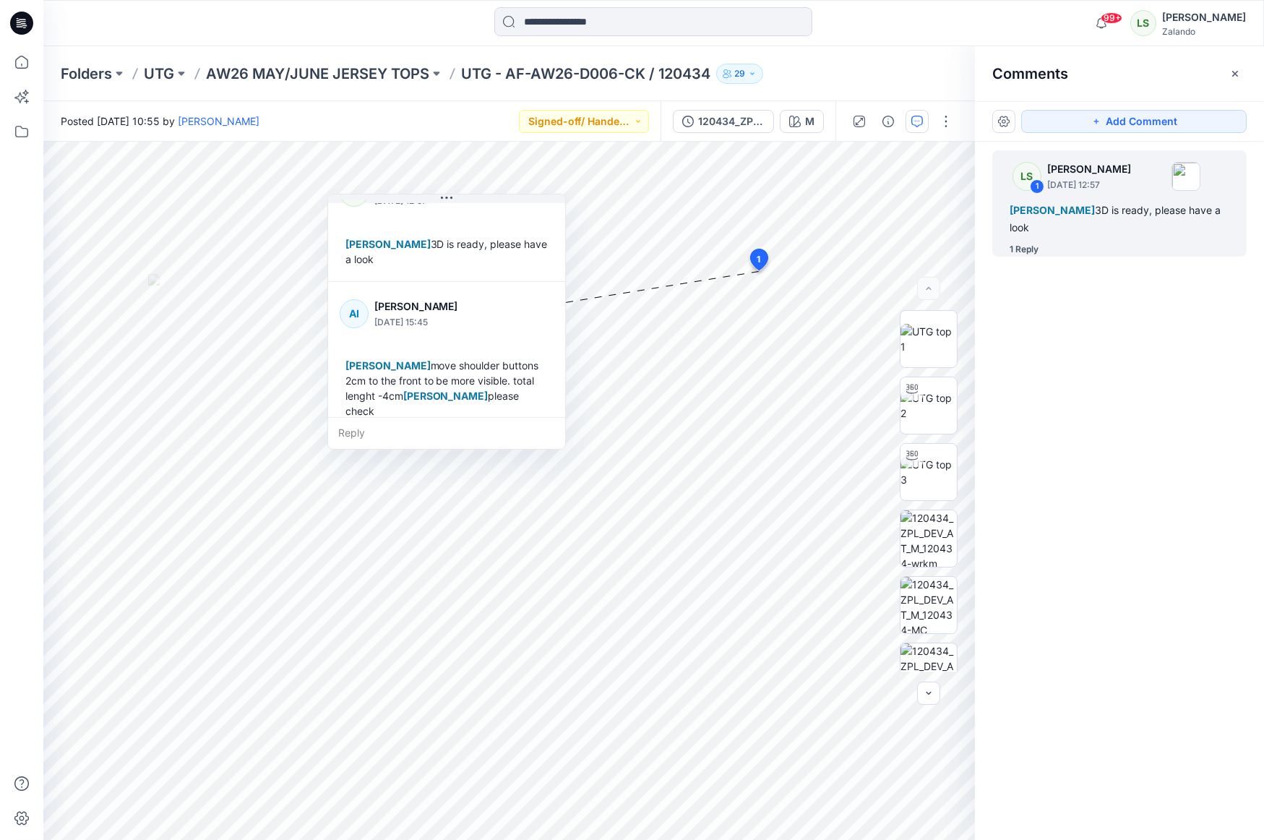
click at [16, 21] on icon at bounding box center [21, 23] width 23 height 23
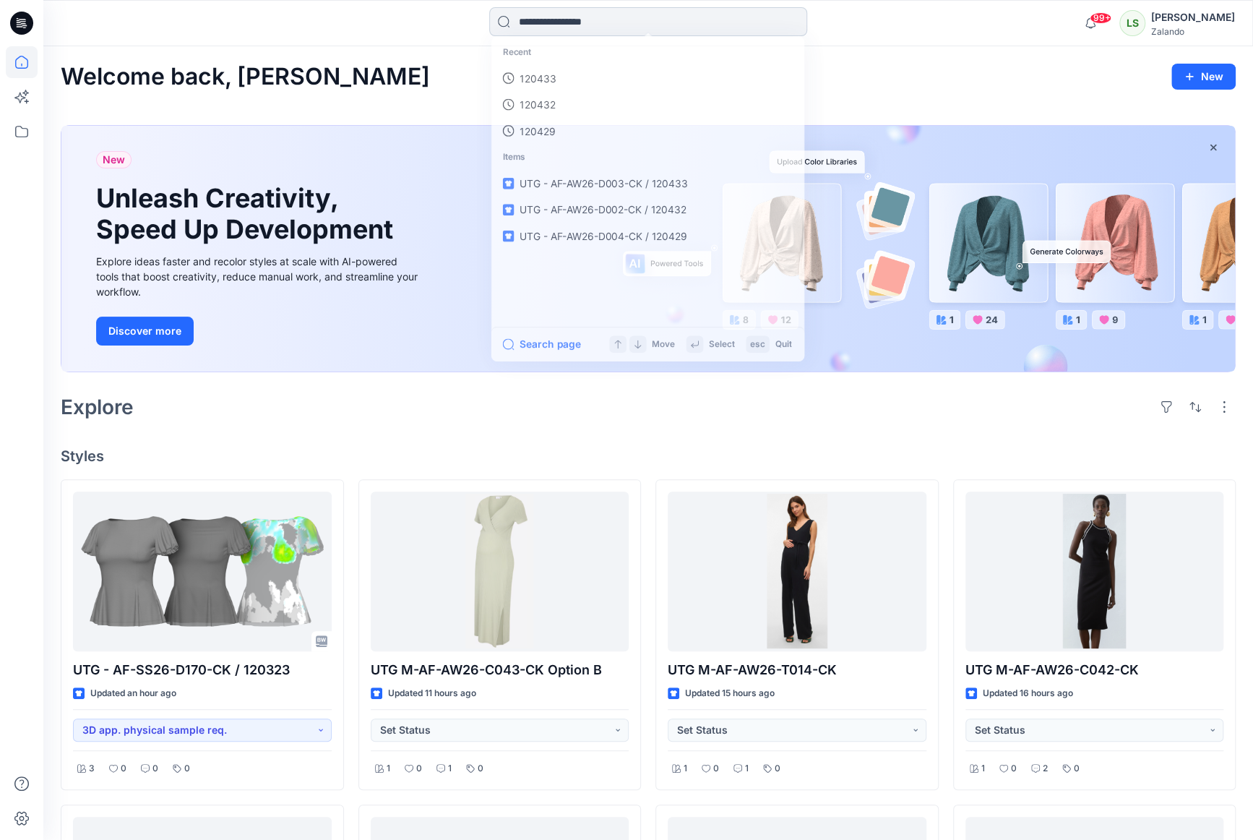
click at [618, 19] on input at bounding box center [648, 21] width 318 height 29
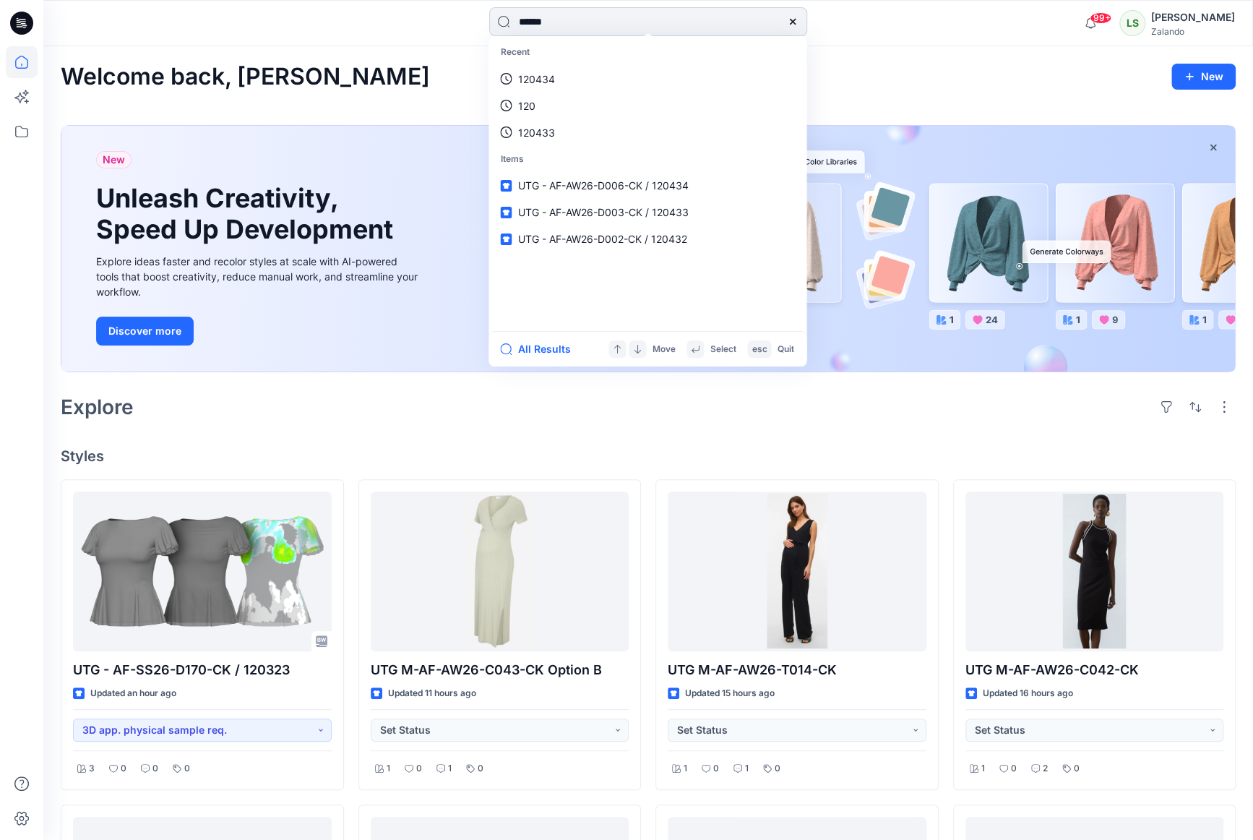
type input "******"
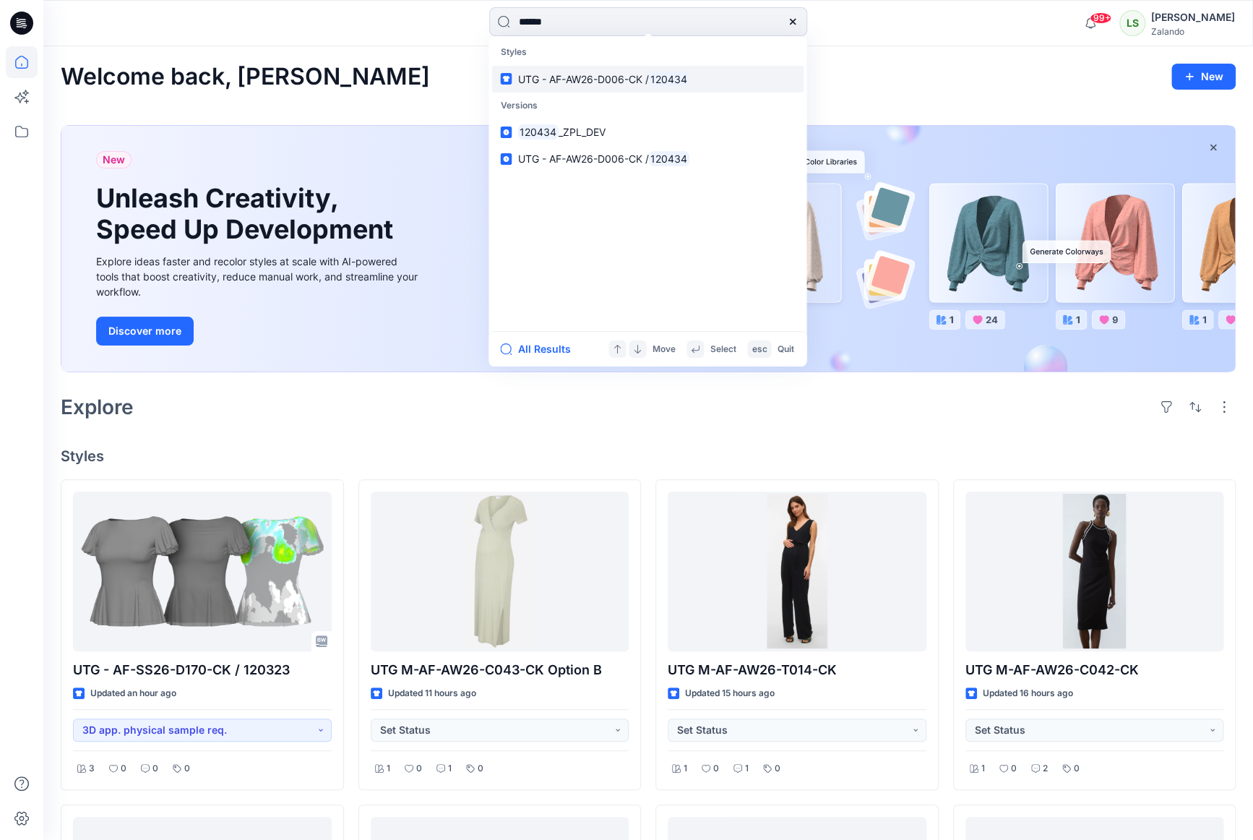
click at [663, 86] on link "UTG - AF-AW26-D006-CK / 120434" at bounding box center [647, 79] width 312 height 27
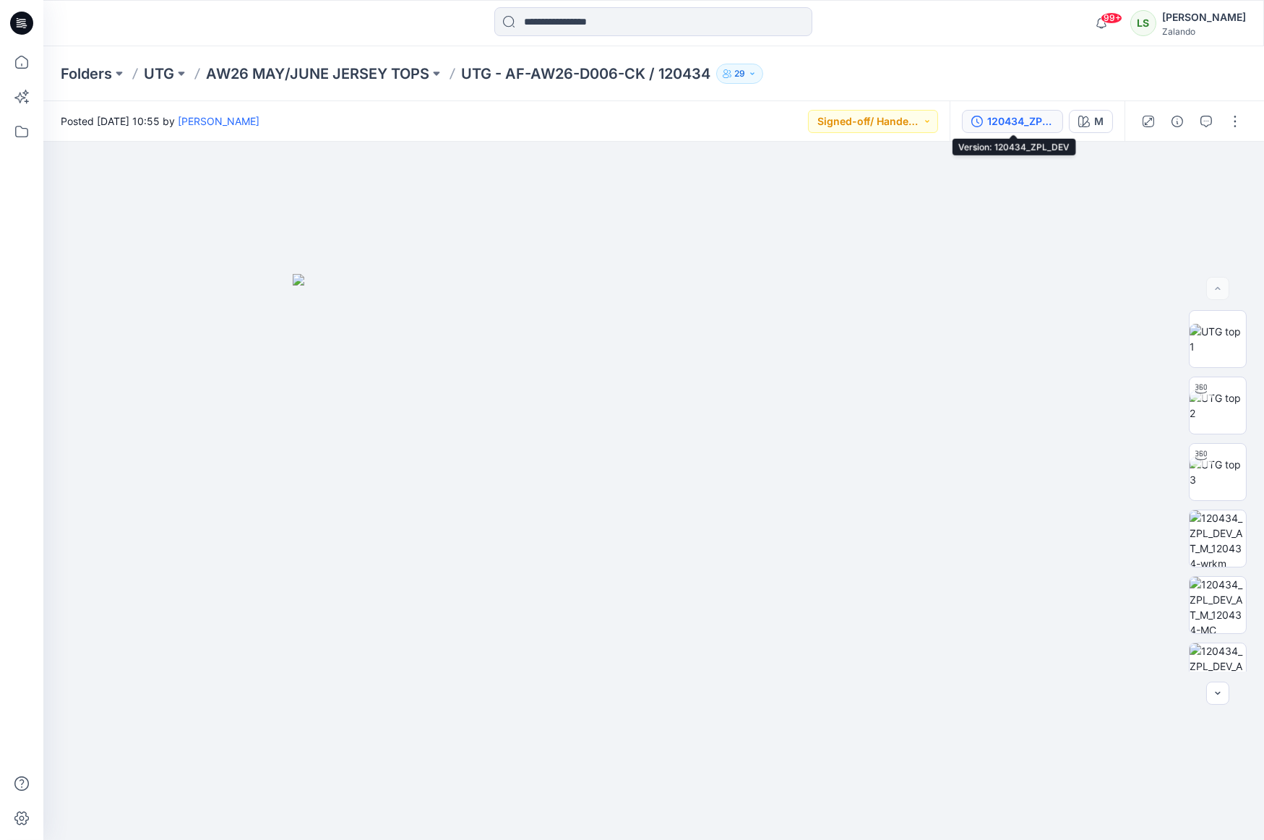
click at [1019, 116] on div "120434_ZPL_DEV" at bounding box center [1020, 121] width 66 height 16
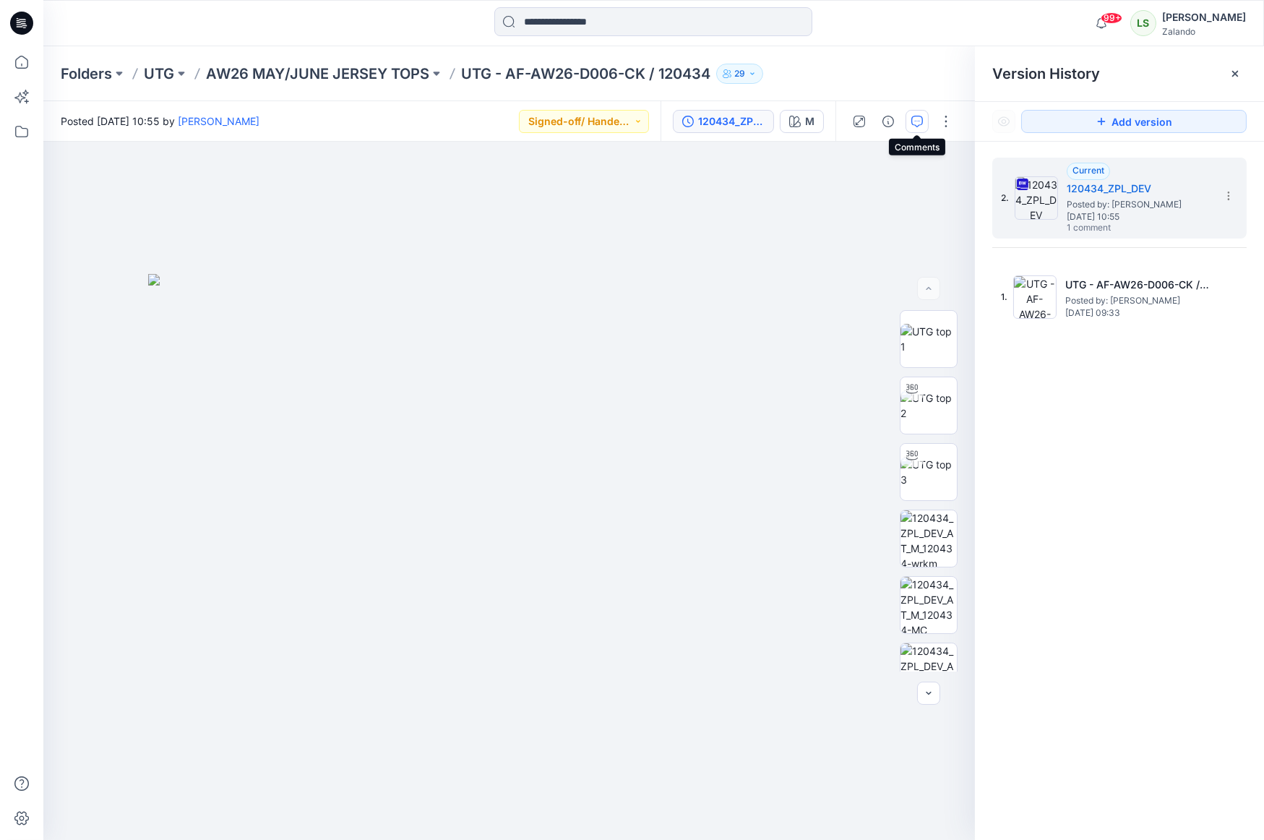
click at [916, 123] on icon "button" at bounding box center [917, 122] width 12 height 12
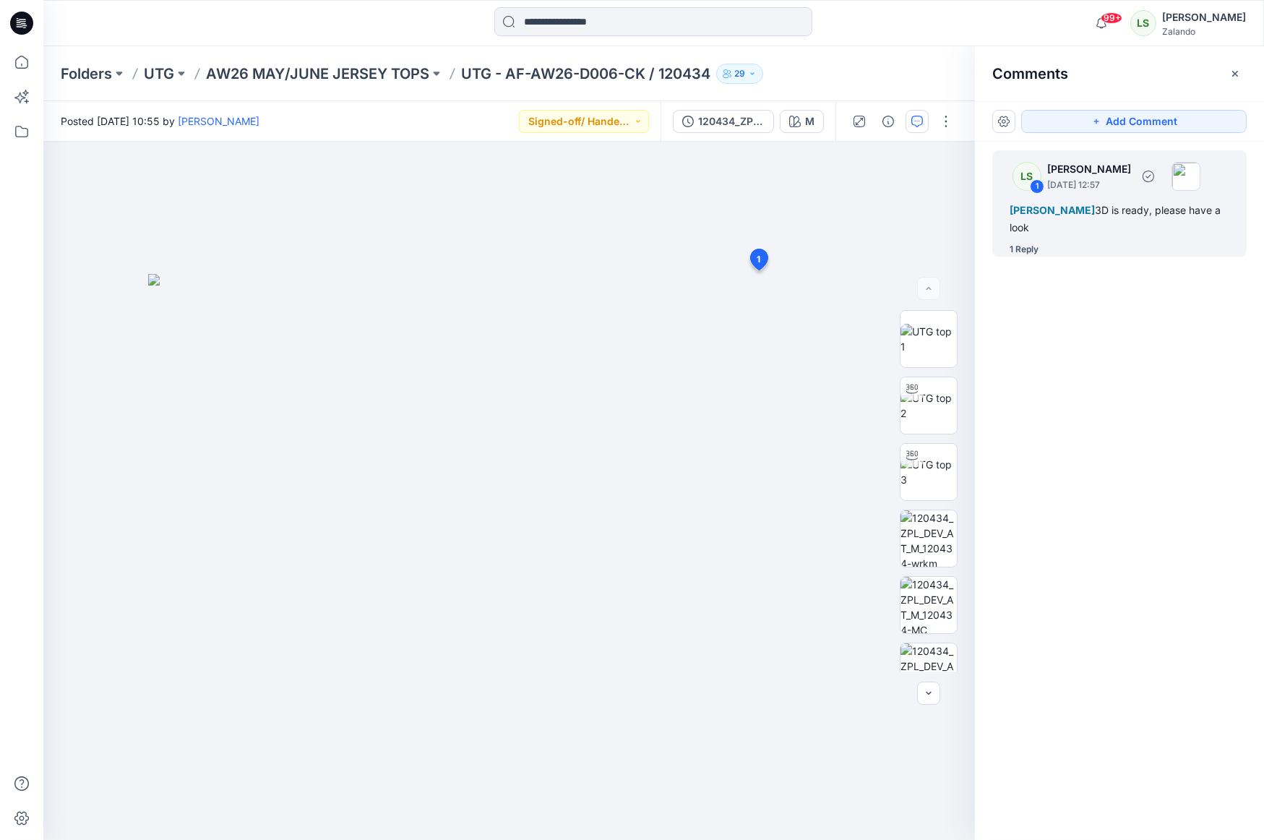
click at [1059, 238] on div "LS 1 [PERSON_NAME] [DATE] 12:57 [PERSON_NAME] 3D is ready, please have a look 1…" at bounding box center [1119, 203] width 254 height 106
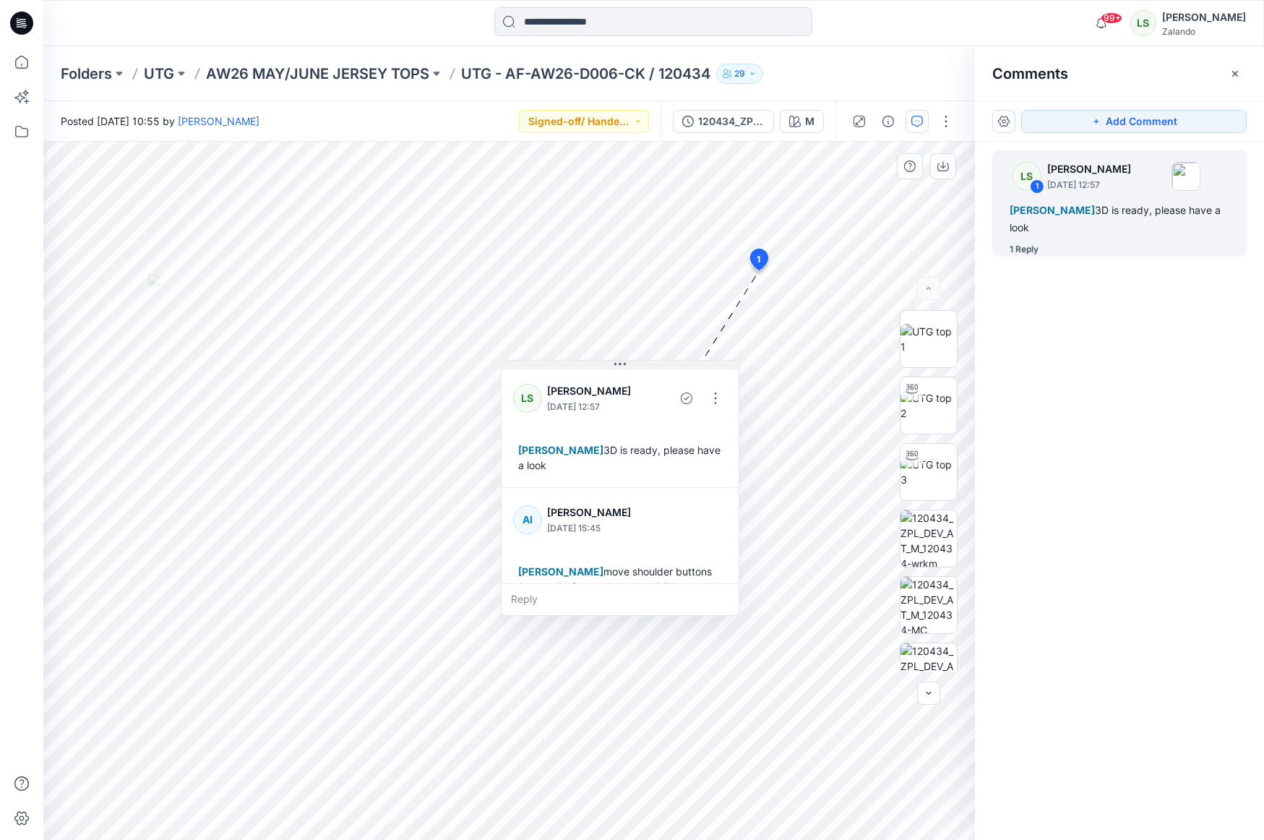
drag, startPoint x: 848, startPoint y: 297, endPoint x: 624, endPoint y: 367, distance: 234.0
click at [624, 366] on button at bounding box center [619, 365] width 237 height 9
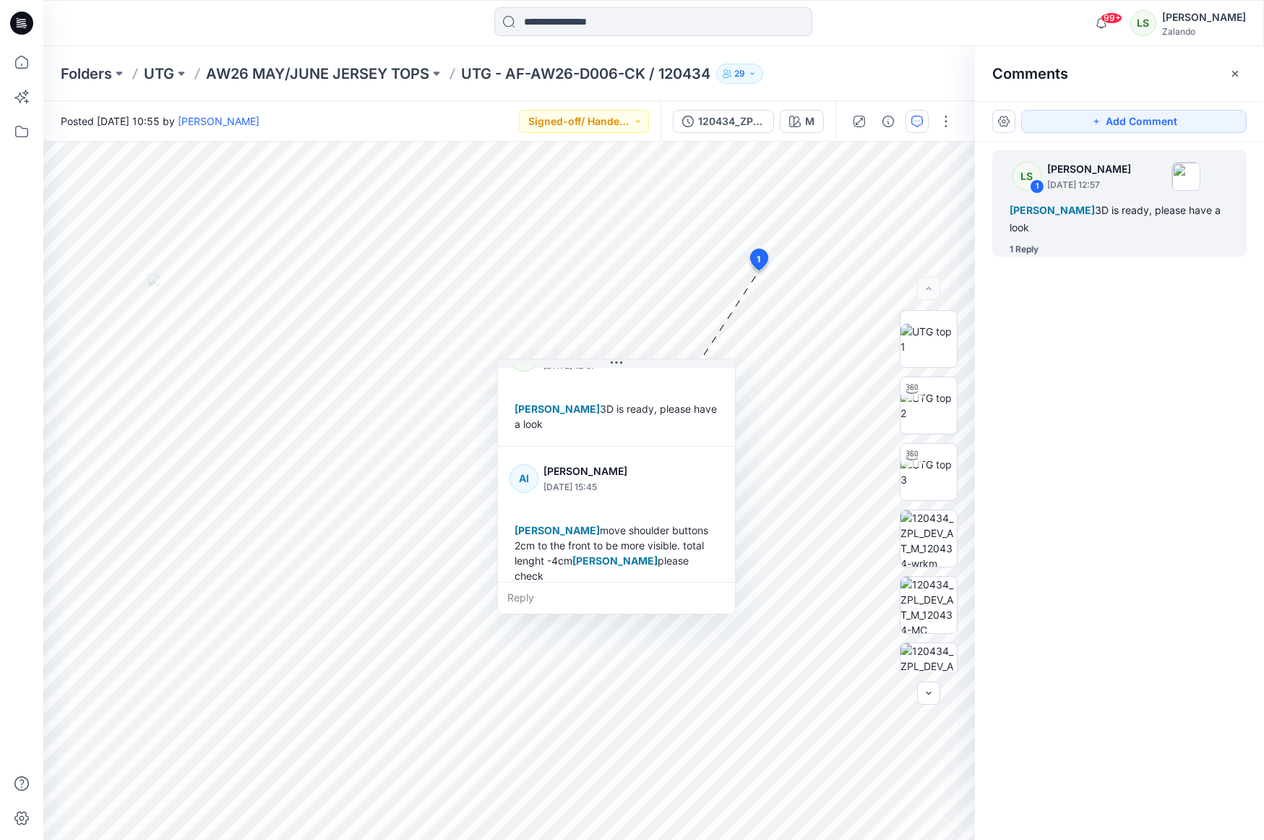
drag, startPoint x: 379, startPoint y: 14, endPoint x: 340, endPoint y: 15, distance: 39.0
click at [379, 14] on div at bounding box center [653, 23] width 610 height 32
click at [15, 20] on icon at bounding box center [21, 23] width 23 height 23
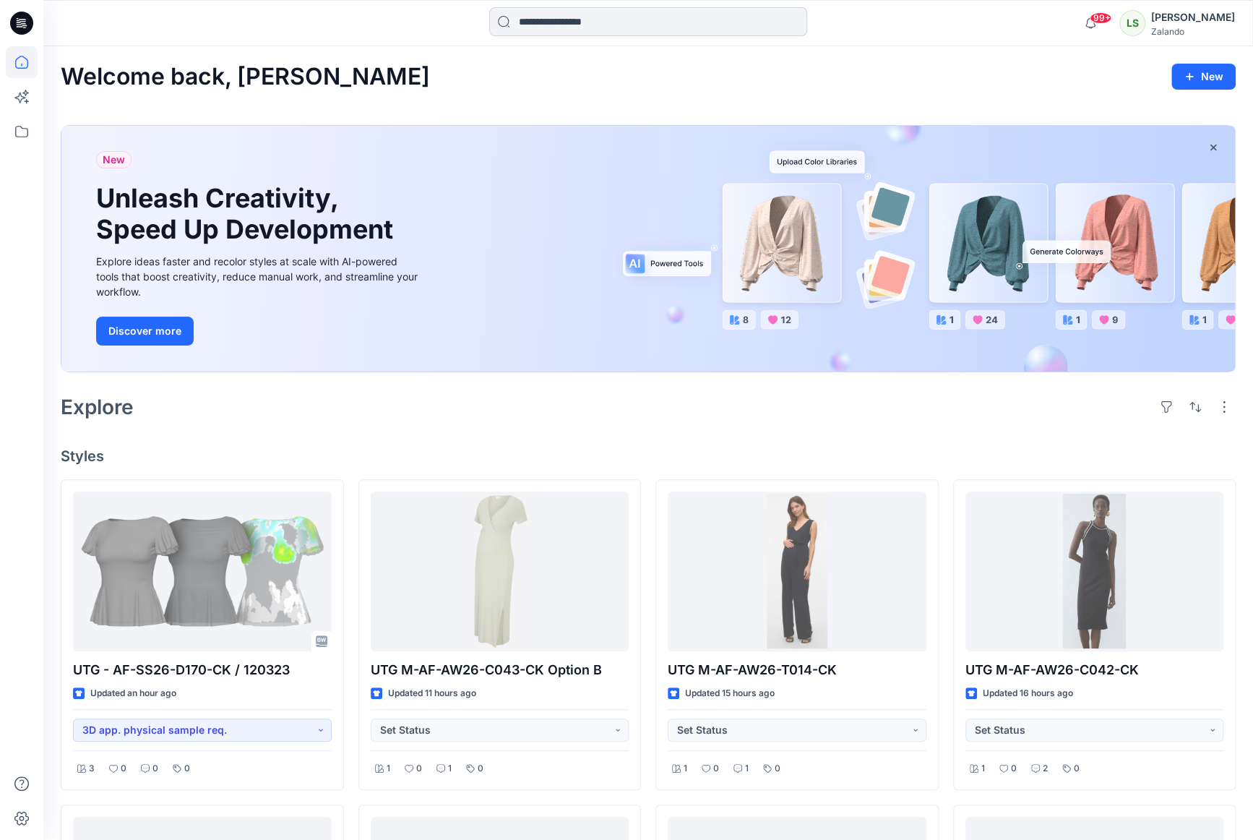
click at [599, 24] on input at bounding box center [648, 21] width 318 height 29
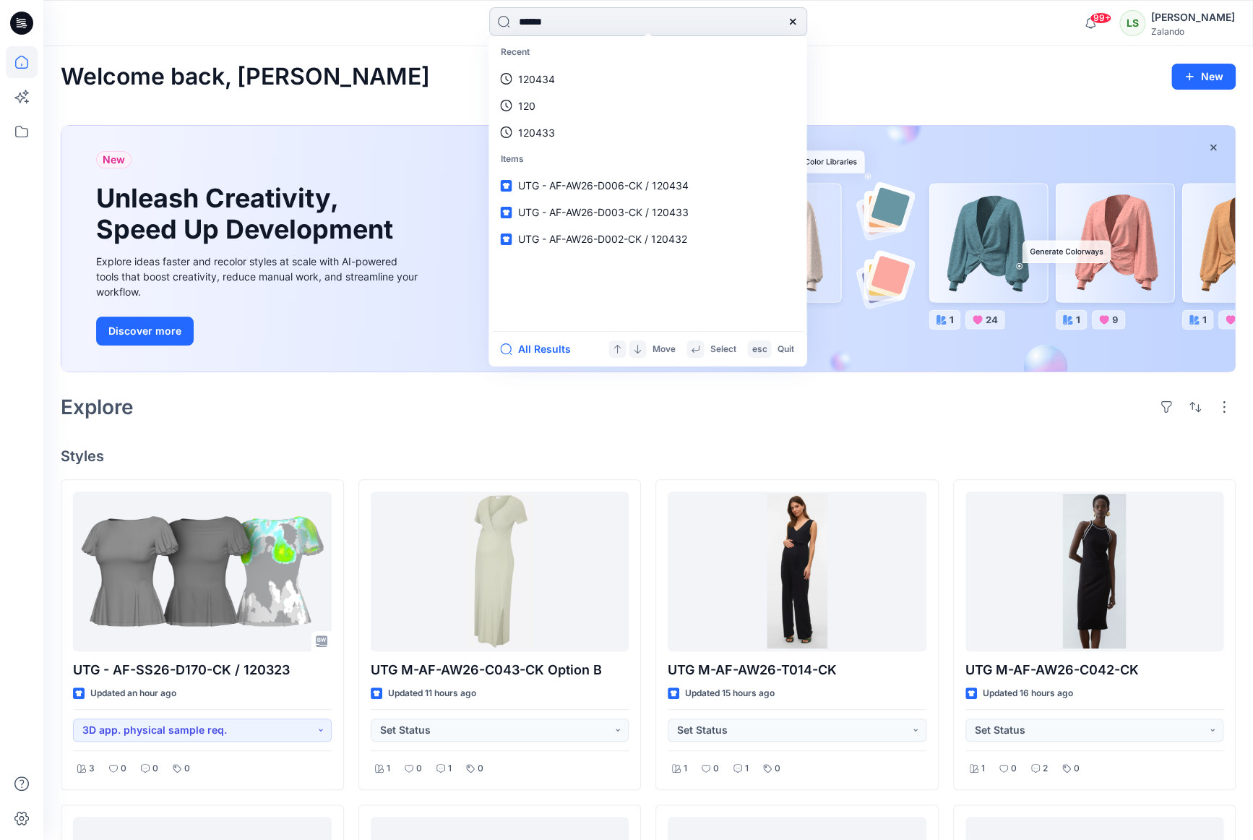
type input "******"
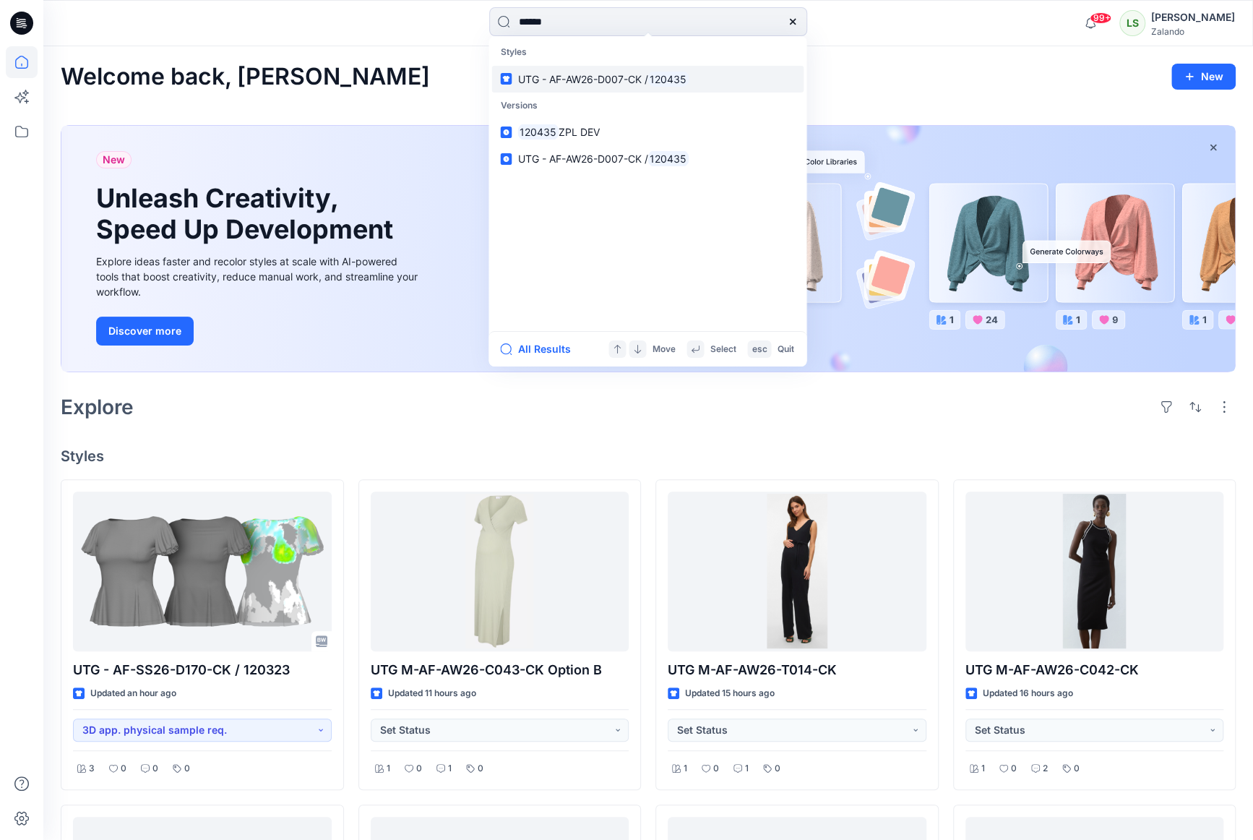
click at [611, 78] on span "UTG - AF-AW26-D007-CK /" at bounding box center [582, 79] width 130 height 12
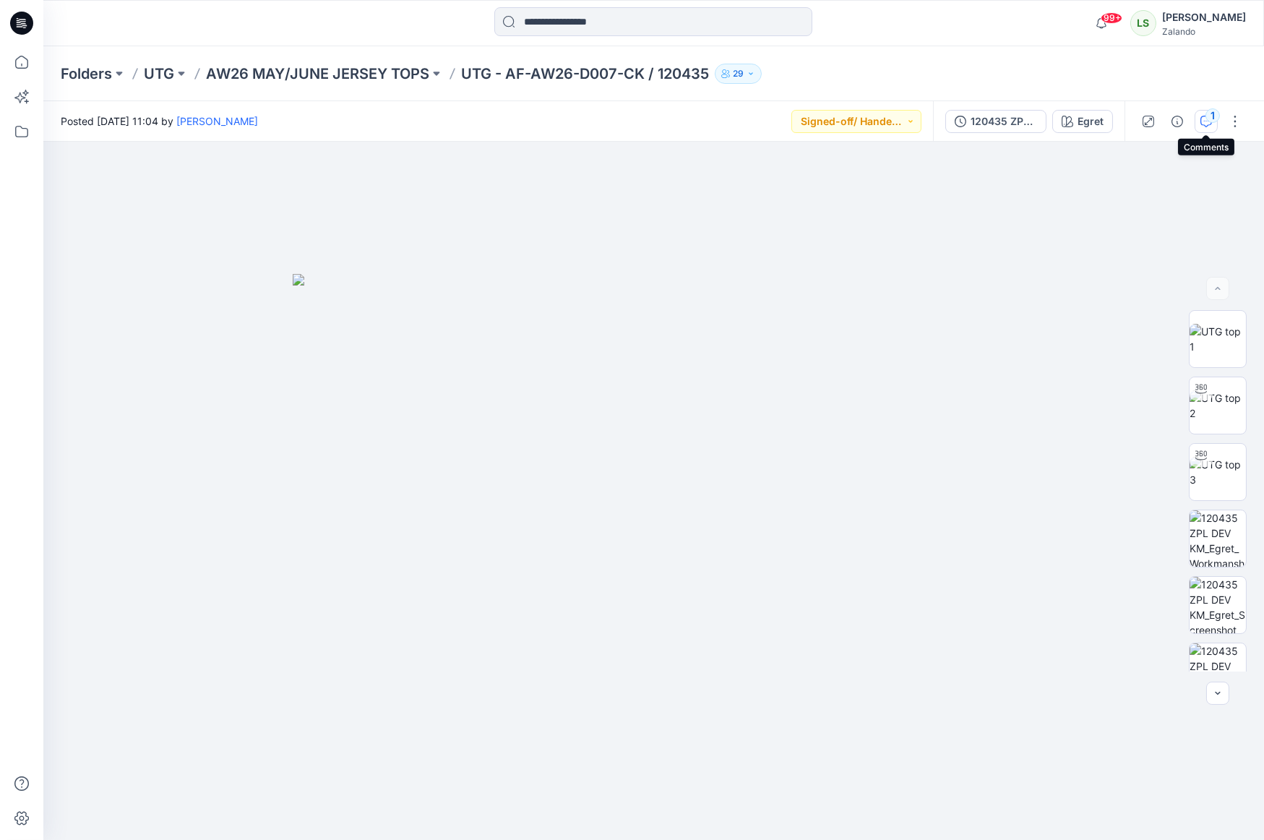
click at [1098, 123] on icon "button" at bounding box center [1206, 122] width 12 height 12
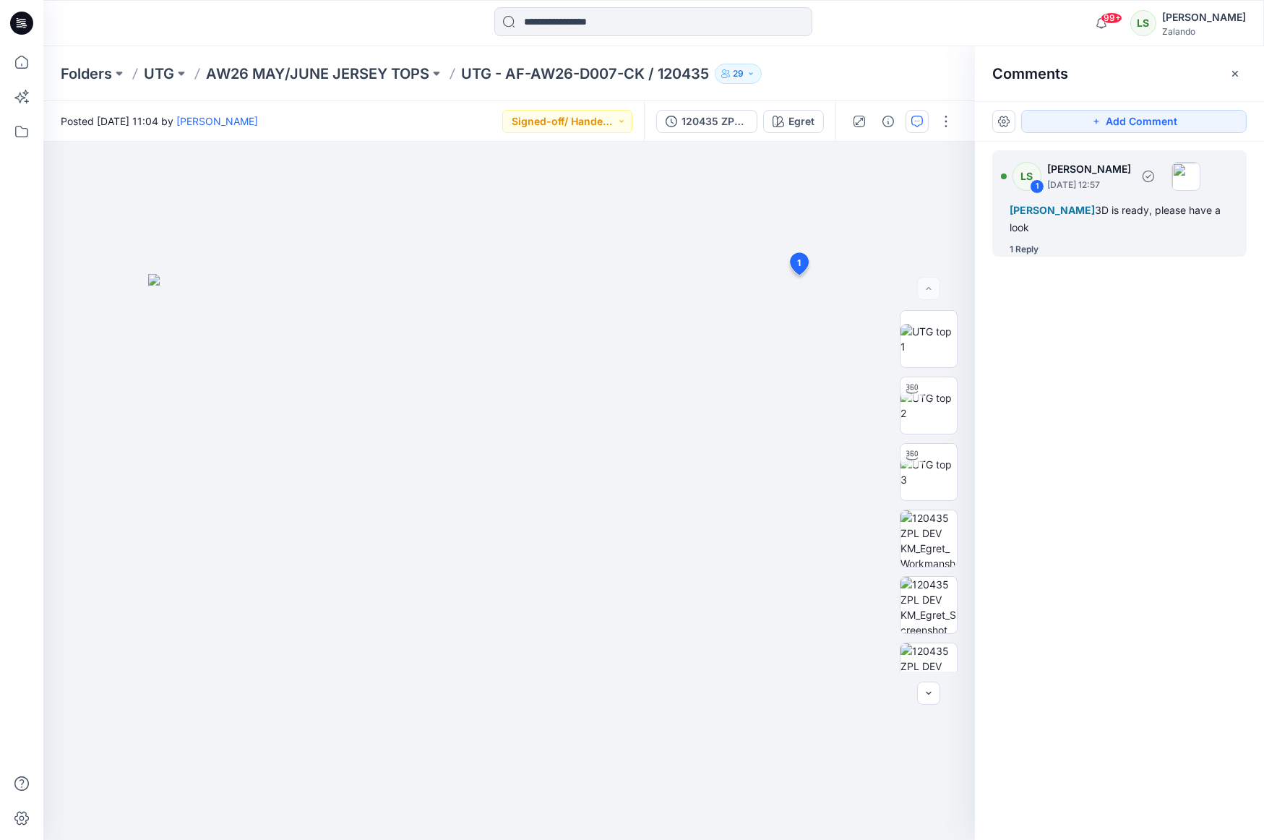
click at [1035, 251] on div "1 Reply" at bounding box center [1023, 249] width 29 height 14
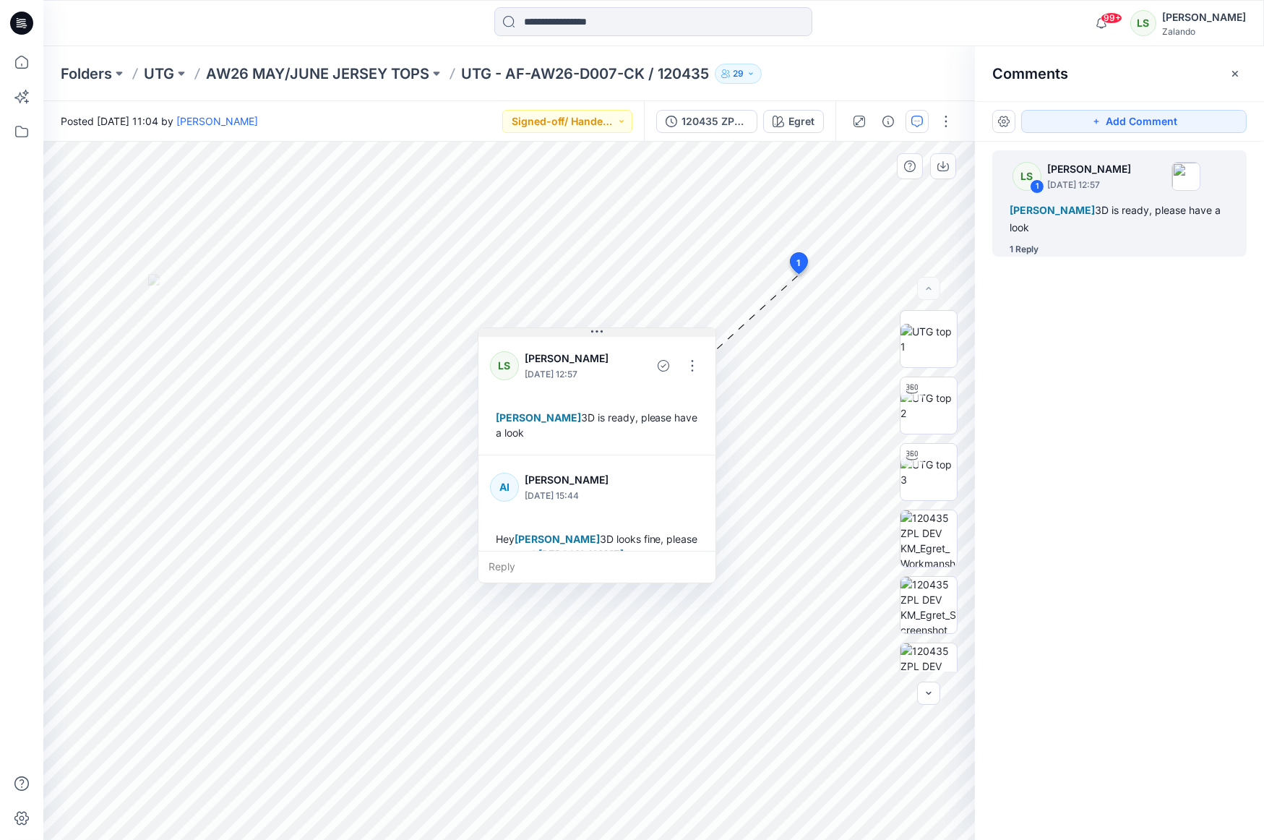
drag, startPoint x: 874, startPoint y: 272, endPoint x: 597, endPoint y: 337, distance: 284.3
click at [597, 337] on icon at bounding box center [597, 332] width 12 height 12
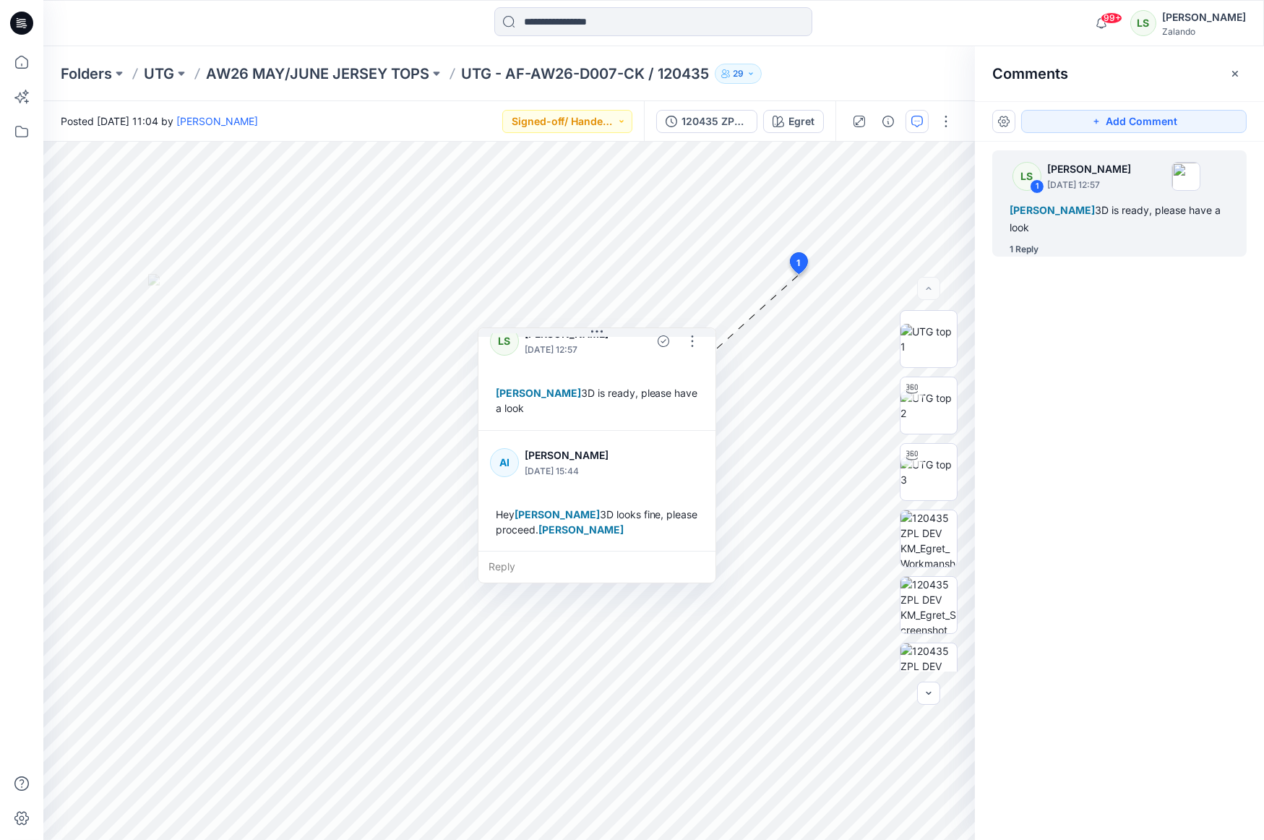
click at [427, 106] on div "Posted [DATE] 11:04 by [PERSON_NAME] Signed-off/ Handed over" at bounding box center [343, 121] width 600 height 40
click at [17, 29] on icon at bounding box center [21, 23] width 23 height 23
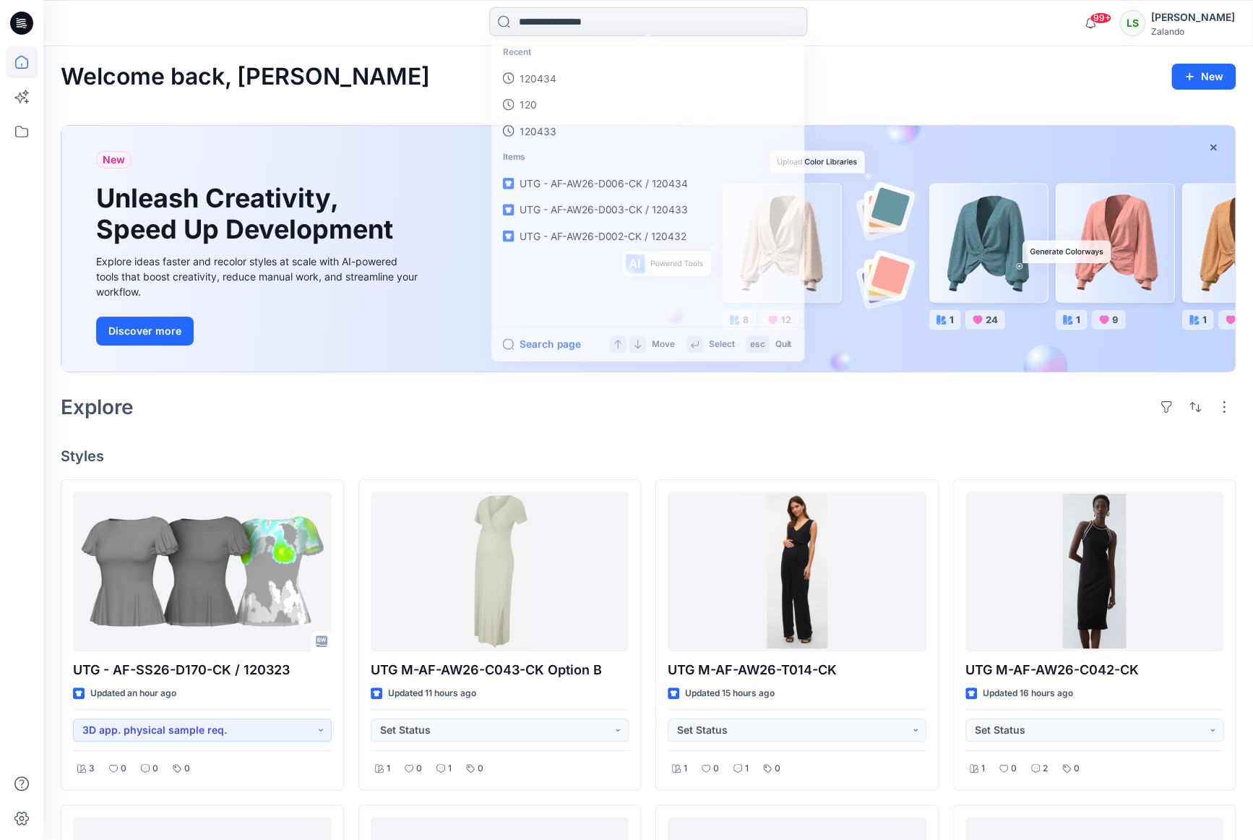
click at [573, 22] on input at bounding box center [648, 21] width 318 height 29
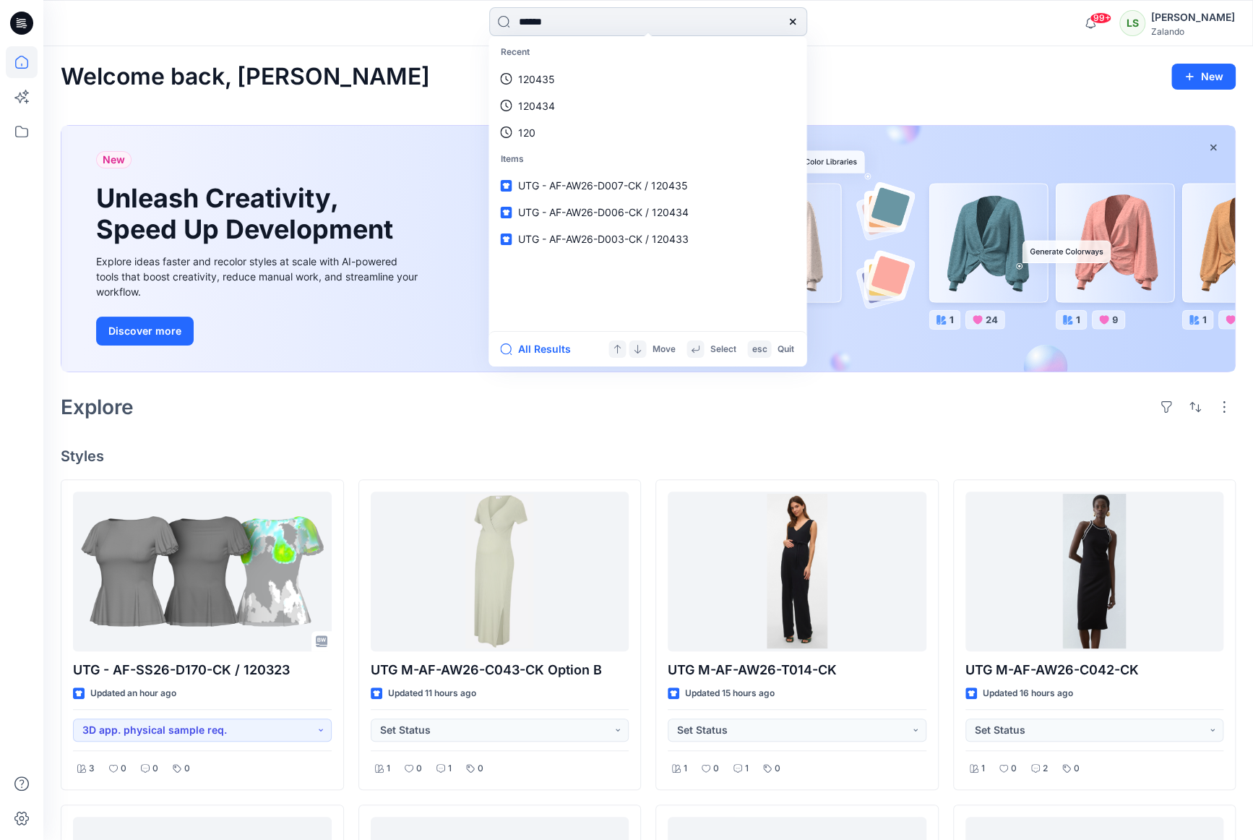
type input "******"
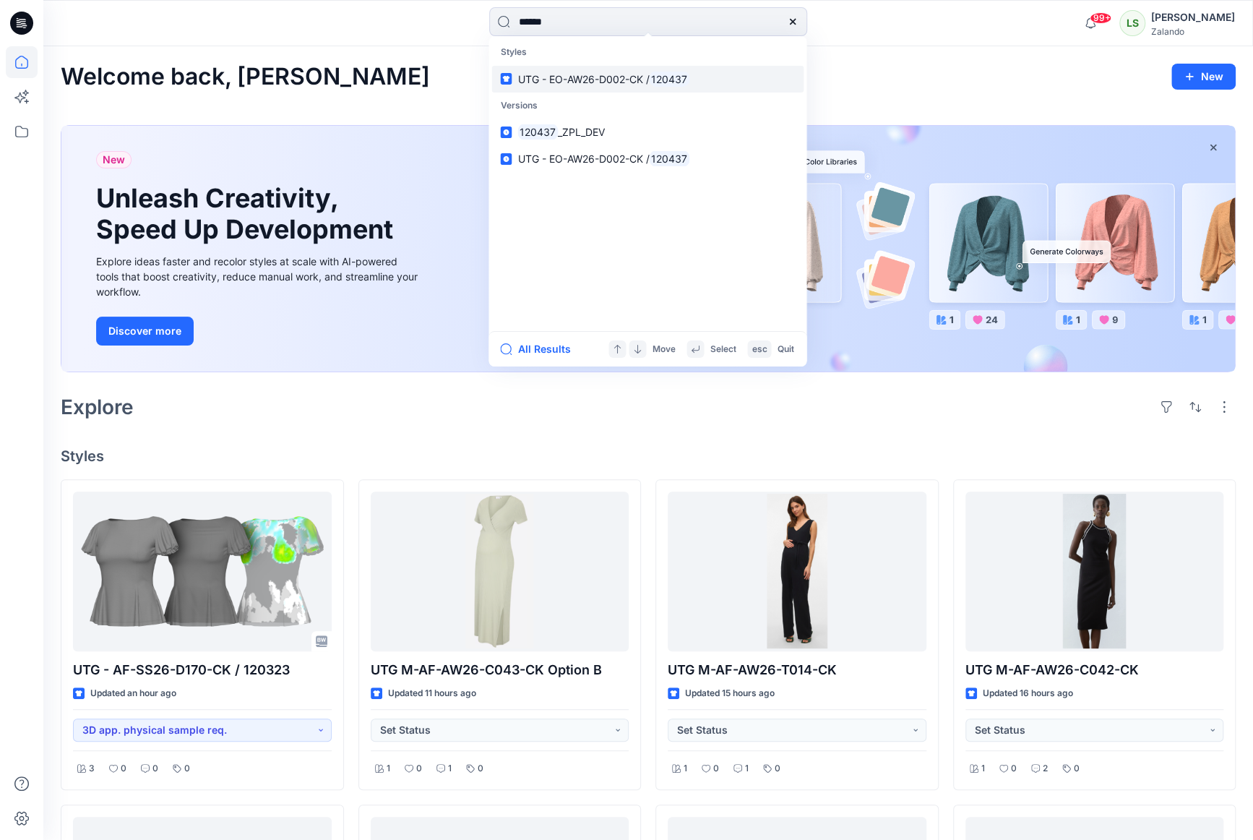
click at [574, 70] on link "UTG - EO-AW26-D002-CK / 120437" at bounding box center [647, 79] width 312 height 27
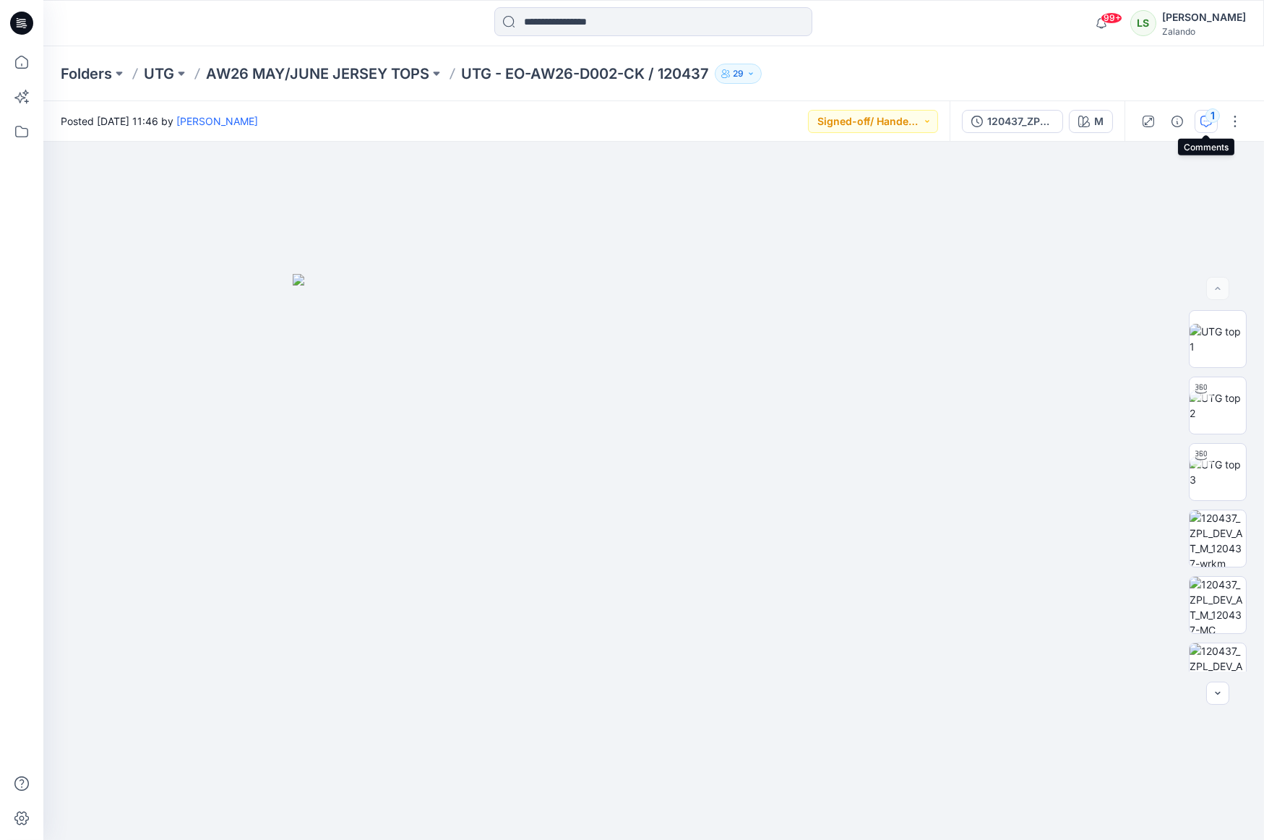
click at [1098, 119] on div "1" at bounding box center [1212, 115] width 14 height 14
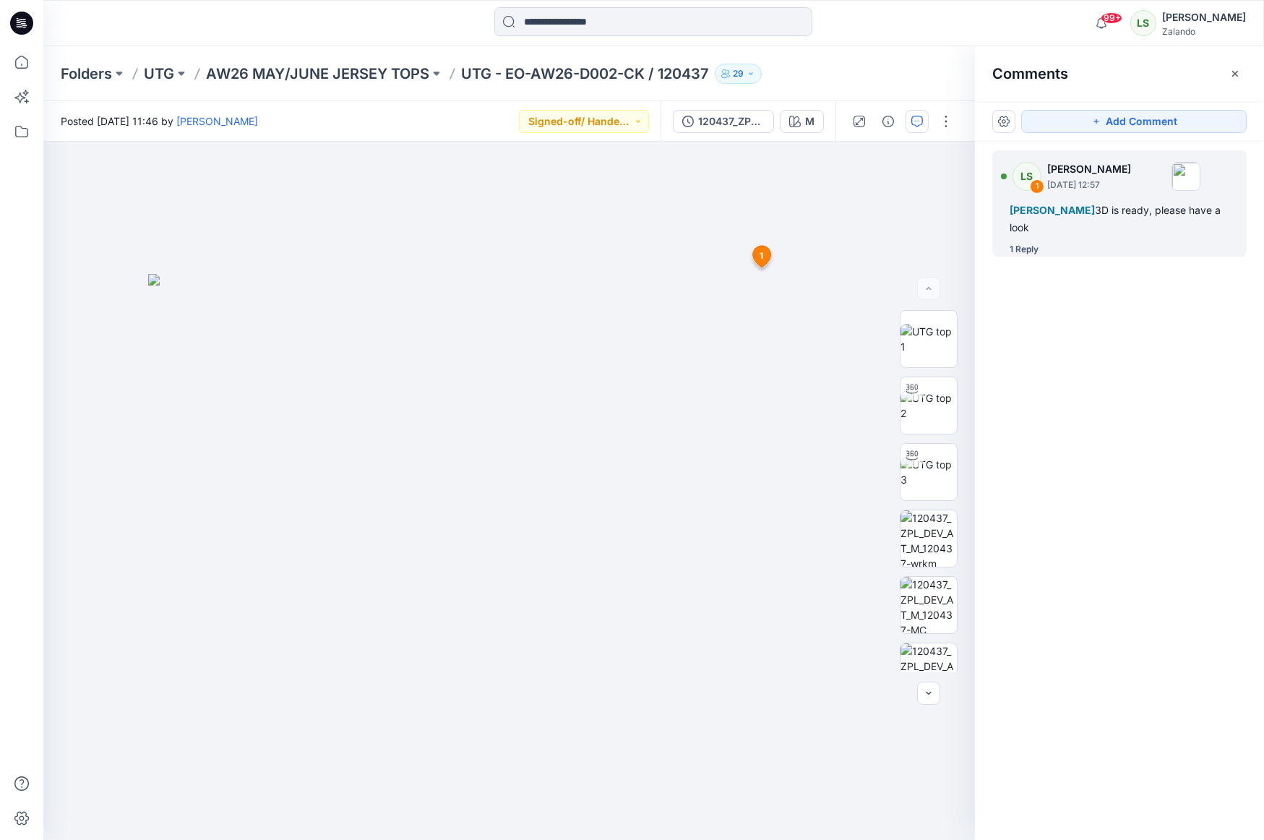
click at [1038, 254] on div "1 Reply" at bounding box center [1023, 249] width 29 height 14
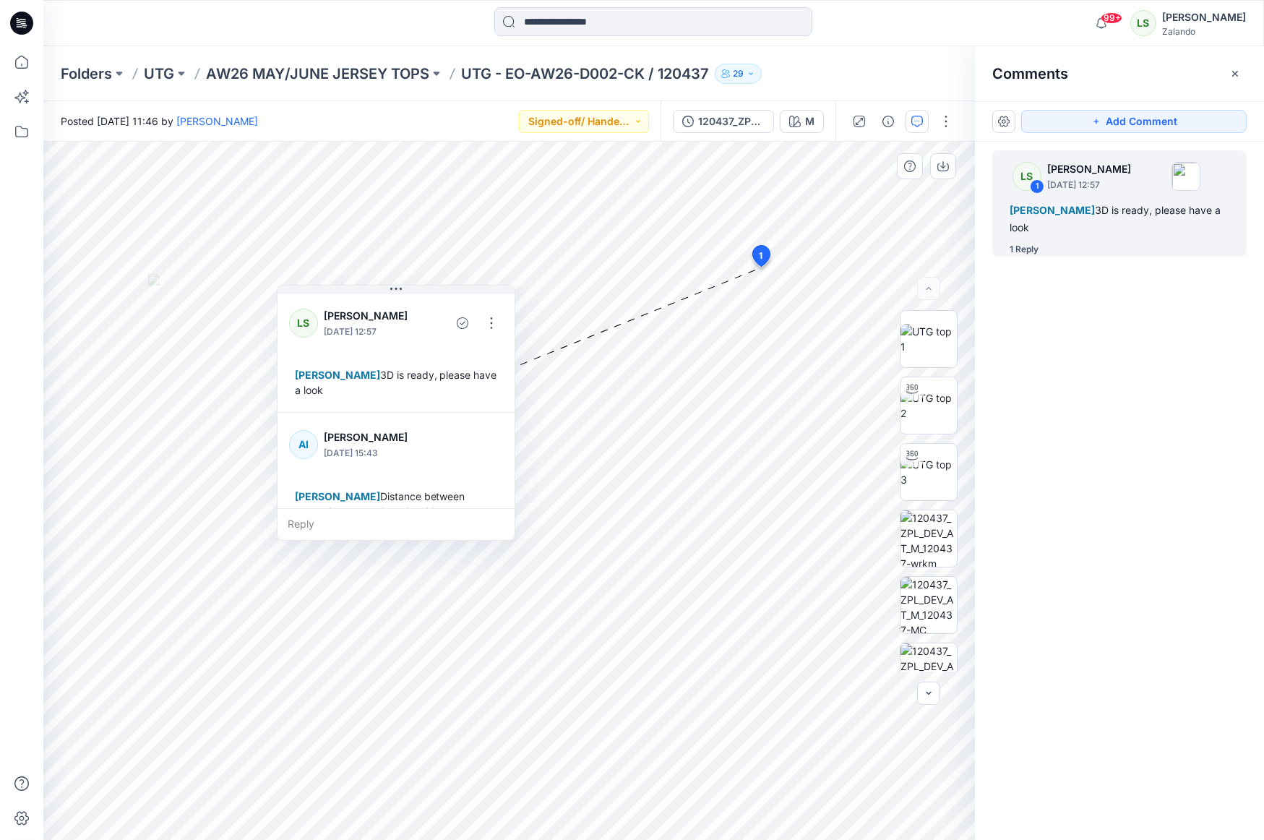
drag, startPoint x: 820, startPoint y: 301, endPoint x: 387, endPoint y: 293, distance: 433.6
click at [387, 290] on button at bounding box center [395, 289] width 237 height 9
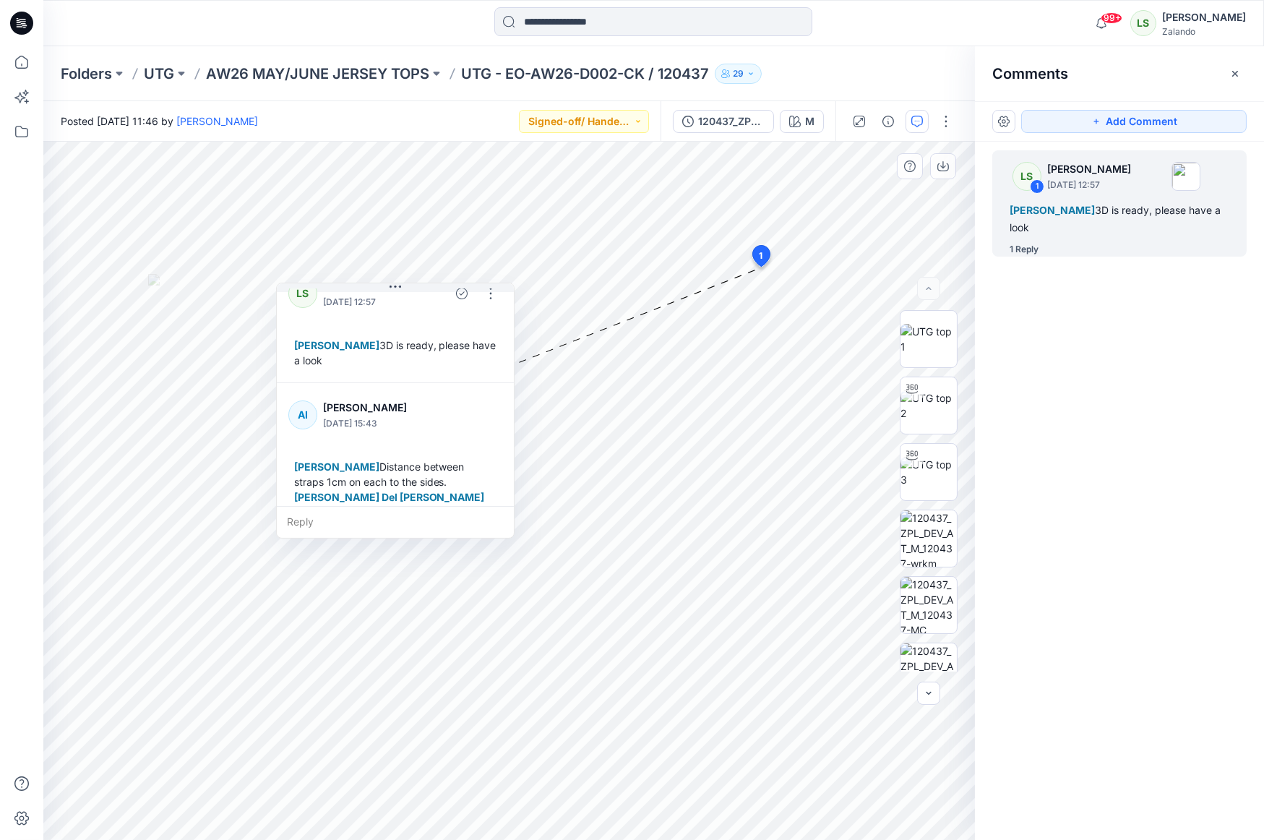
scroll to position [40, 0]
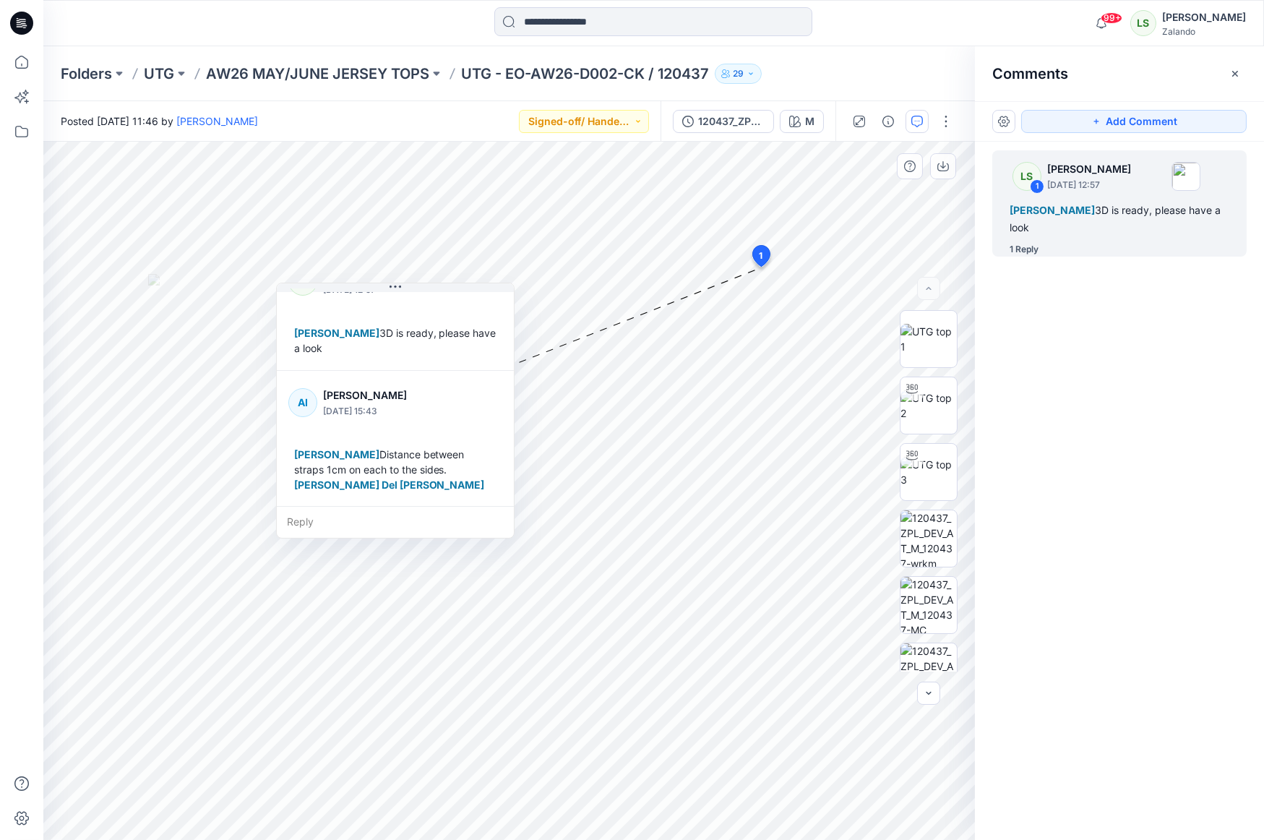
click at [409, 449] on div "[PERSON_NAME] Distance between straps 1cm on each to the sides. [PERSON_NAME] D…" at bounding box center [395, 469] width 214 height 57
click at [390, 428] on div "AI [PERSON_NAME] [DATE] 15:43 [PERSON_NAME] Distance between straps 1cm on each…" at bounding box center [395, 439] width 237 height 136
click at [402, 111] on div "Posted [DATE] 11:46 by [PERSON_NAME] Signed-off/ Handed over" at bounding box center [351, 121] width 617 height 40
click at [22, 20] on icon at bounding box center [21, 23] width 23 height 23
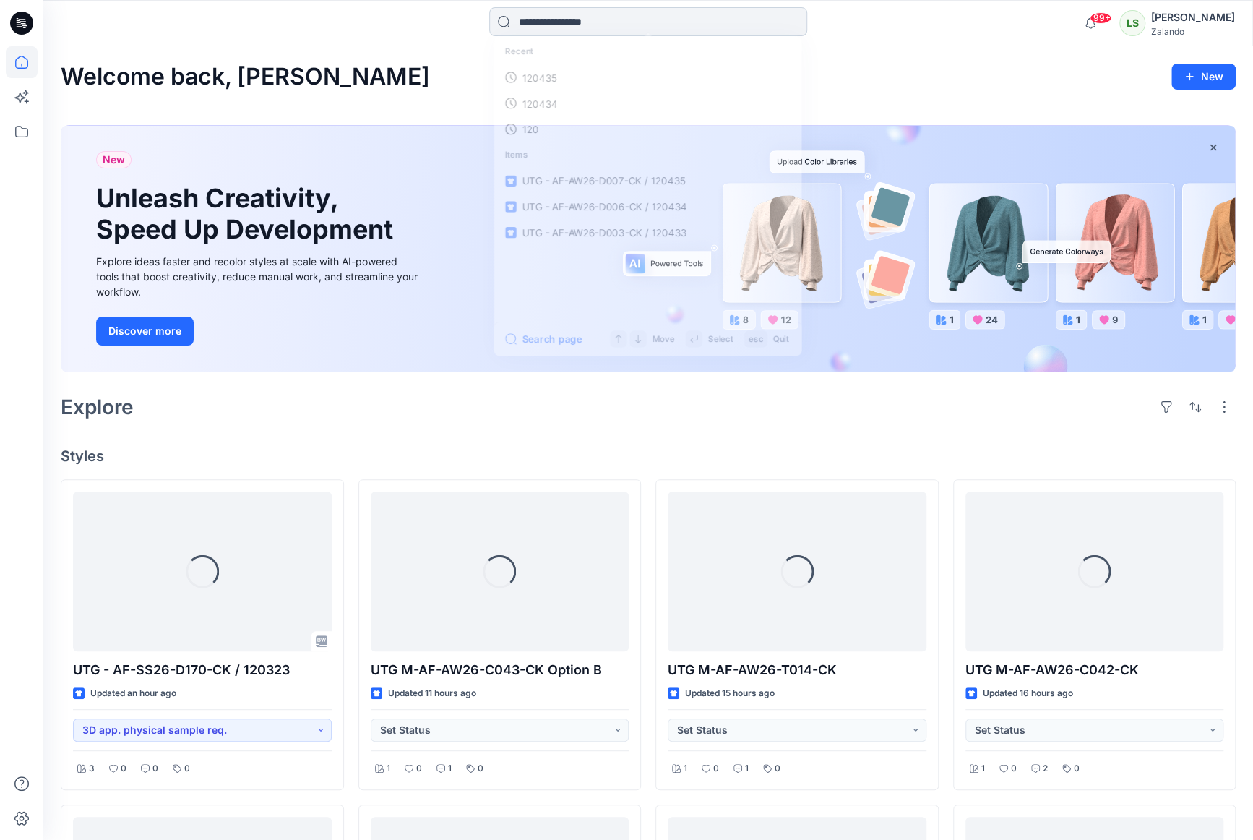
click at [580, 24] on input at bounding box center [648, 21] width 318 height 29
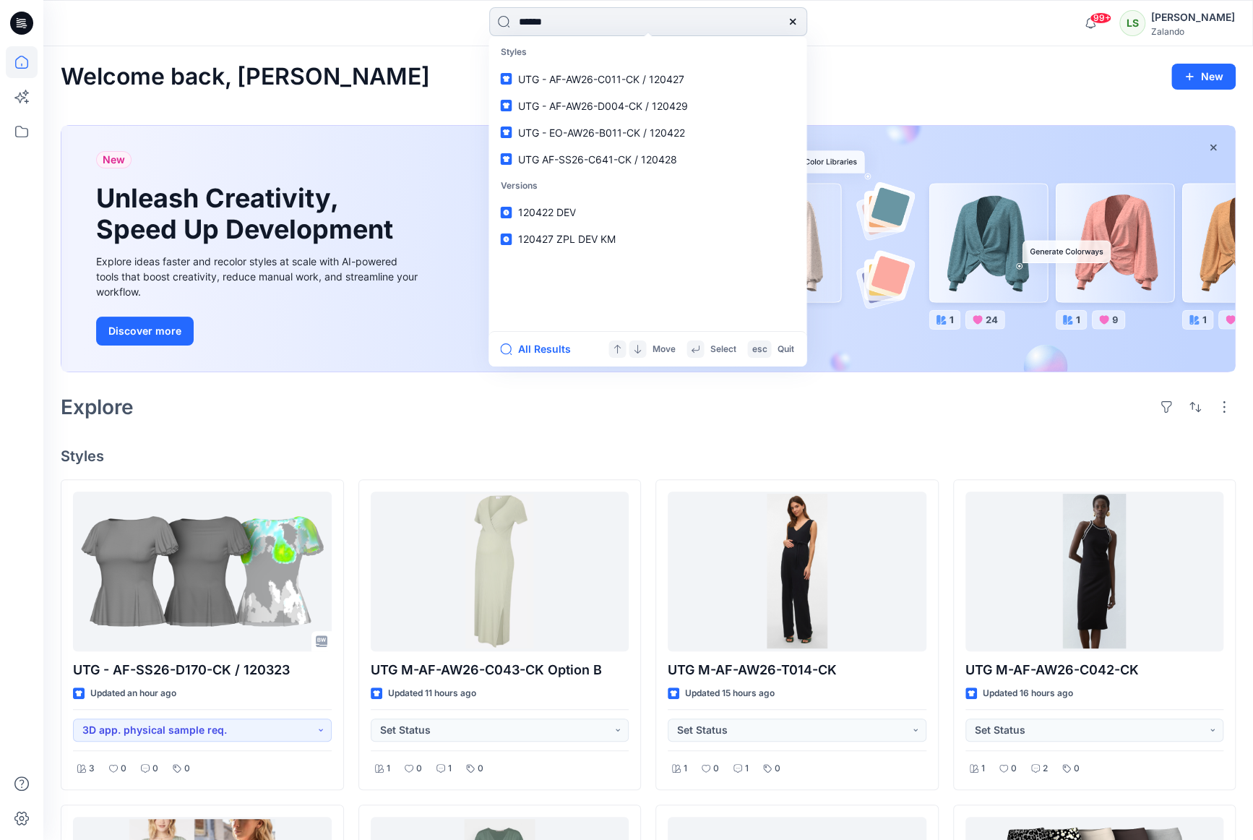
type input "******"
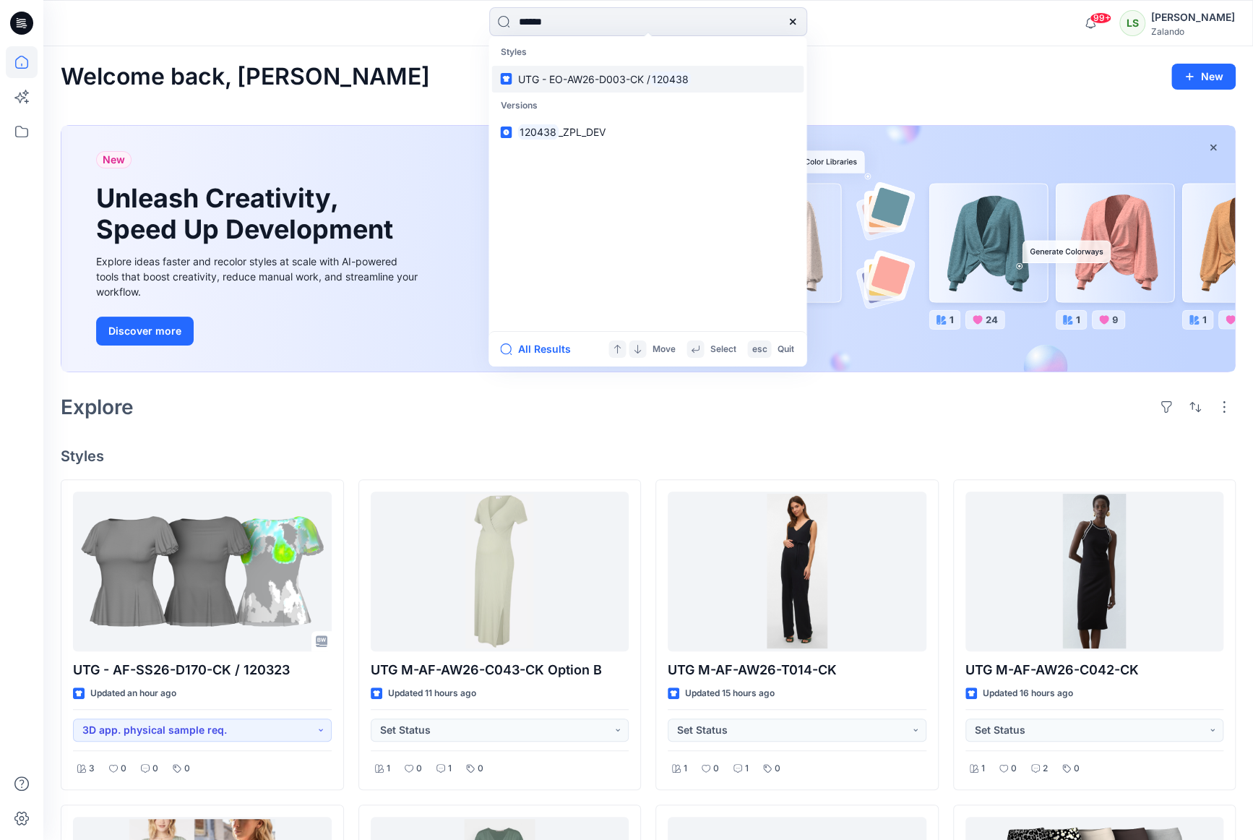
click at [616, 74] on span "UTG - EO-AW26-D003-CK /" at bounding box center [583, 79] width 132 height 12
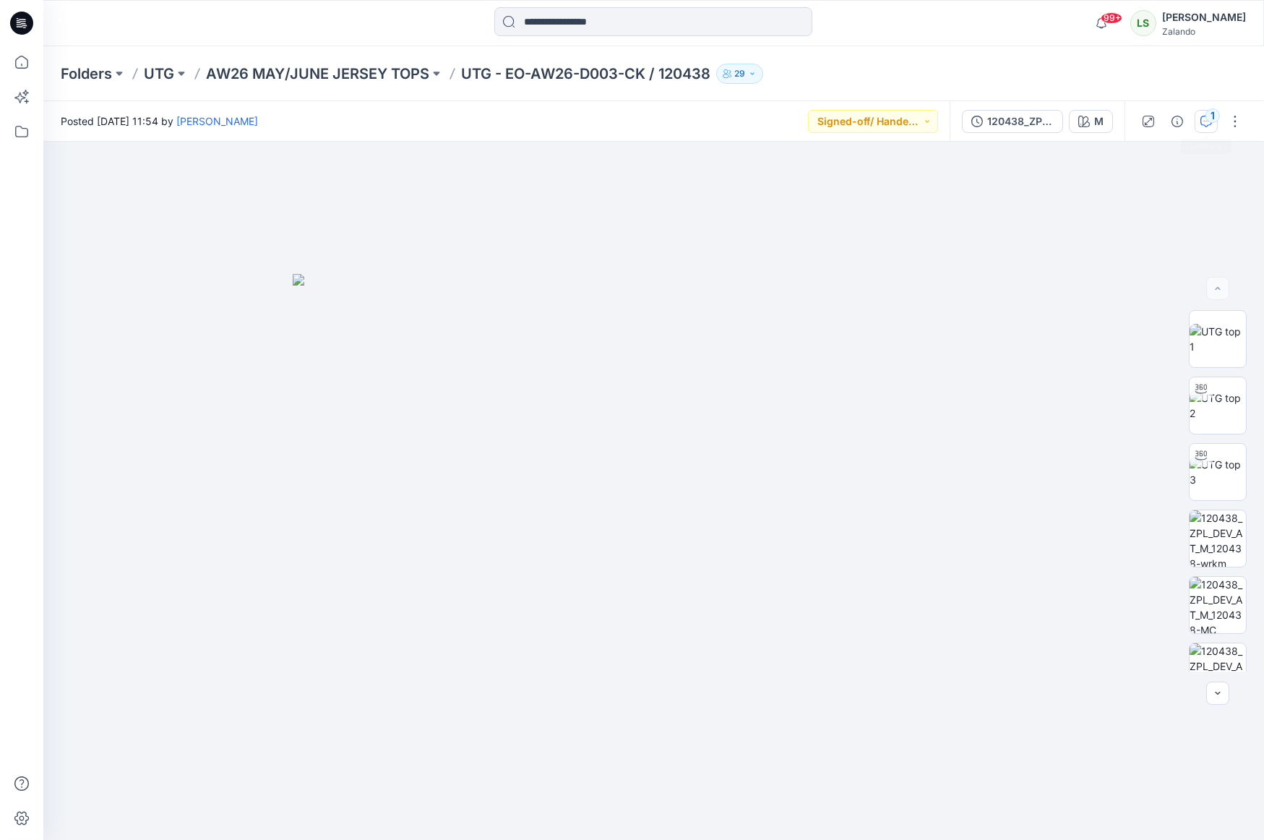
click at [1098, 115] on div "1" at bounding box center [1212, 115] width 14 height 14
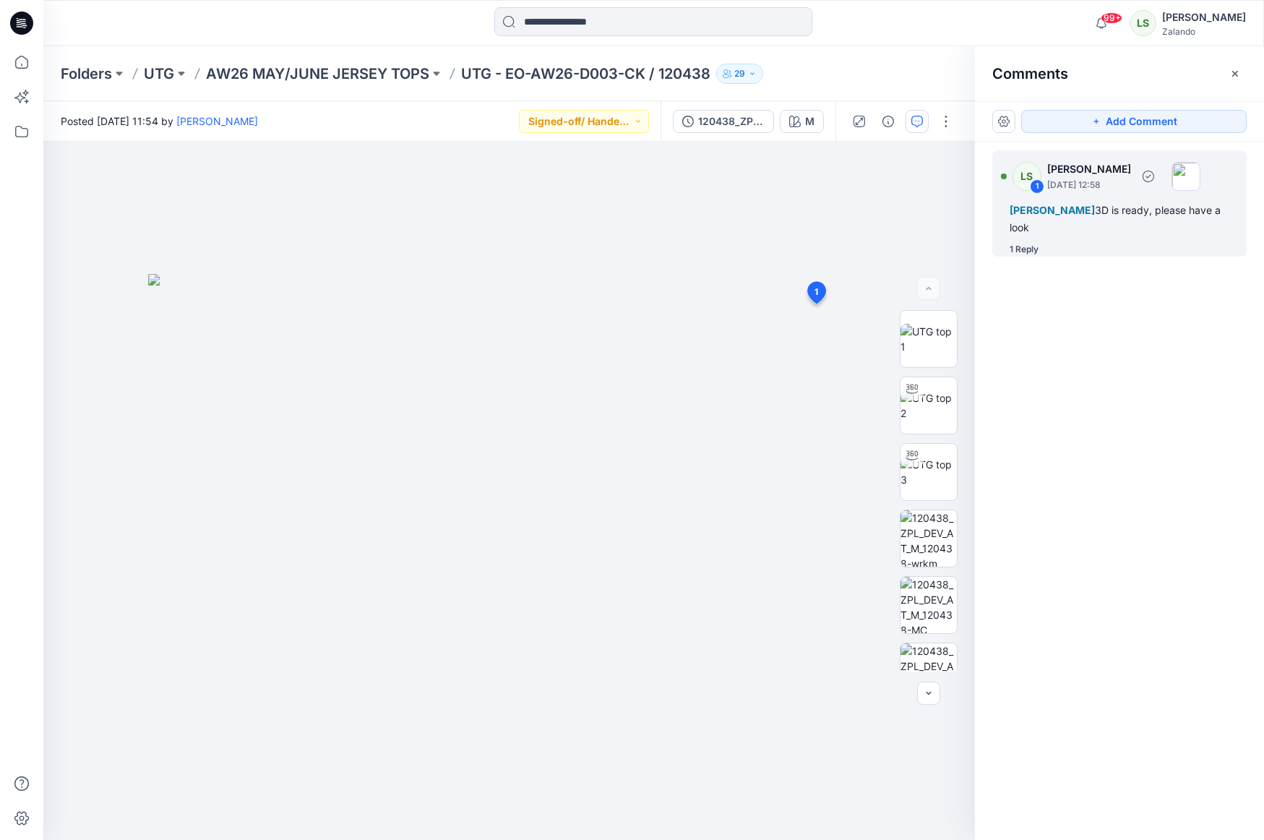
click at [1038, 246] on div "1 Reply" at bounding box center [1023, 249] width 29 height 14
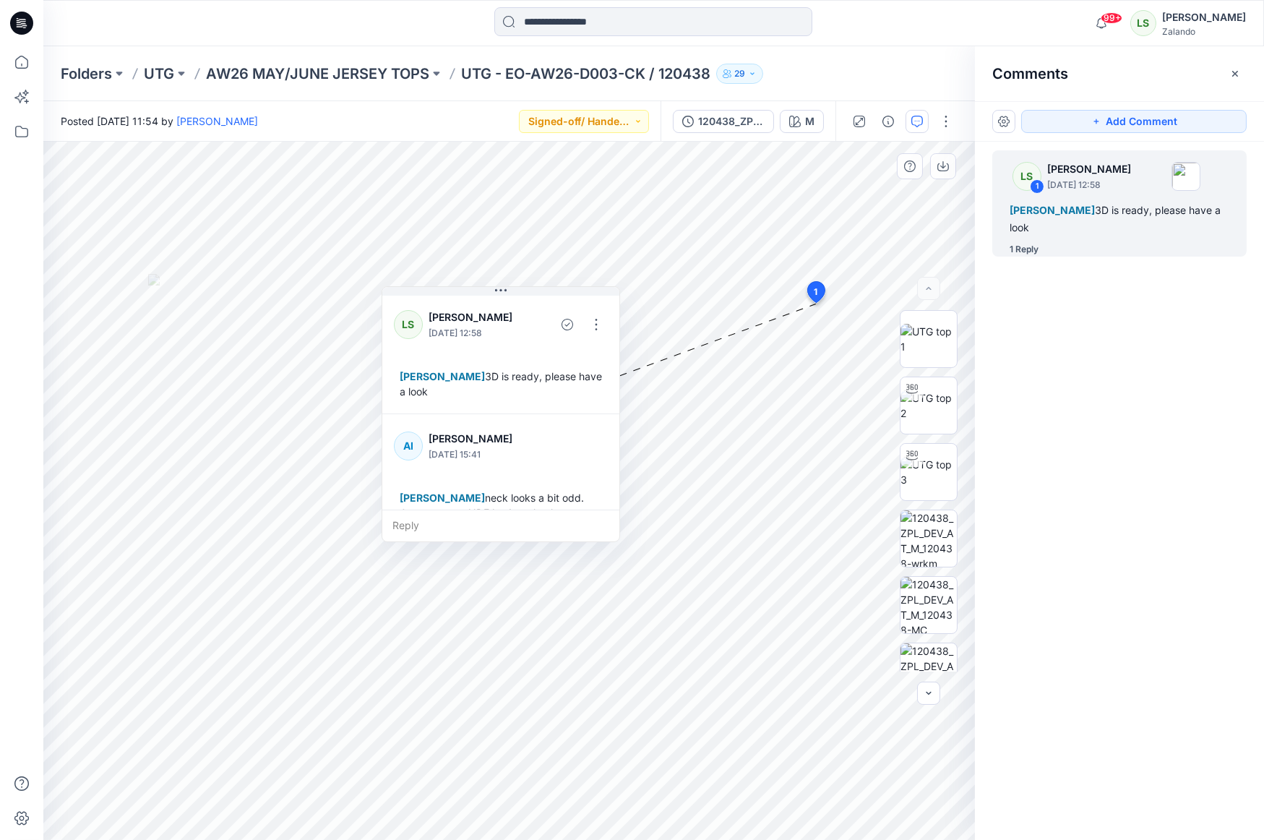
drag, startPoint x: 855, startPoint y: 275, endPoint x: 483, endPoint y: 297, distance: 372.8
click at [483, 297] on div "LS [PERSON_NAME] [DATE] 12:58 [PERSON_NAME] 3D is ready, please have a look" at bounding box center [500, 353] width 237 height 121
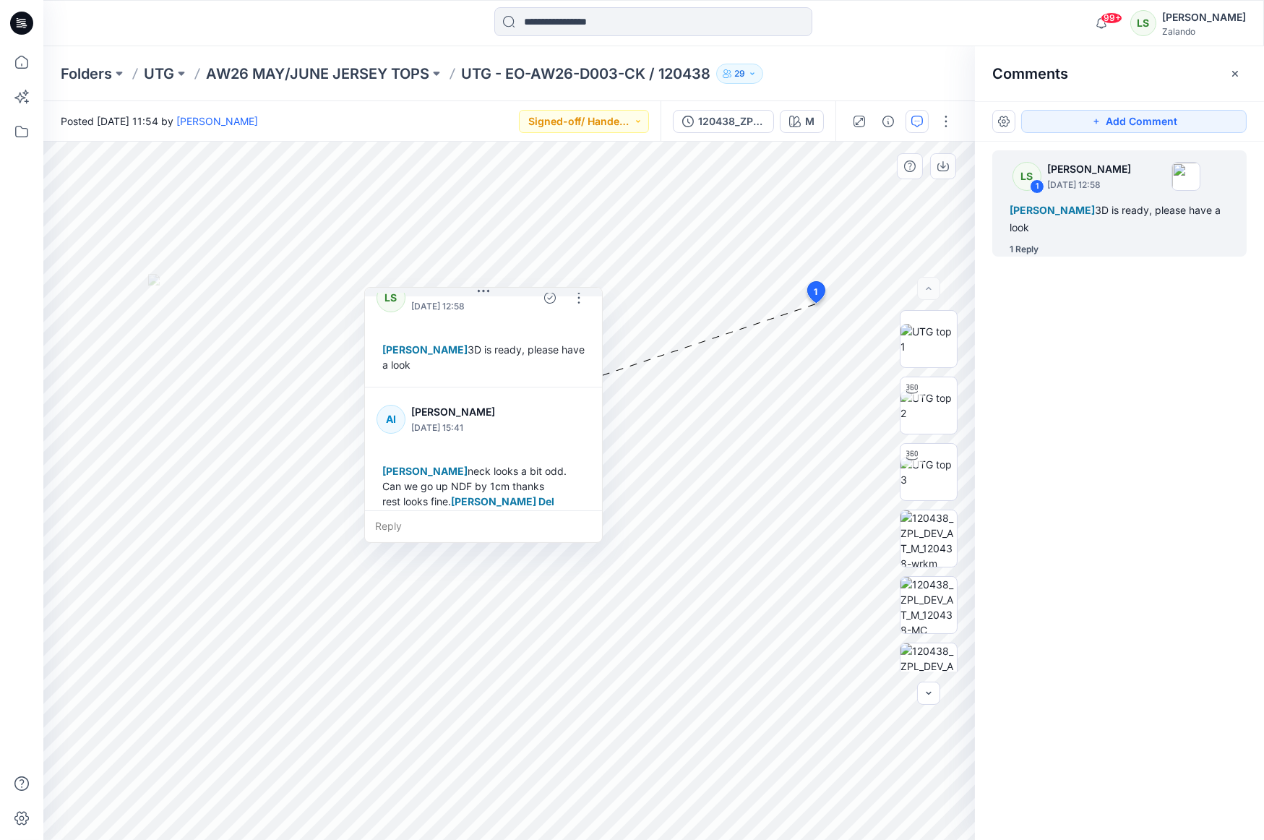
scroll to position [40, 0]
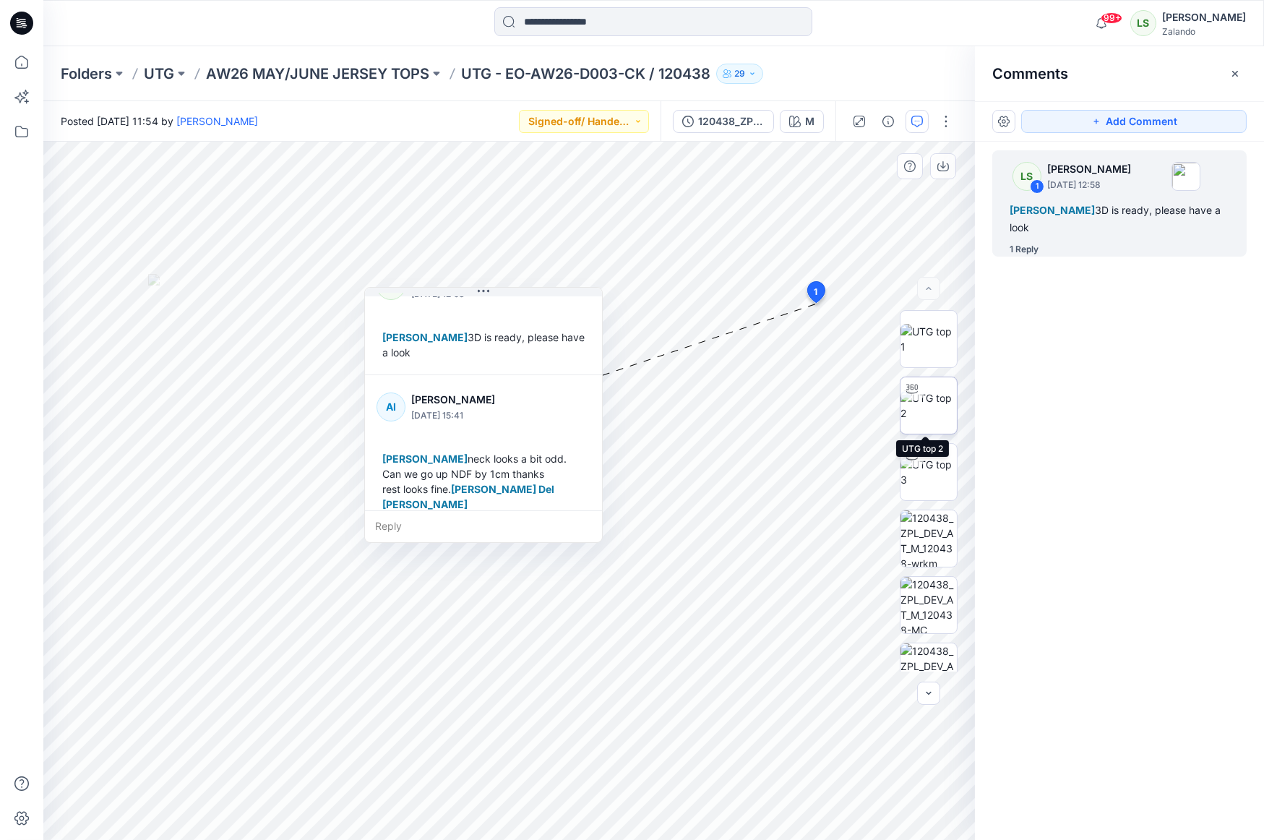
click at [921, 405] on img at bounding box center [928, 405] width 56 height 30
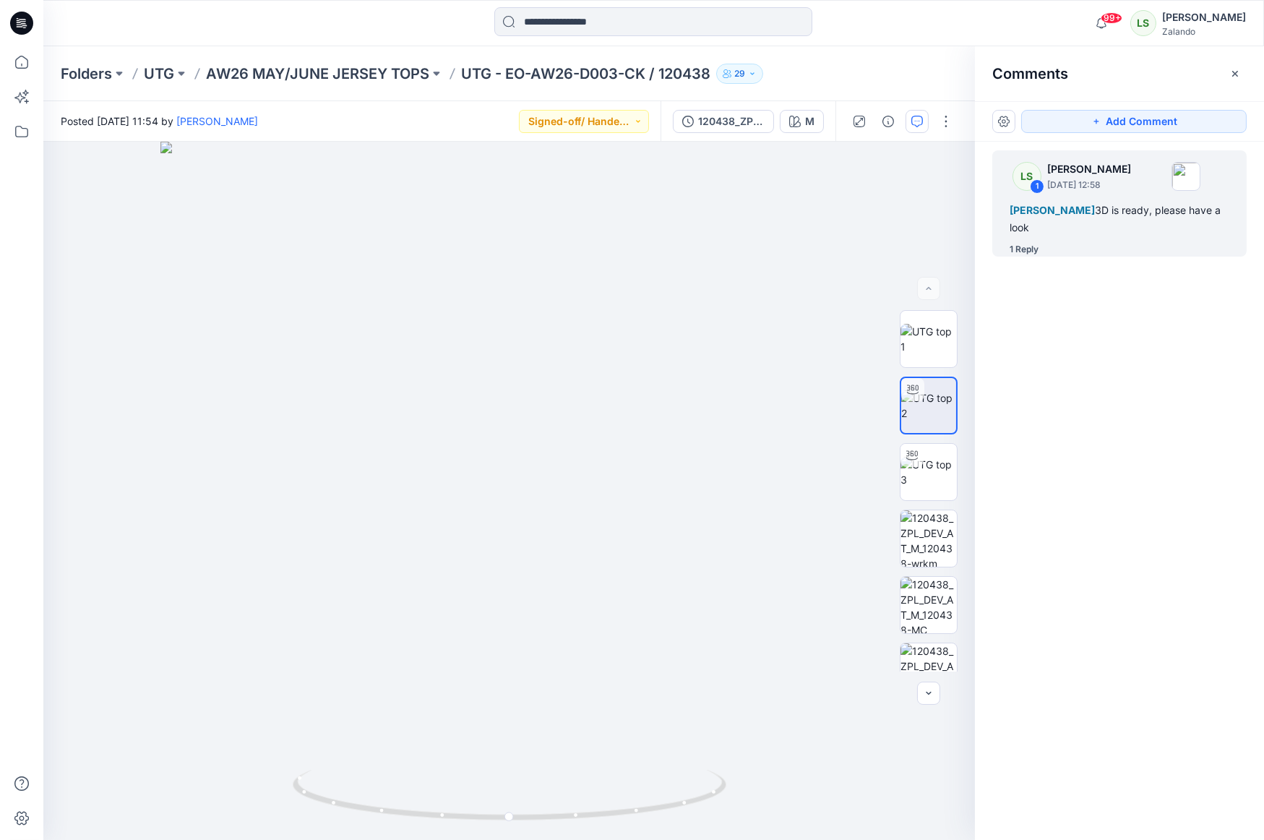
click at [444, 128] on div "Posted [DATE] 11:54 by [PERSON_NAME] Signed-off/ Handed over" at bounding box center [351, 121] width 617 height 40
click at [25, 14] on icon at bounding box center [21, 23] width 23 height 23
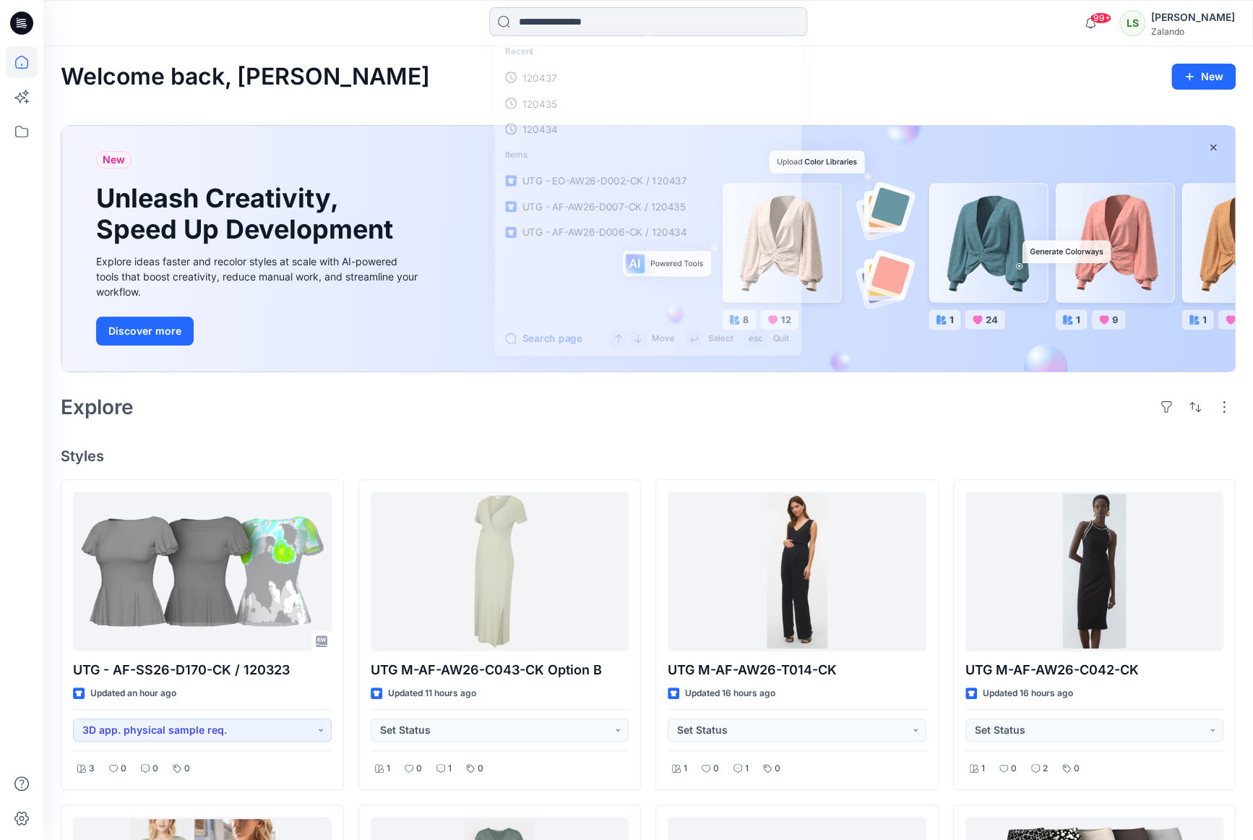
click at [534, 30] on input at bounding box center [648, 21] width 318 height 29
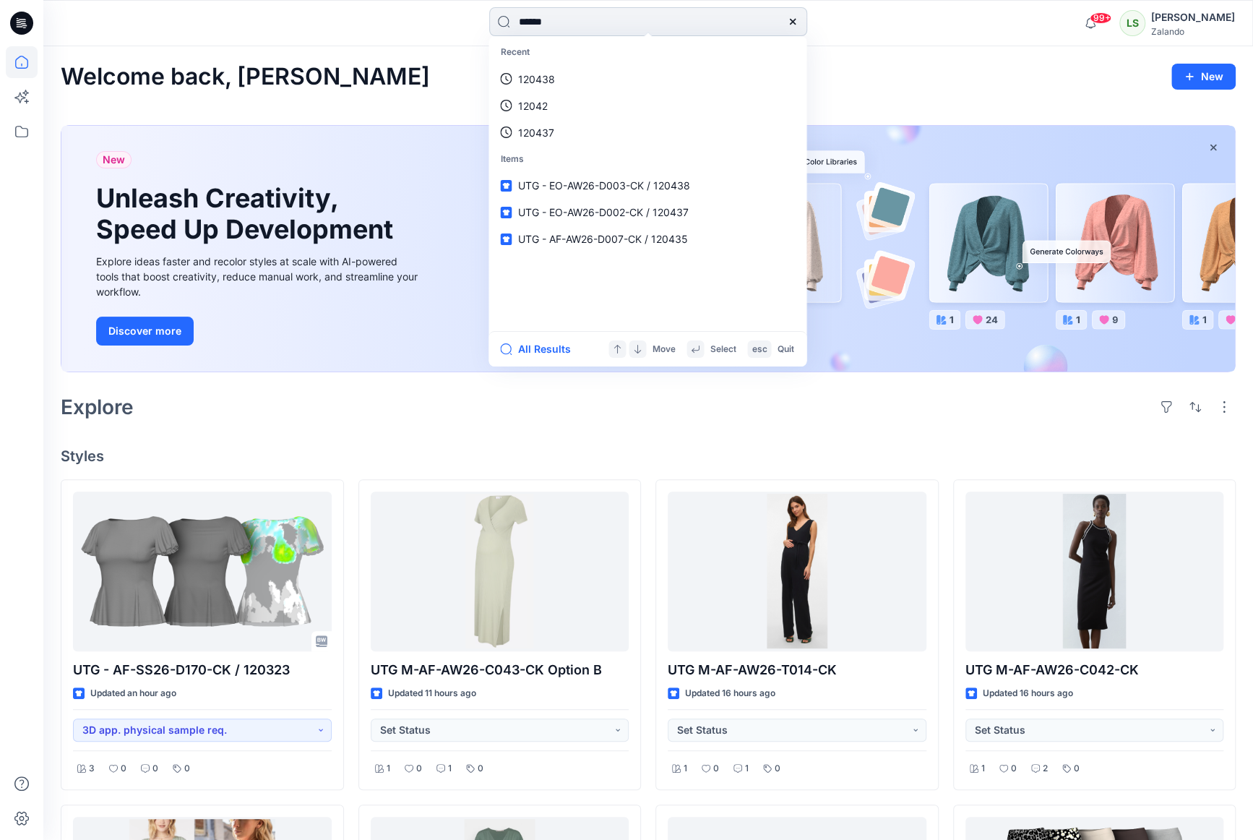
type input "******"
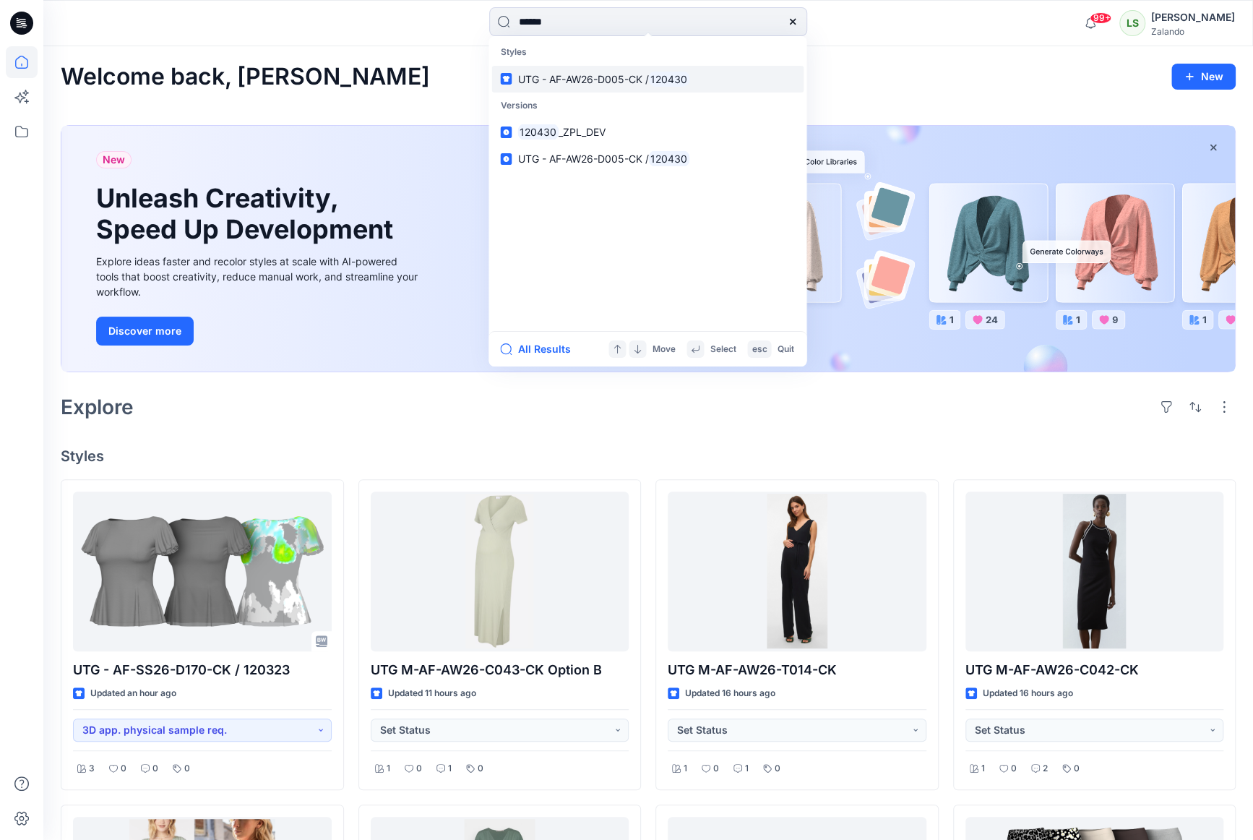
click at [572, 91] on link "UTG - AF-AW26-D005-CK / 120430" at bounding box center [647, 79] width 312 height 27
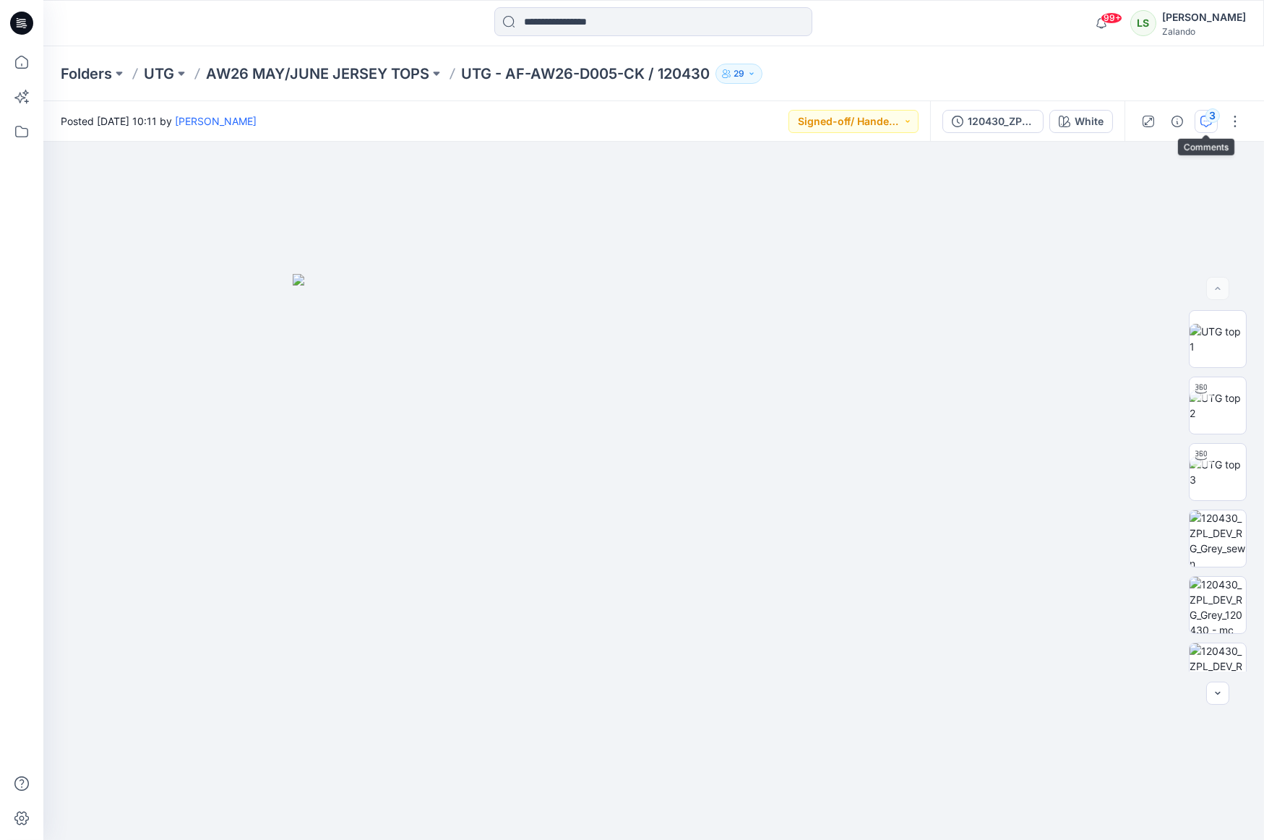
click at [1098, 114] on div "3" at bounding box center [1212, 115] width 14 height 14
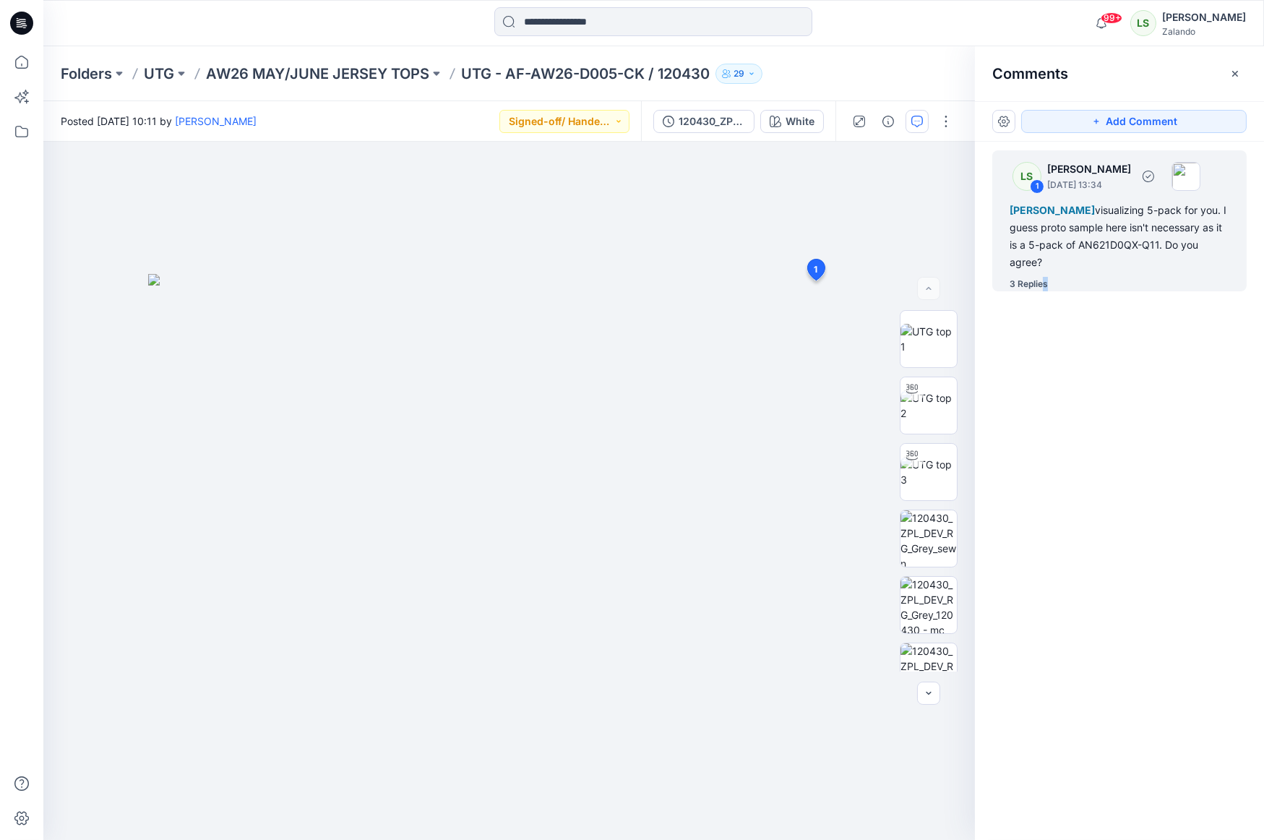
click at [1045, 280] on div "3 Replies" at bounding box center [1028, 284] width 38 height 14
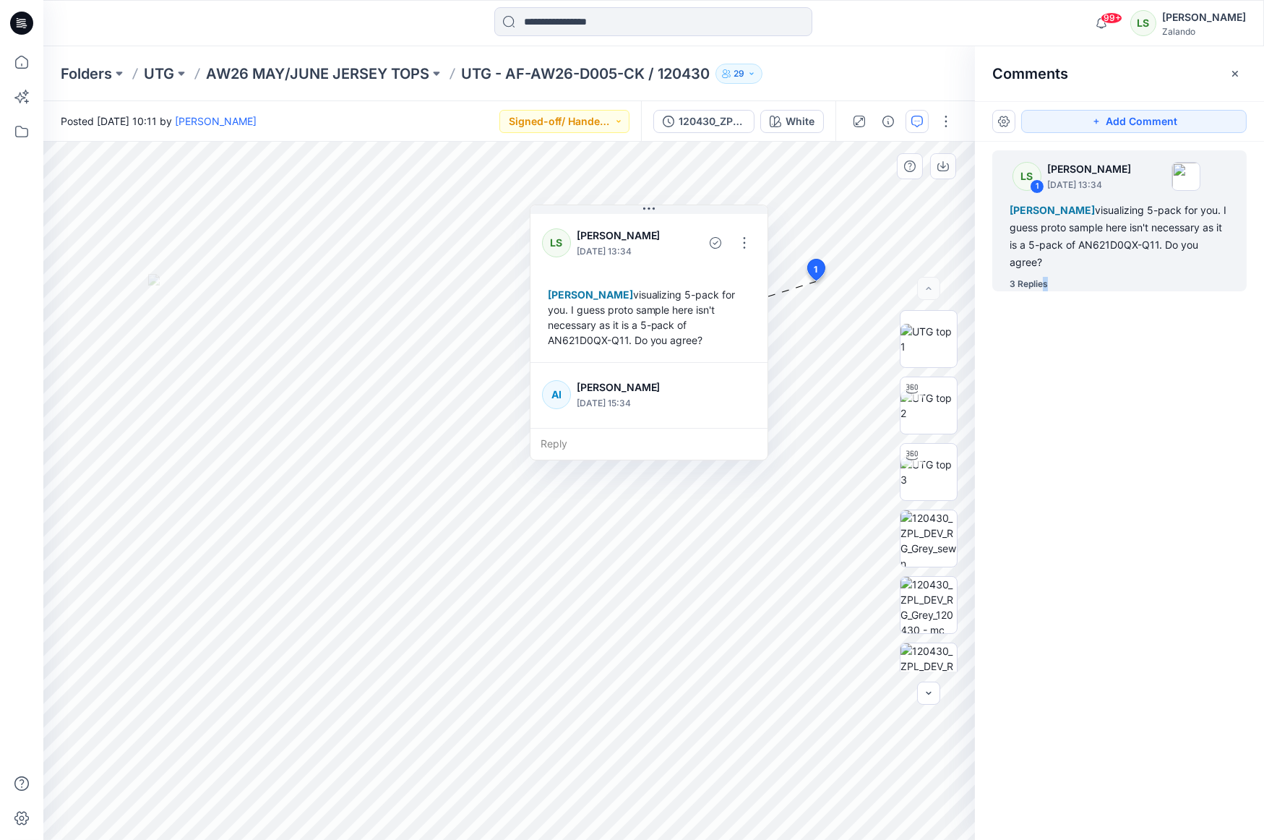
drag, startPoint x: 811, startPoint y: 280, endPoint x: 563, endPoint y: 195, distance: 261.9
click at [563, 211] on div "LS [PERSON_NAME] [DATE] 13:34 [PERSON_NAME] visualizing 5-pack for you. I guess…" at bounding box center [648, 286] width 237 height 151
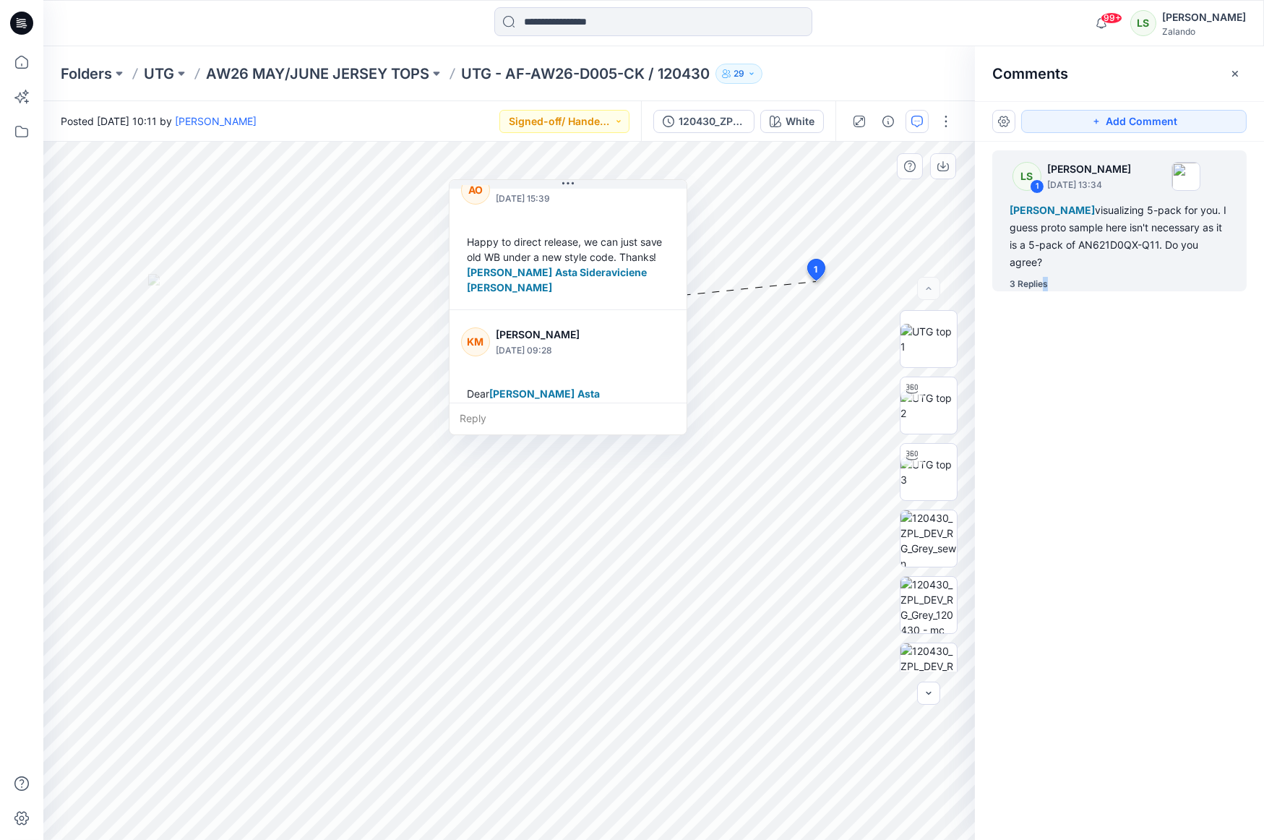
scroll to position [434, 0]
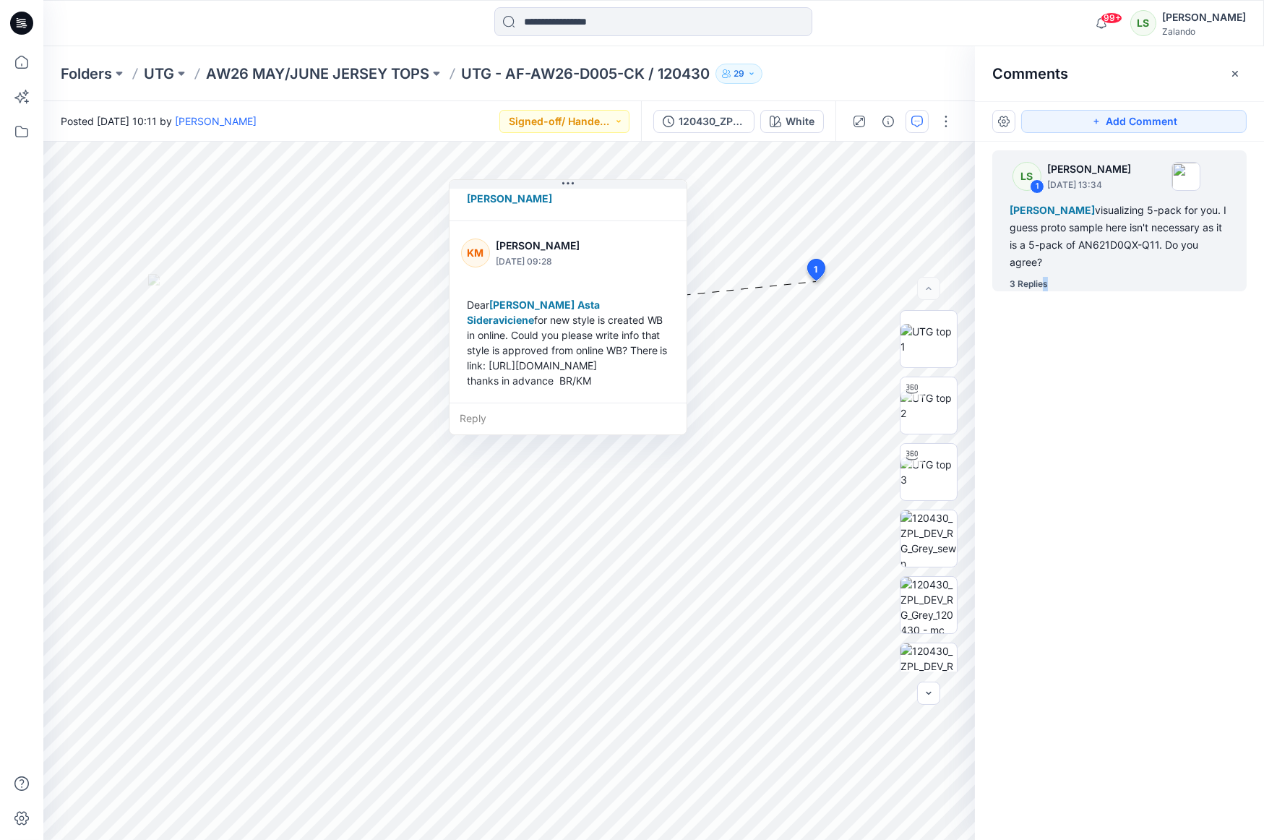
click at [400, 119] on div "Posted [DATE] 10:11 by [PERSON_NAME] Signed-off/ Handed over" at bounding box center [342, 121] width 598 height 40
click at [18, 30] on icon at bounding box center [21, 23] width 23 height 23
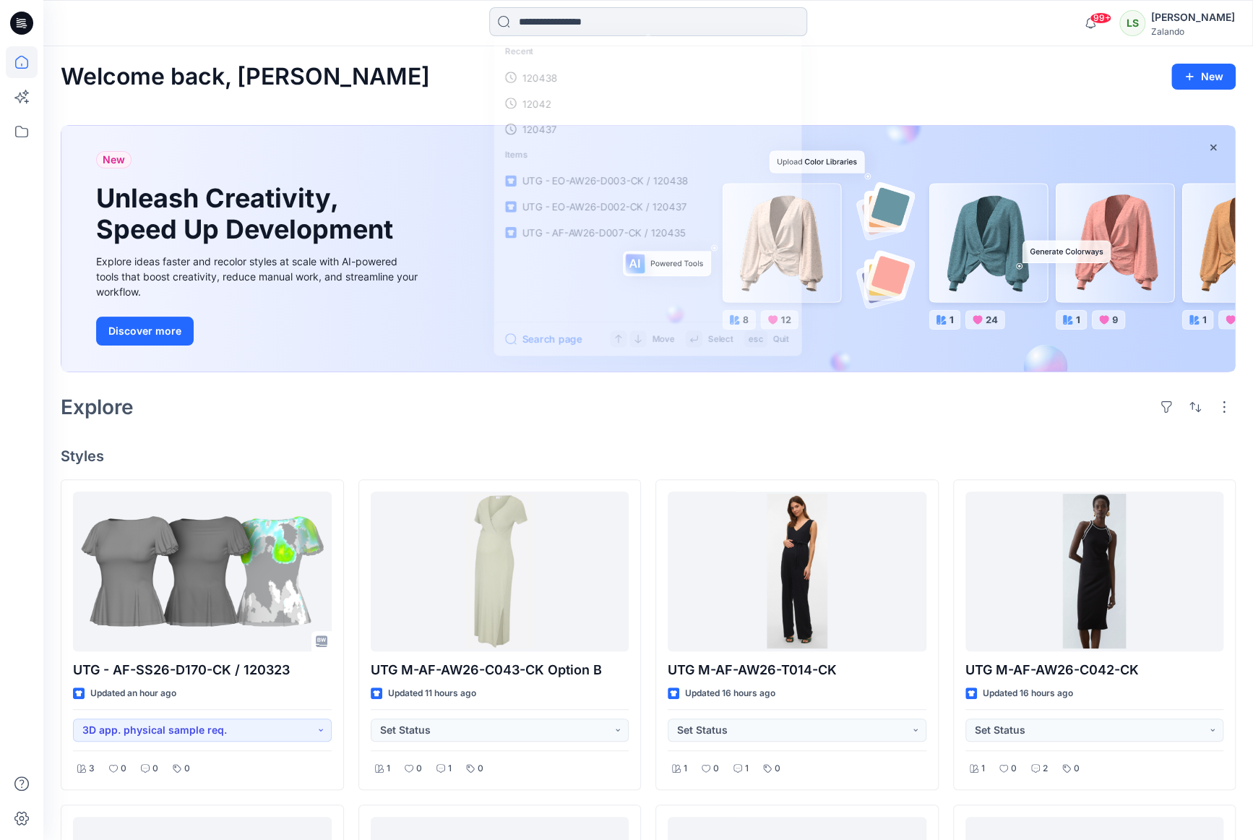
click at [611, 17] on input at bounding box center [648, 21] width 318 height 29
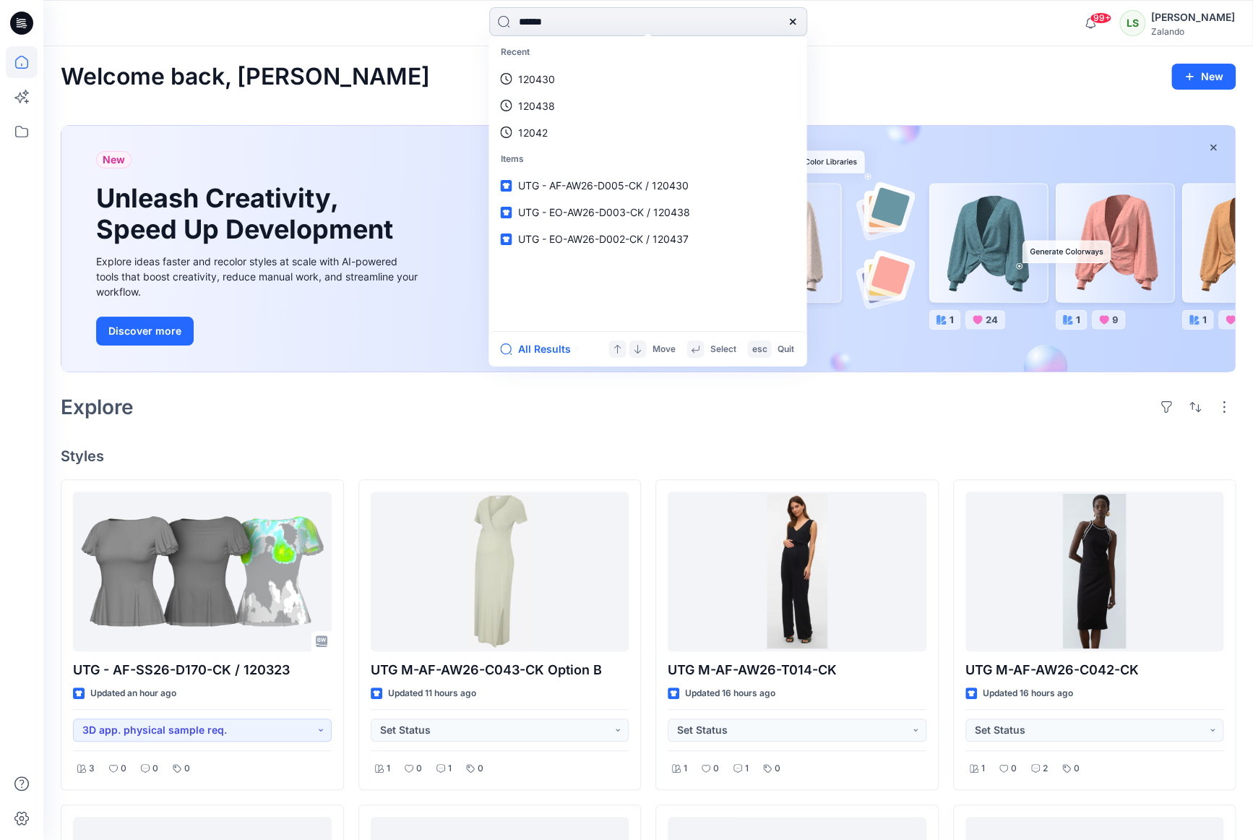
type input "******"
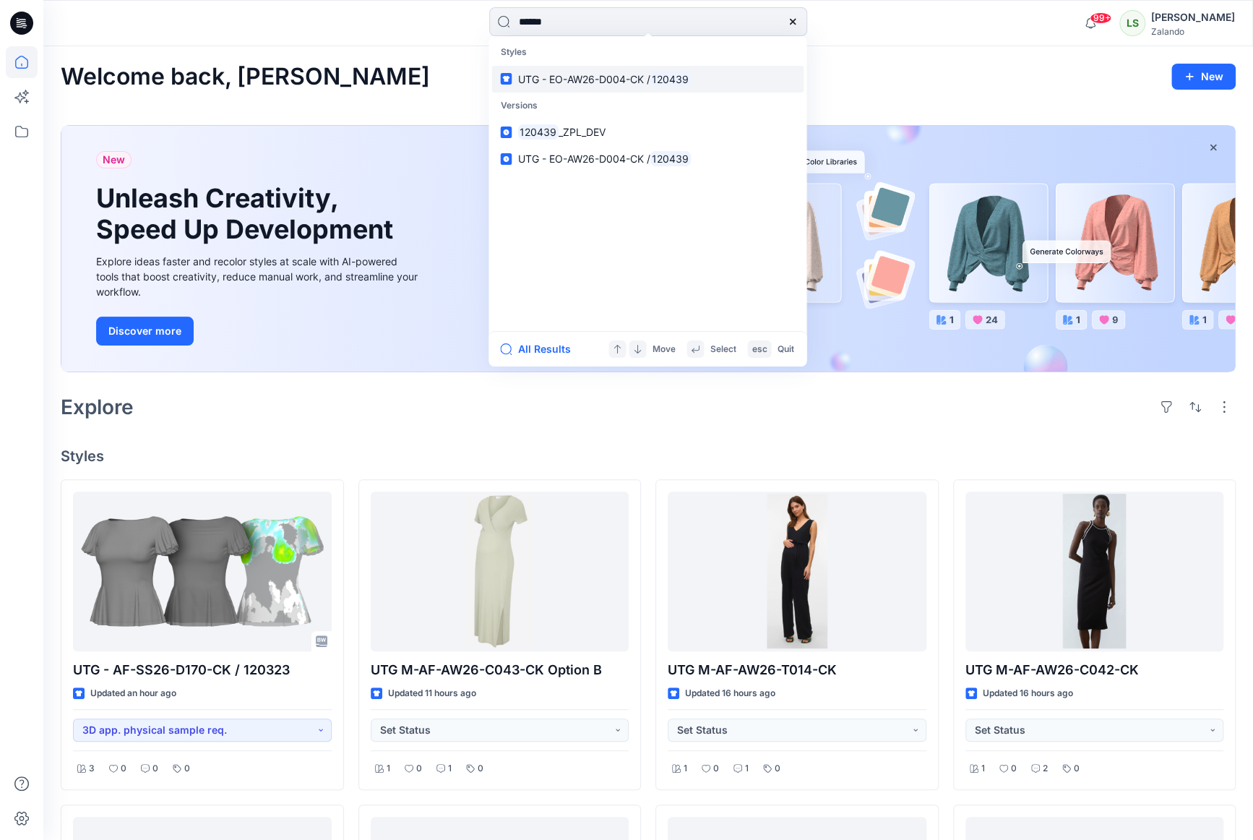
click at [605, 77] on span "UTG - EO-AW26-D004-CK /" at bounding box center [583, 79] width 132 height 12
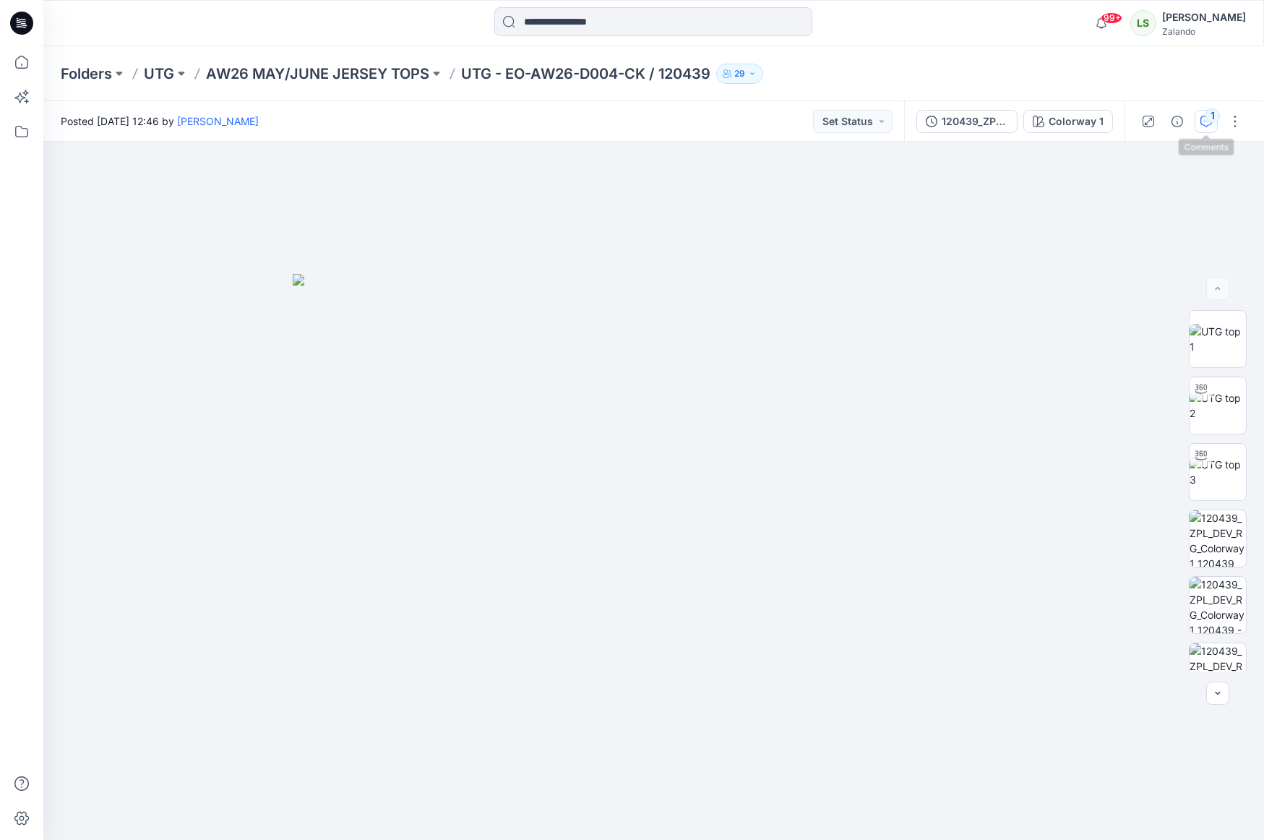
click at [1098, 115] on div "1" at bounding box center [1212, 115] width 14 height 14
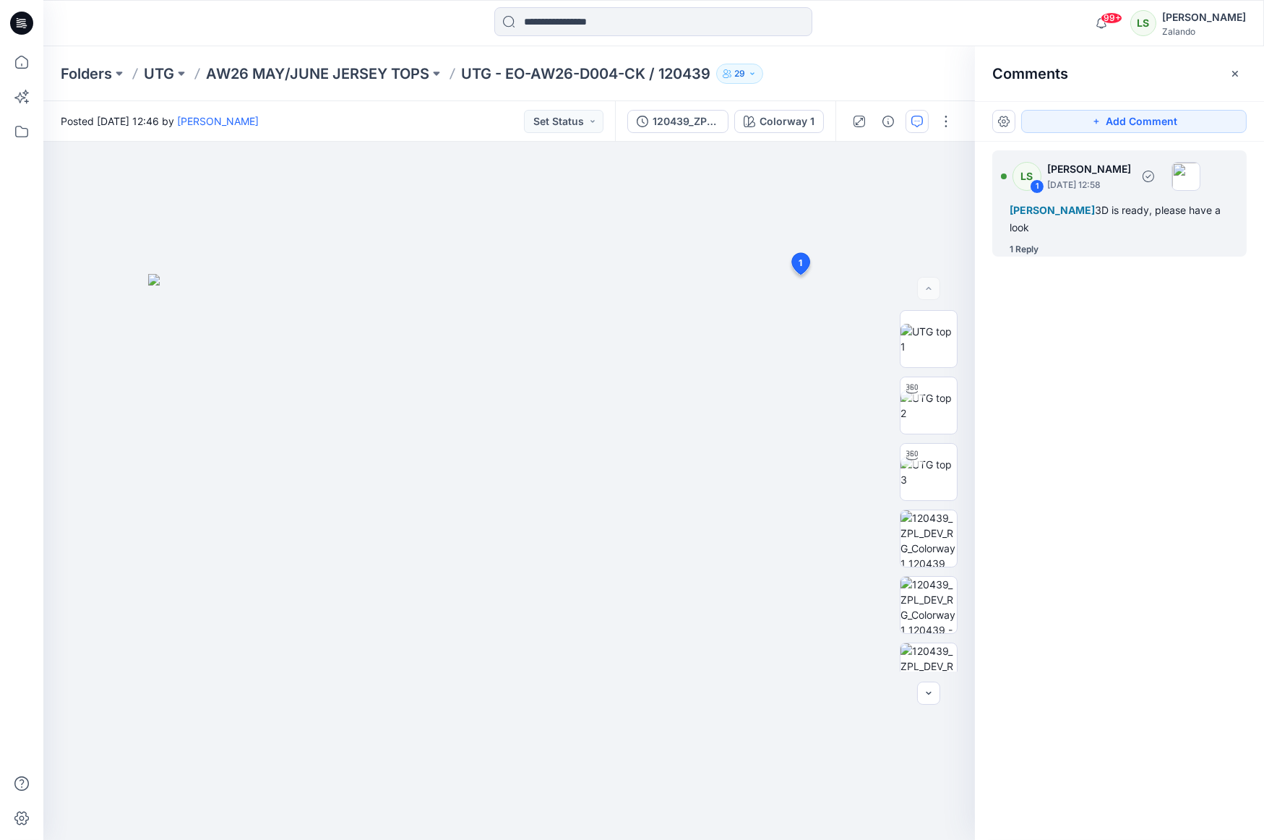
click at [1031, 248] on div "1 Reply" at bounding box center [1023, 249] width 29 height 14
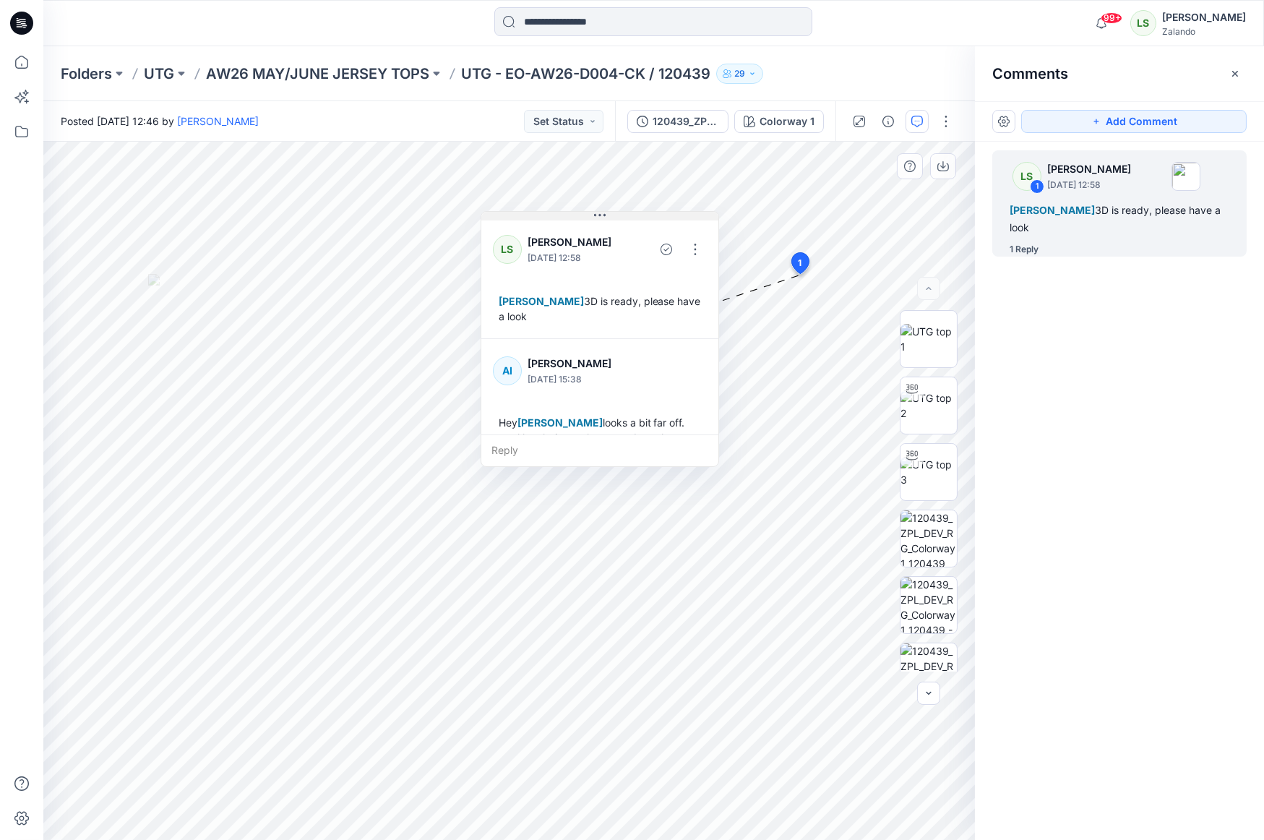
drag, startPoint x: 864, startPoint y: 272, endPoint x: 587, endPoint y: 210, distance: 283.6
click at [587, 212] on button at bounding box center [599, 216] width 237 height 9
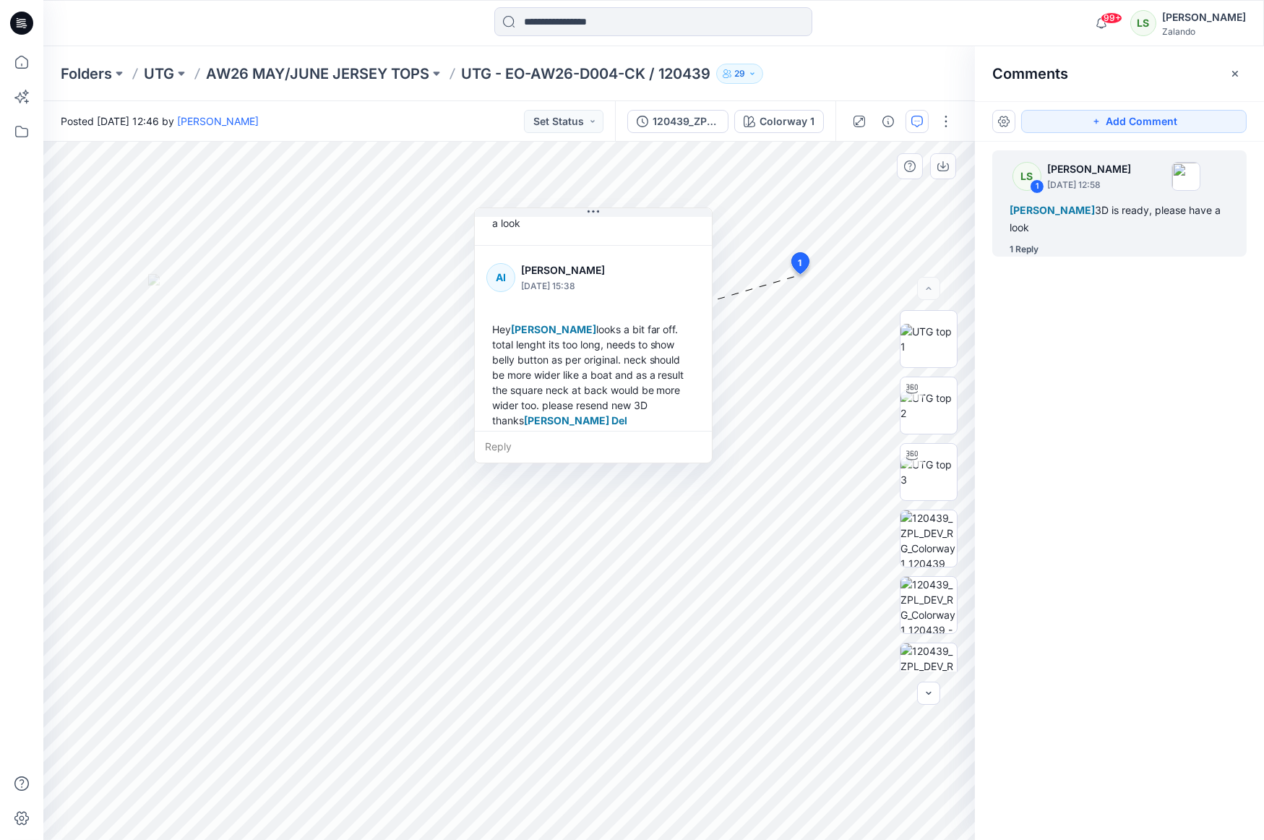
scroll to position [101, 0]
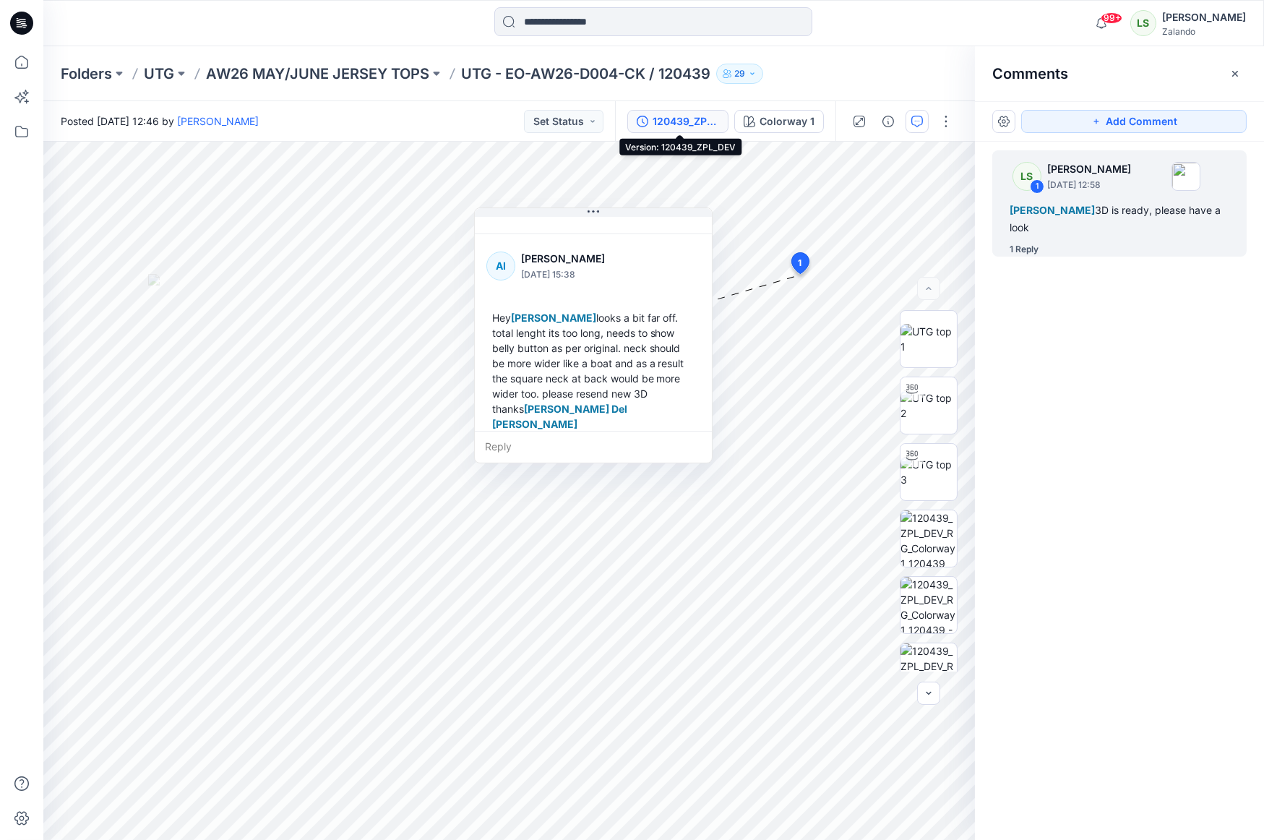
click at [692, 124] on div "120439_ZPL_DEV" at bounding box center [685, 121] width 66 height 16
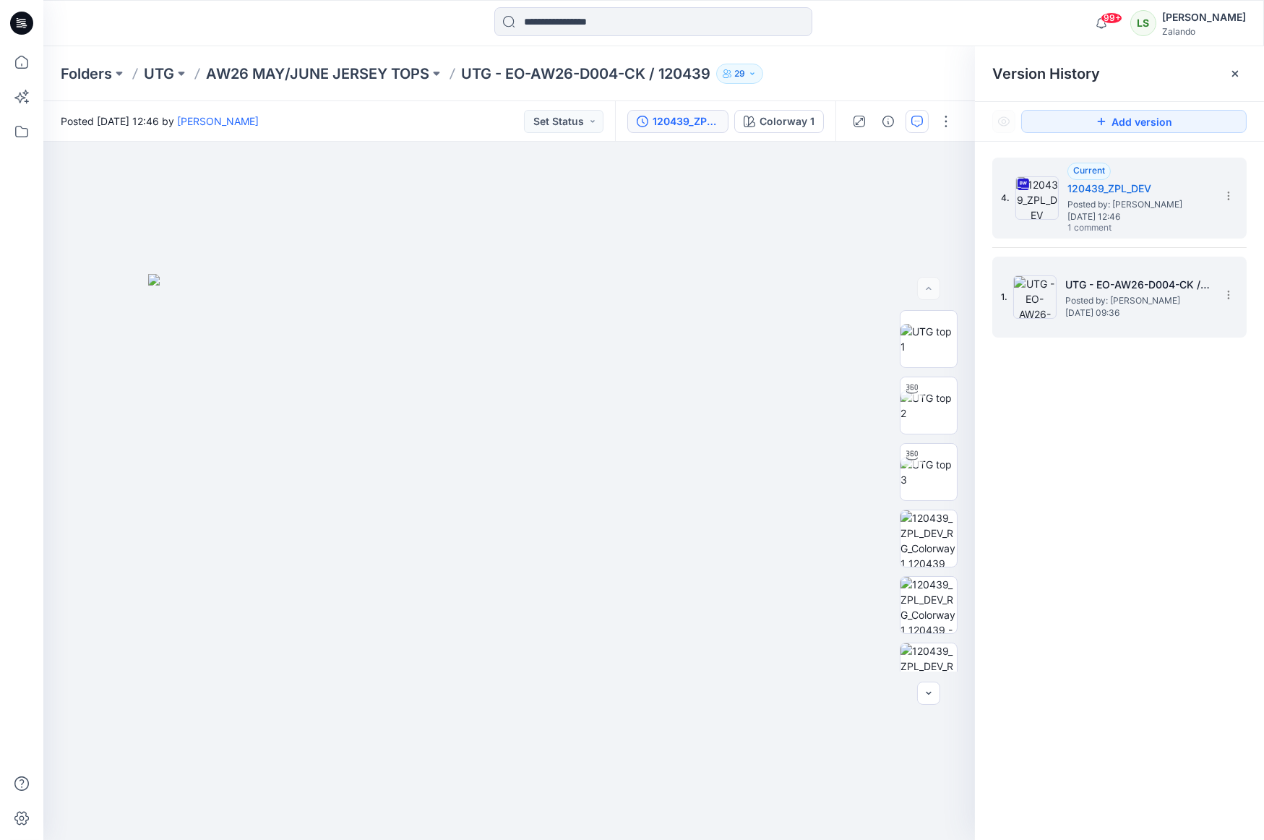
click at [1028, 303] on img at bounding box center [1034, 296] width 43 height 43
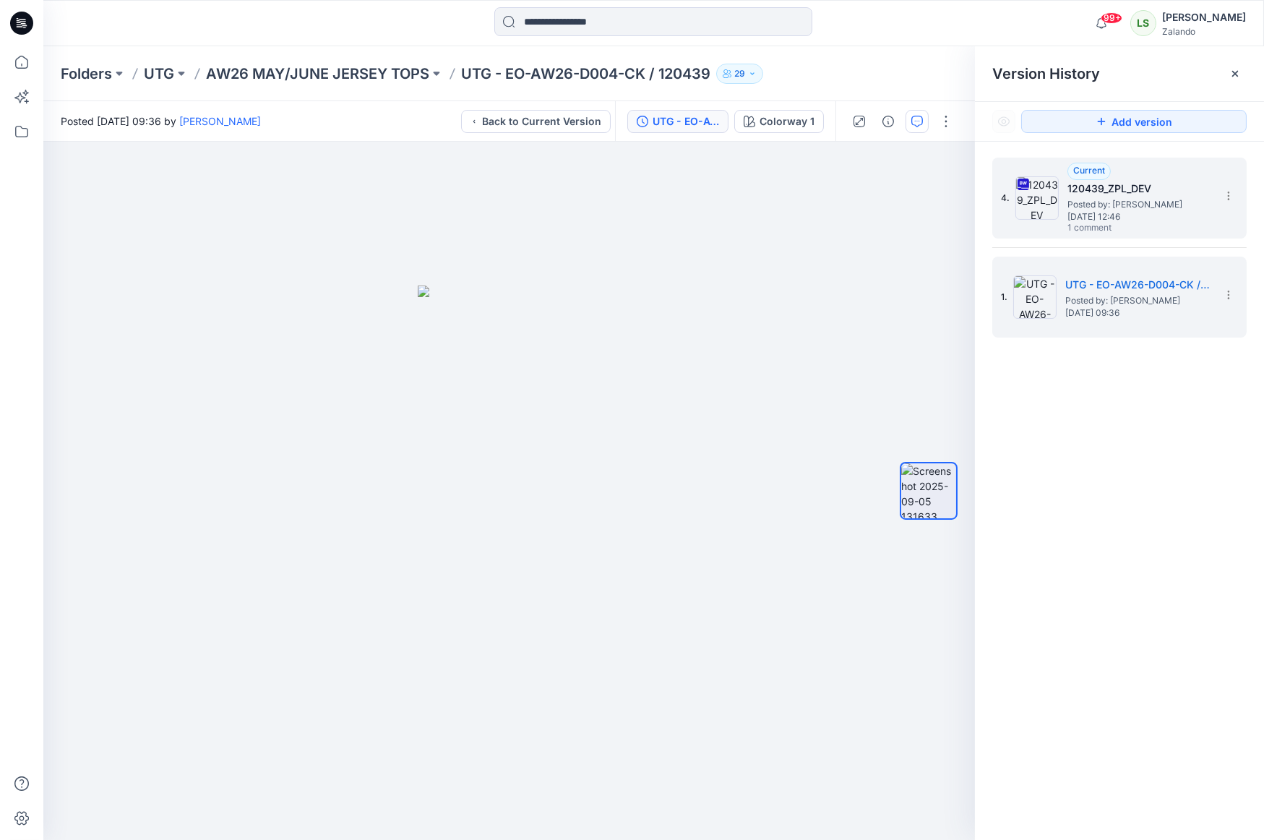
click at [1098, 192] on h5 "120439_ZPL_DEV" at bounding box center [1139, 188] width 145 height 17
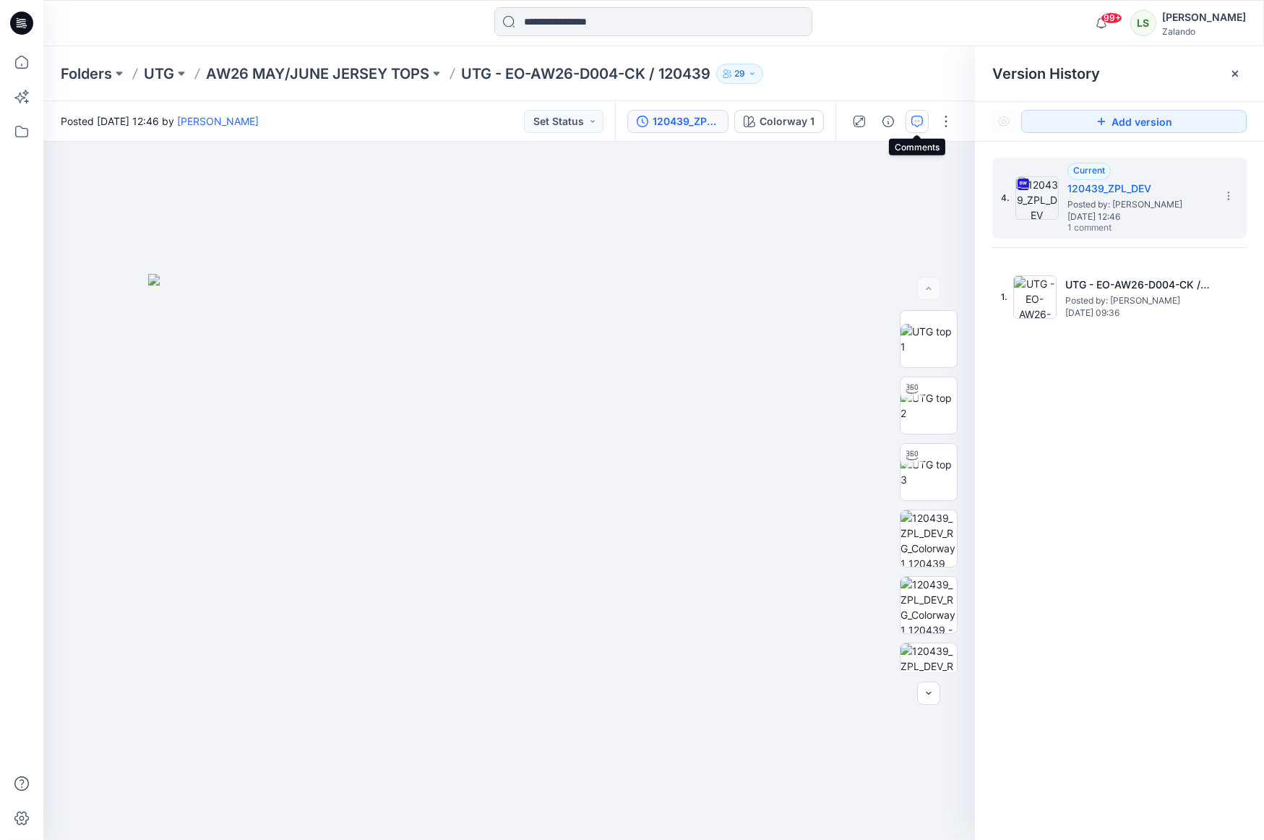
click at [920, 119] on icon "button" at bounding box center [917, 122] width 12 height 12
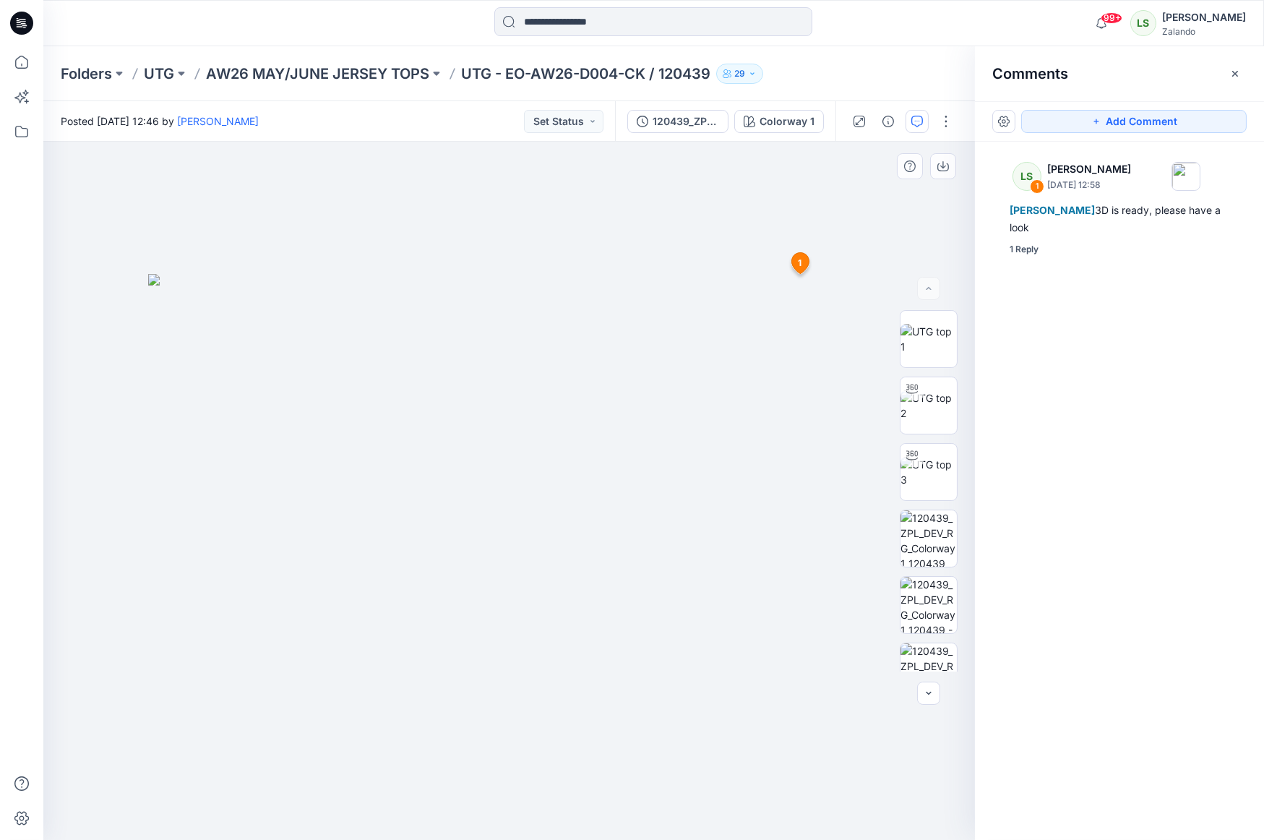
click at [796, 267] on icon at bounding box center [799, 263] width 17 height 21
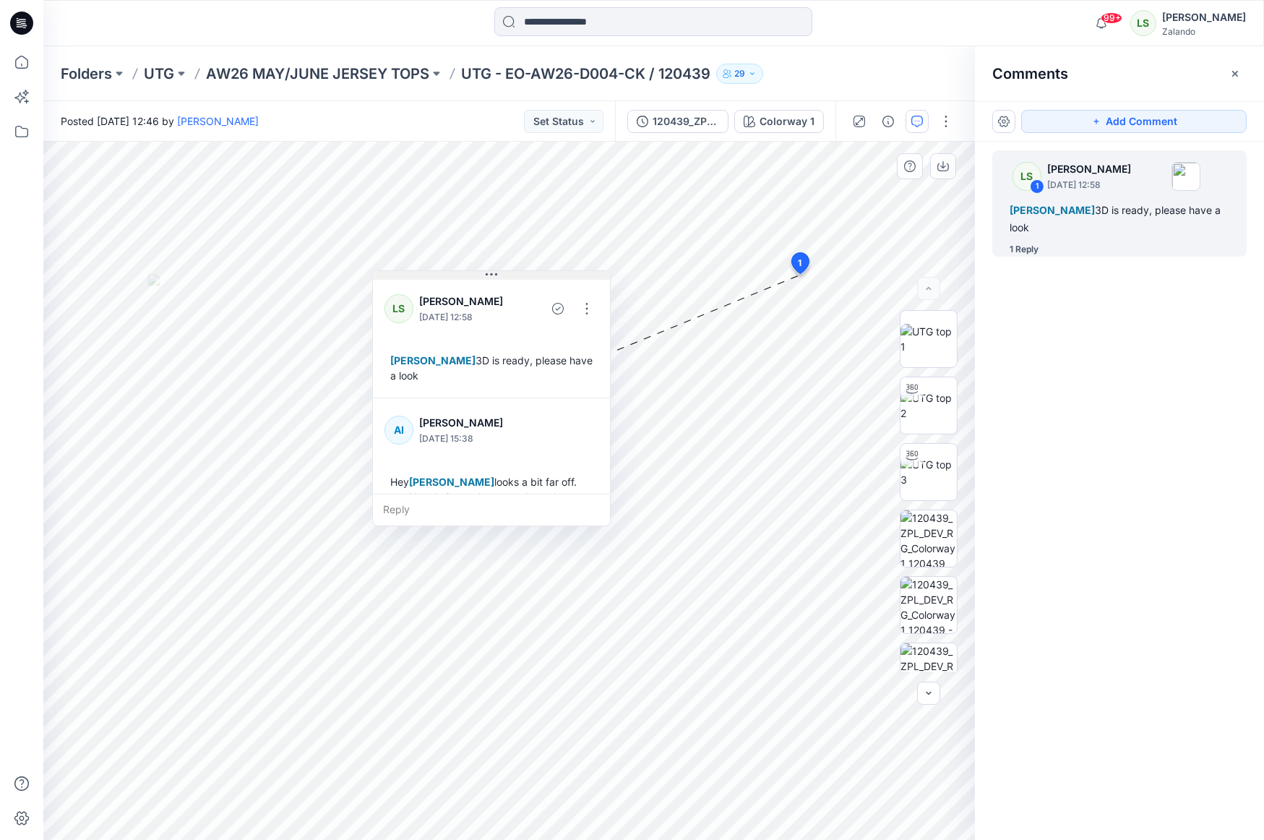
drag, startPoint x: 868, startPoint y: 274, endPoint x: 468, endPoint y: 270, distance: 400.3
click at [486, 269] on icon at bounding box center [492, 275] width 12 height 12
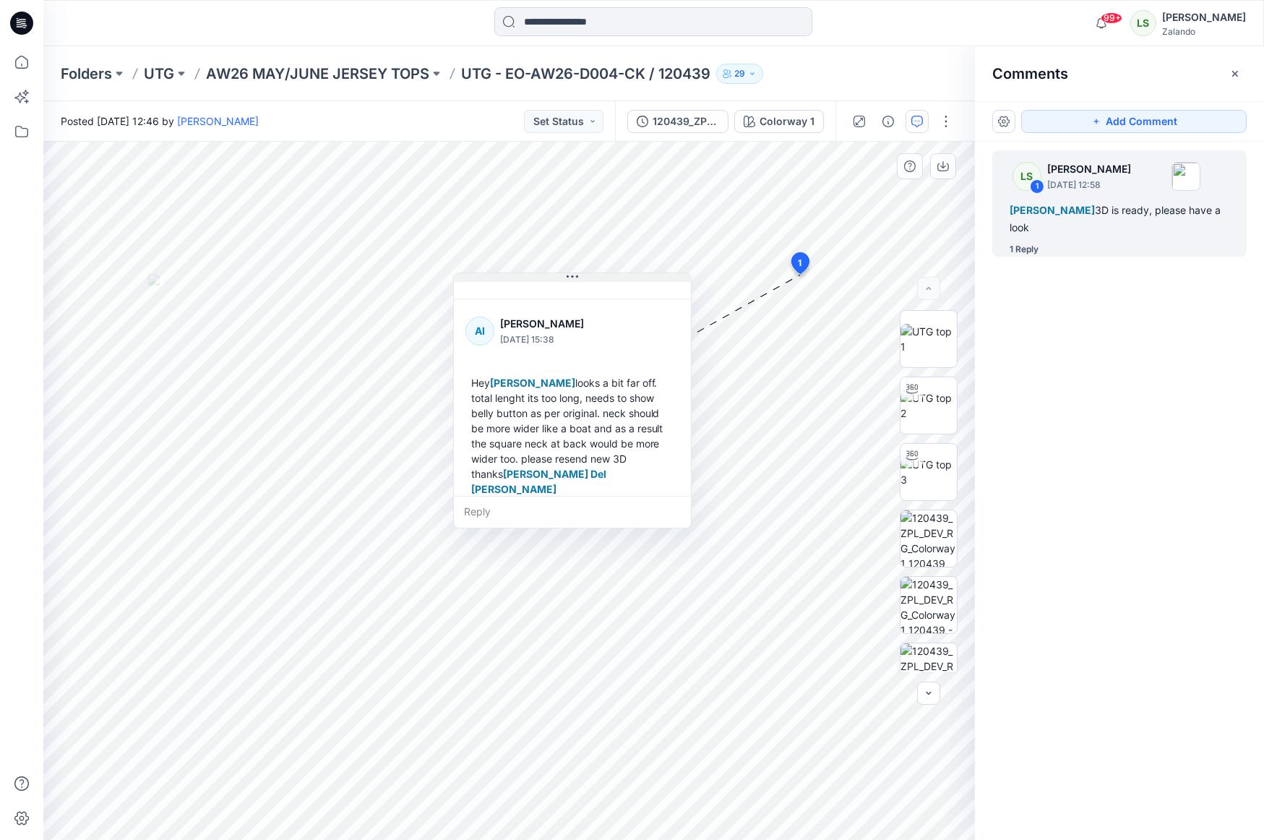
drag, startPoint x: 473, startPoint y: 271, endPoint x: 576, endPoint y: 280, distance: 103.0
click at [576, 280] on icon at bounding box center [572, 277] width 12 height 12
click at [914, 421] on img at bounding box center [928, 405] width 56 height 30
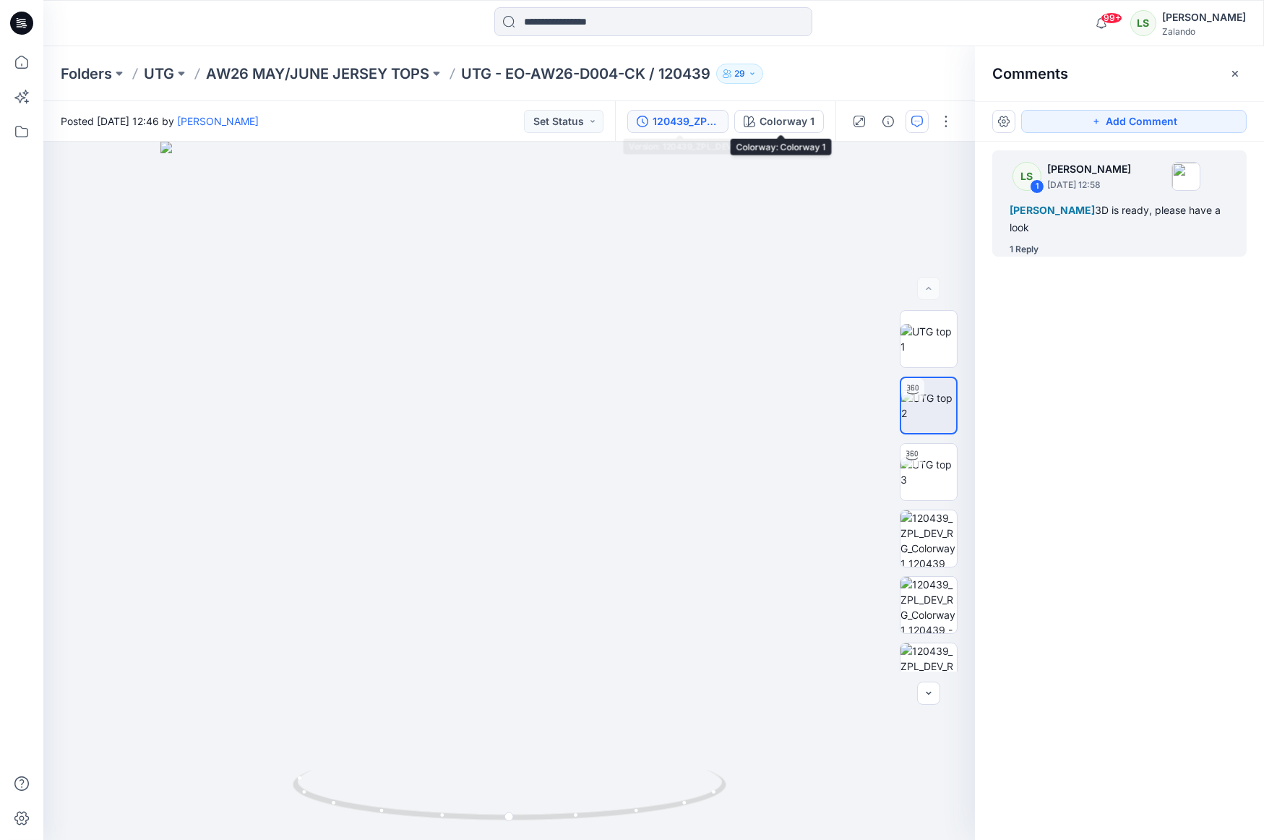
click at [702, 127] on div "120439_ZPL_DEV" at bounding box center [685, 121] width 66 height 16
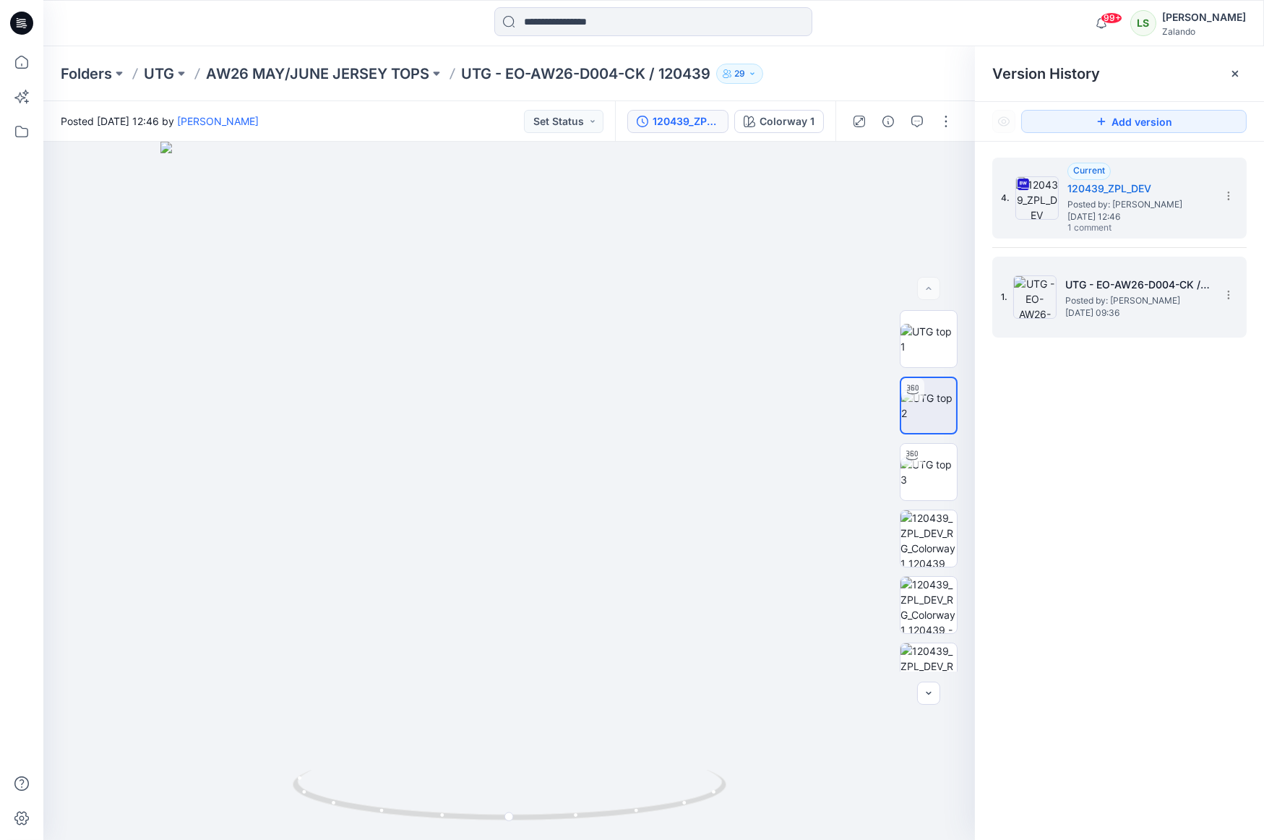
click at [1098, 317] on span "[DATE] 09:36" at bounding box center [1137, 313] width 145 height 10
